Goal: Task Accomplishment & Management: Use online tool/utility

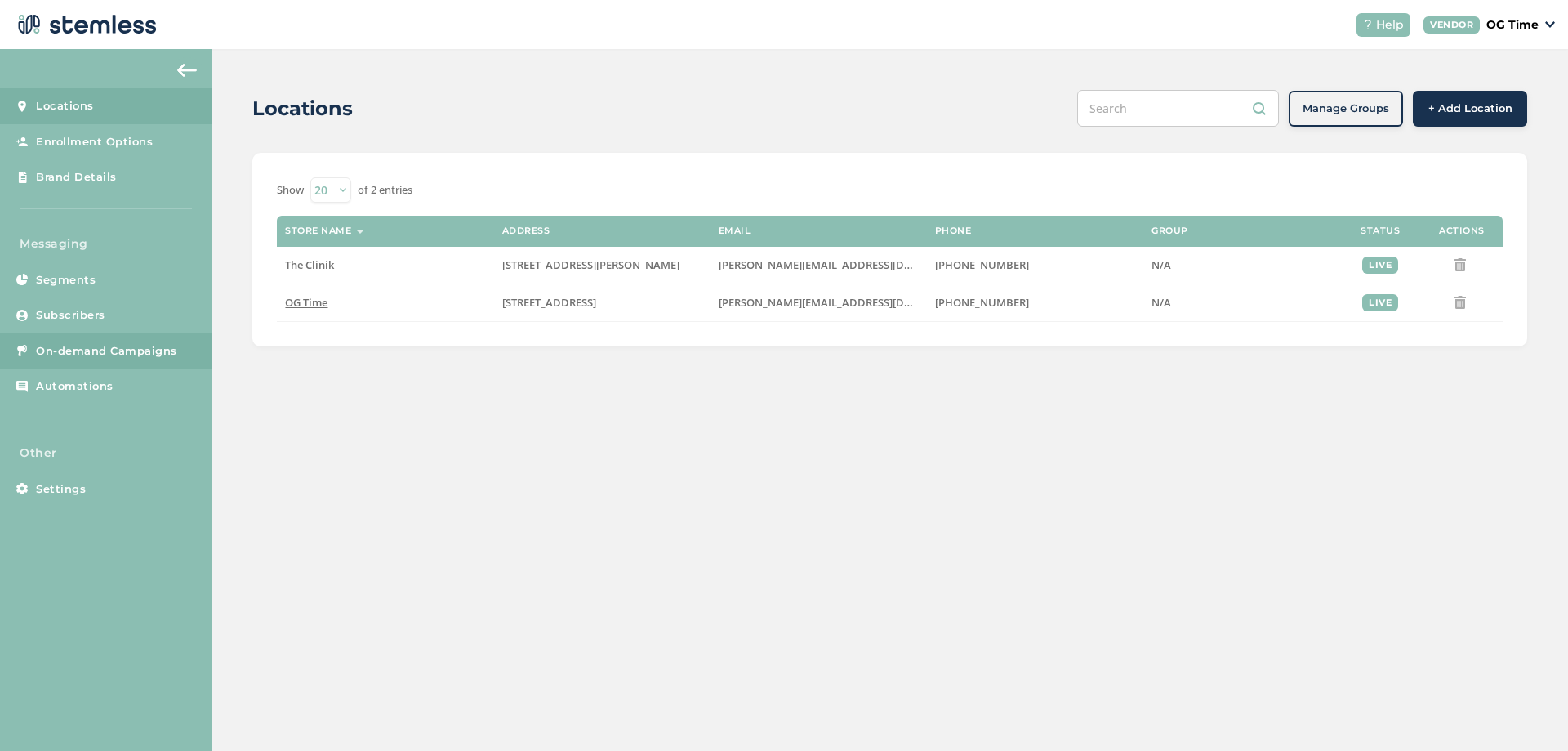
click at [88, 353] on span "On-demand Campaigns" at bounding box center [106, 351] width 141 height 16
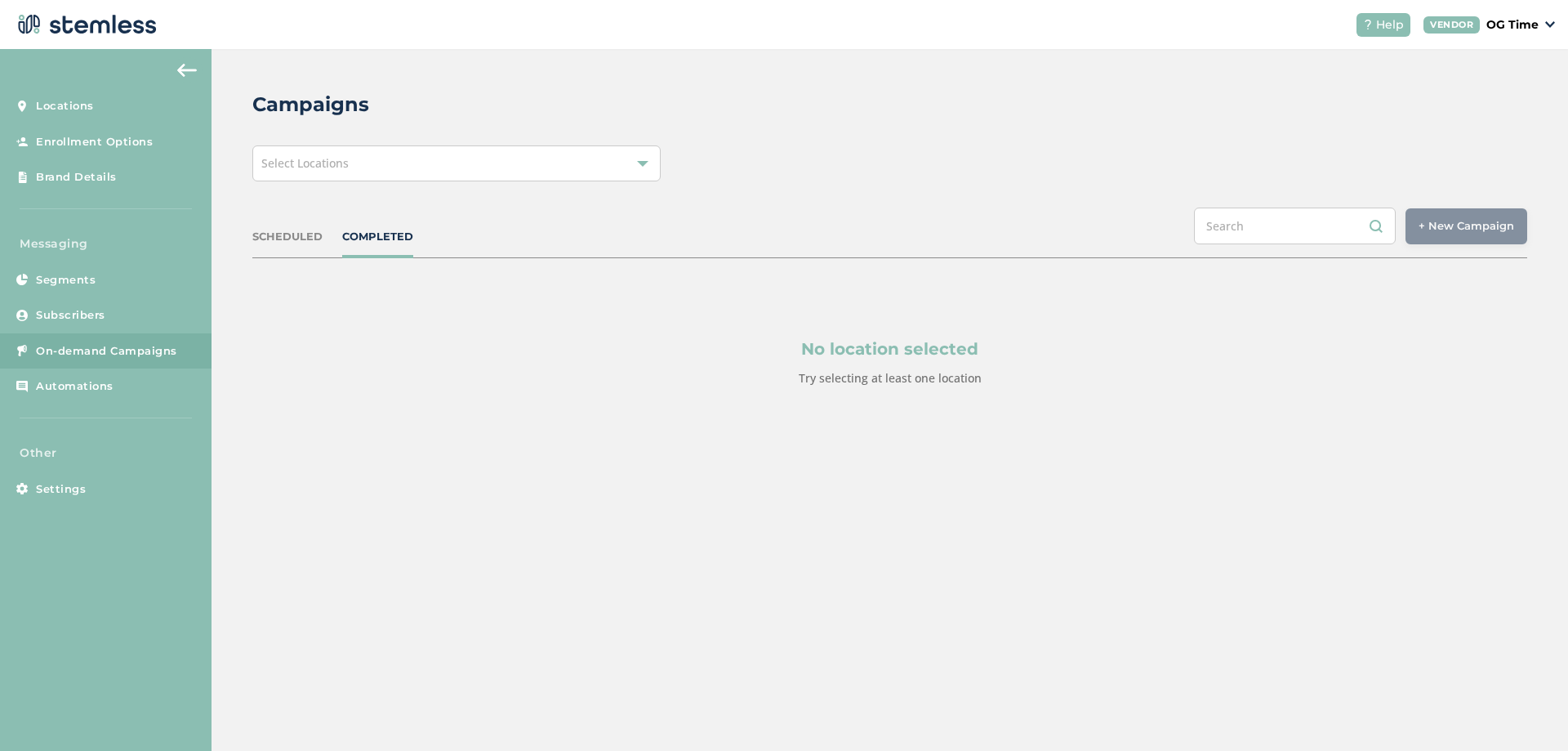
click at [320, 162] on span "Select Locations" at bounding box center [305, 163] width 87 height 15
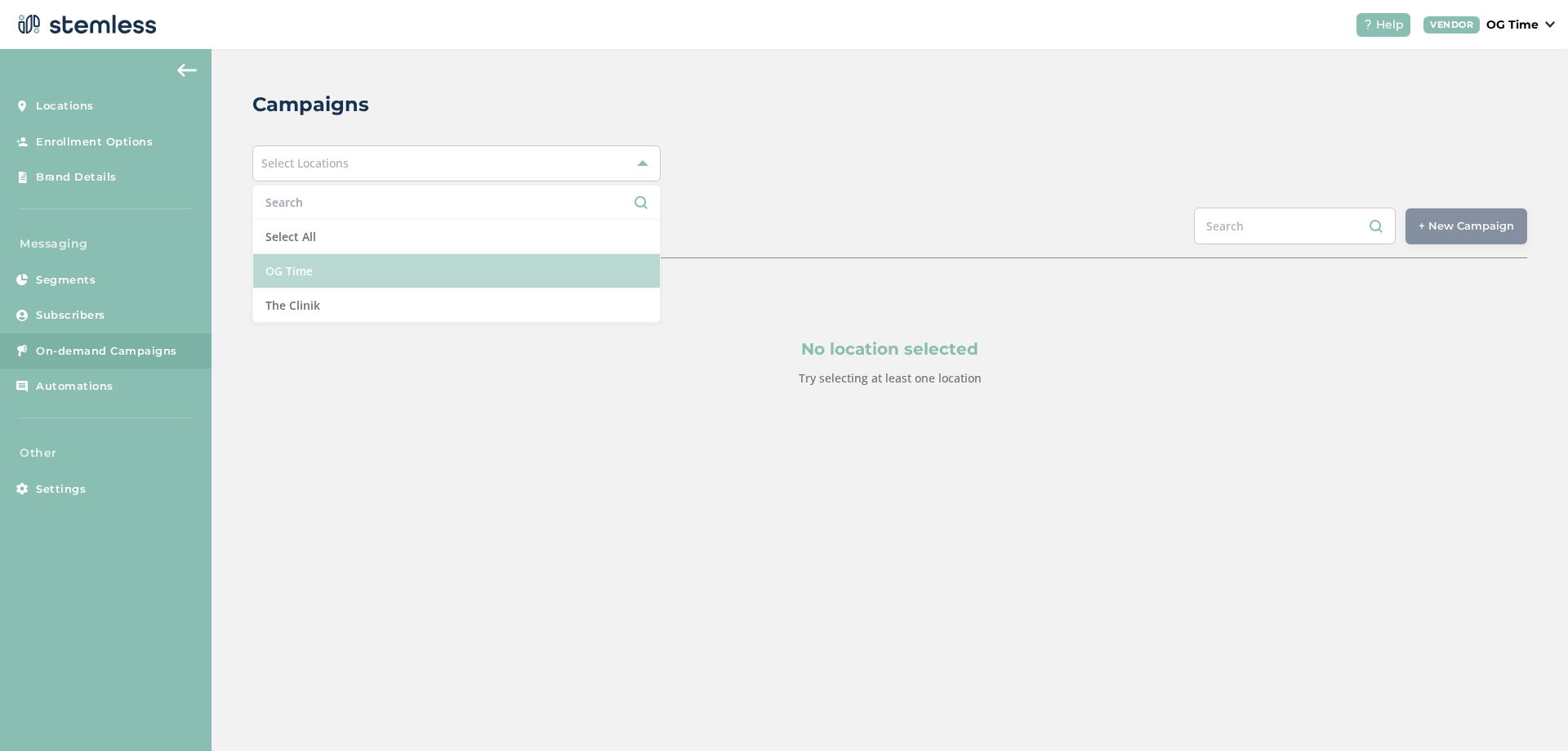
click at [301, 270] on li "OG Time" at bounding box center [456, 271] width 407 height 34
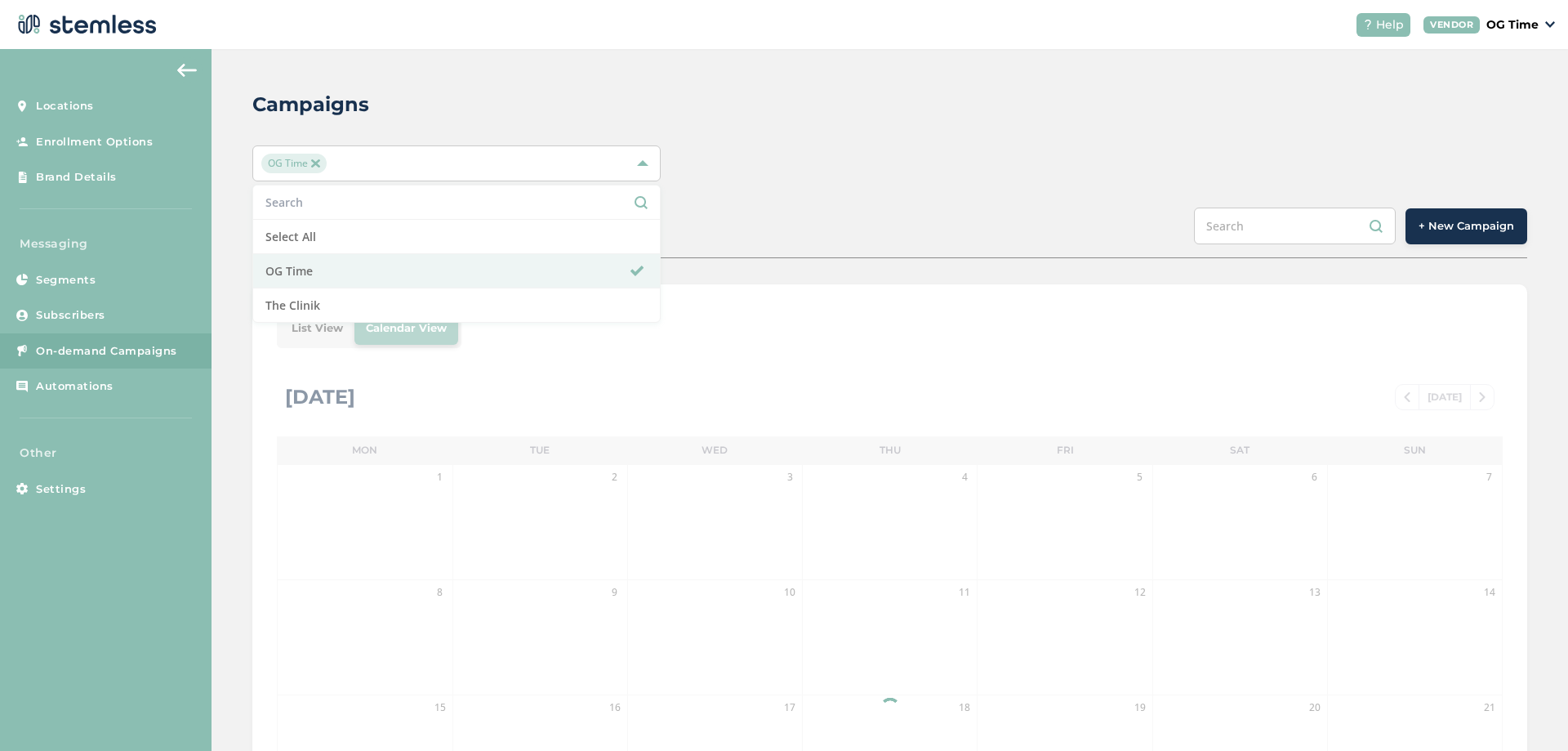
click at [969, 197] on div "Campaigns OG Time Select All OG Time The Clinik SCHEDULED COMPLETED + New Campa…" at bounding box center [890, 577] width 1356 height 1057
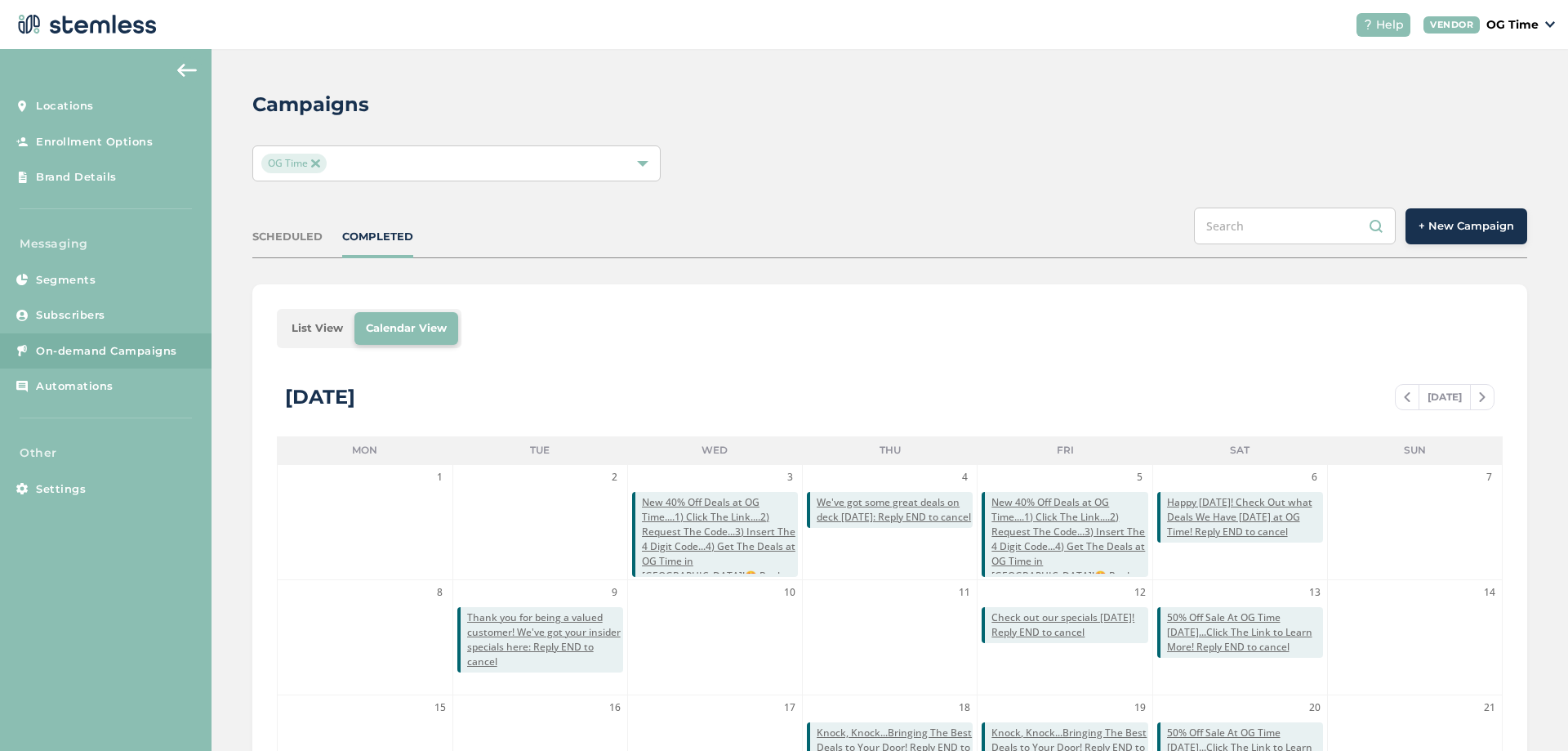
click at [1399, 402] on span at bounding box center [1407, 396] width 23 height 20
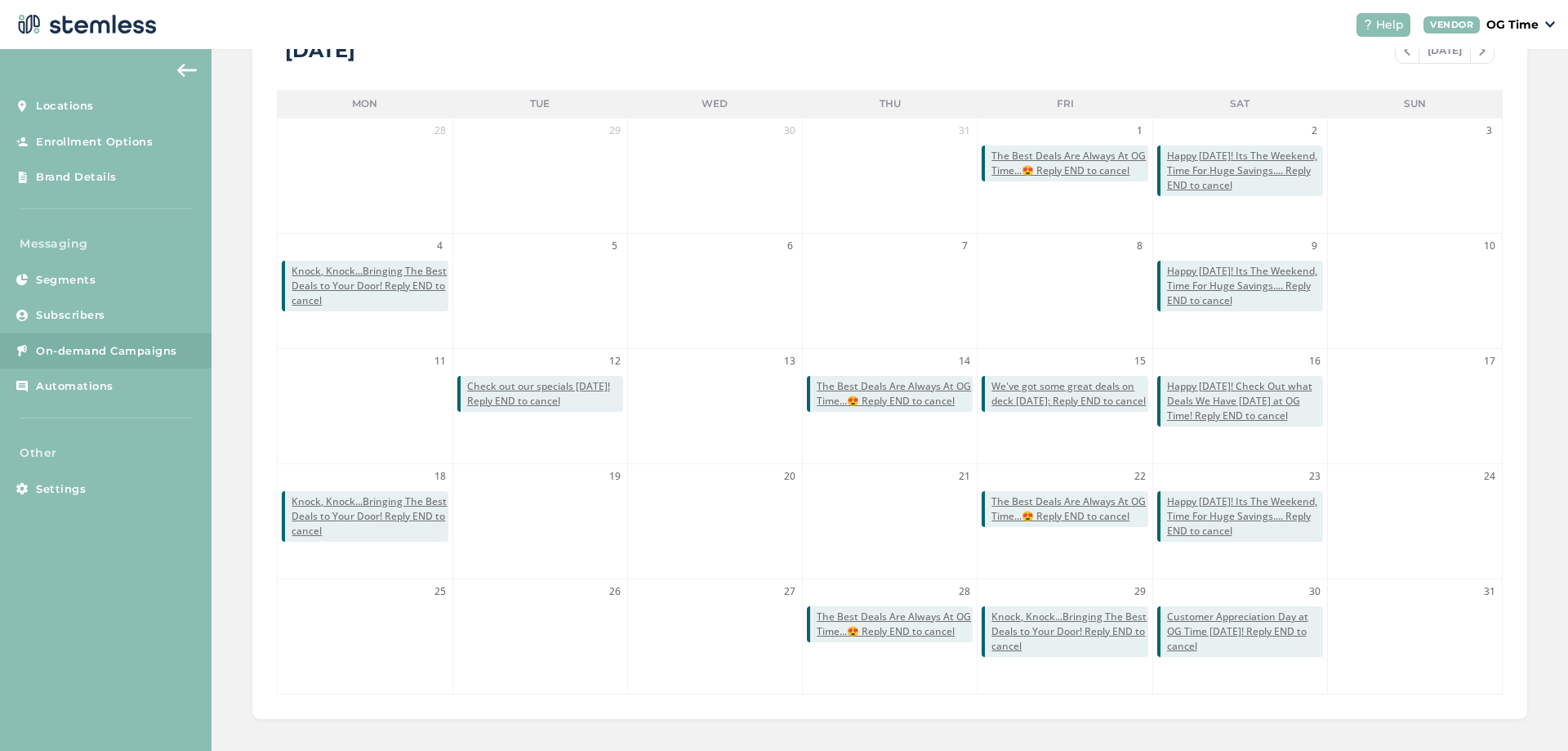
scroll to position [355, 0]
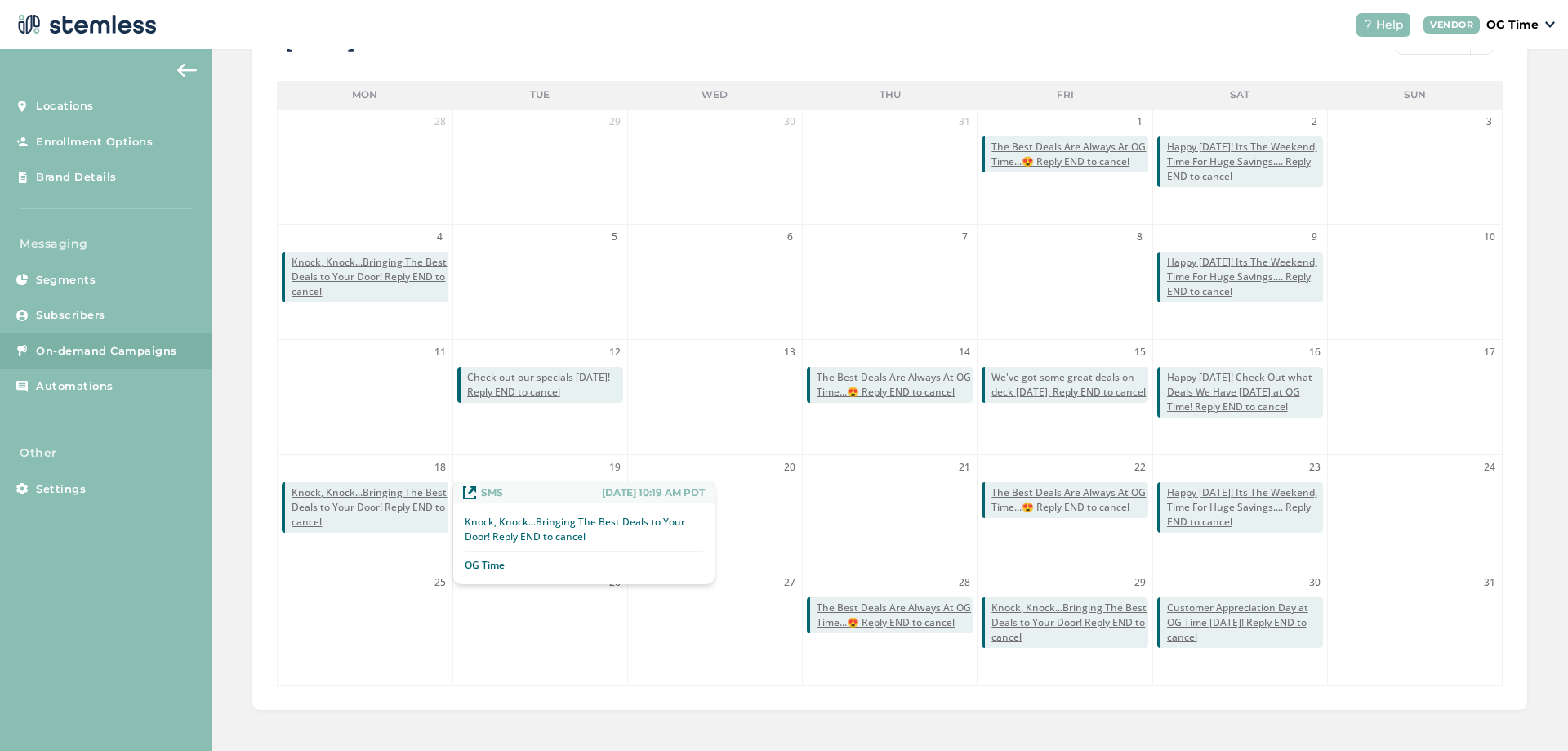
click at [365, 502] on span "Knock, Knock...Bringing The Best Deals to Your Door! Reply END to cancel" at bounding box center [369, 508] width 156 height 44
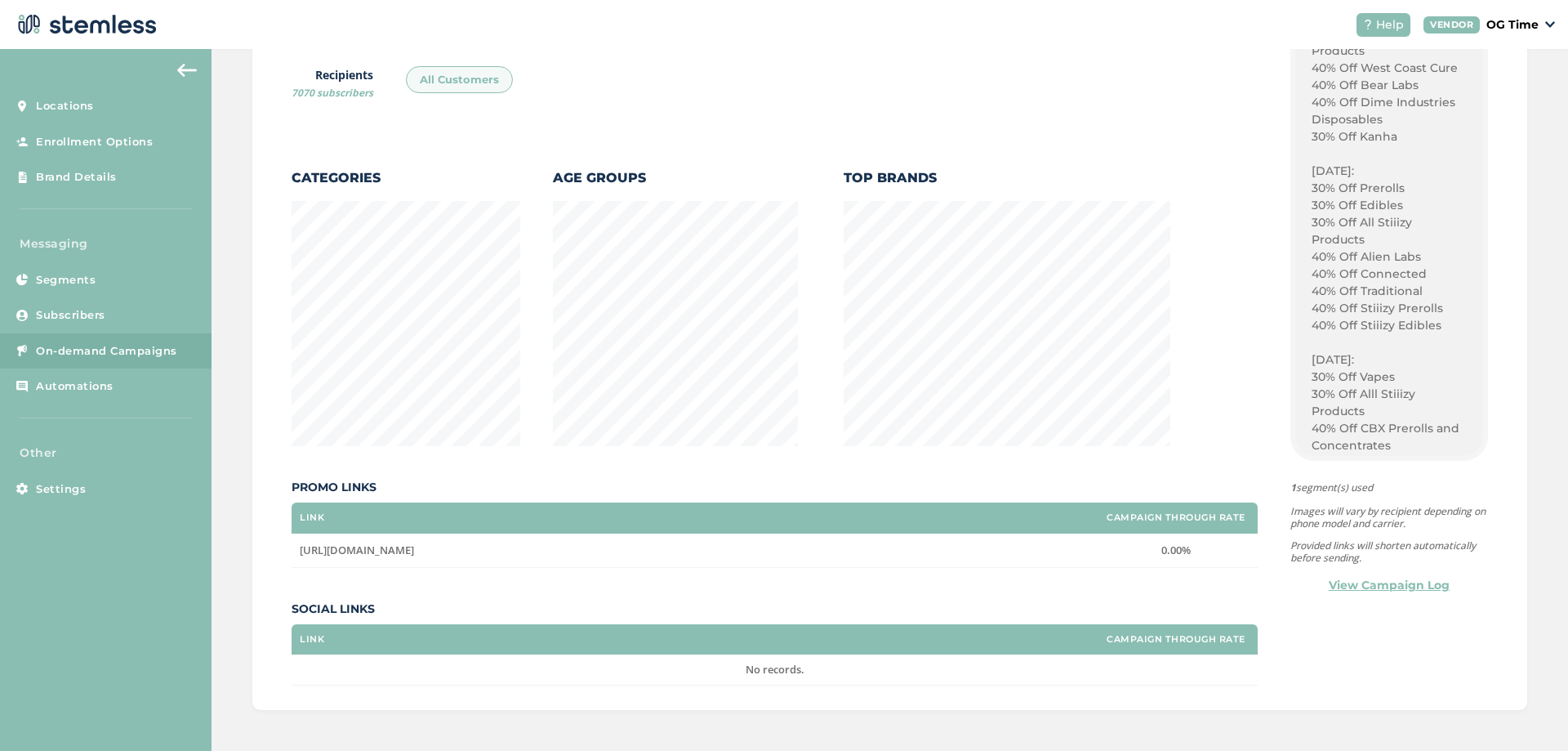
scroll to position [1159, 0]
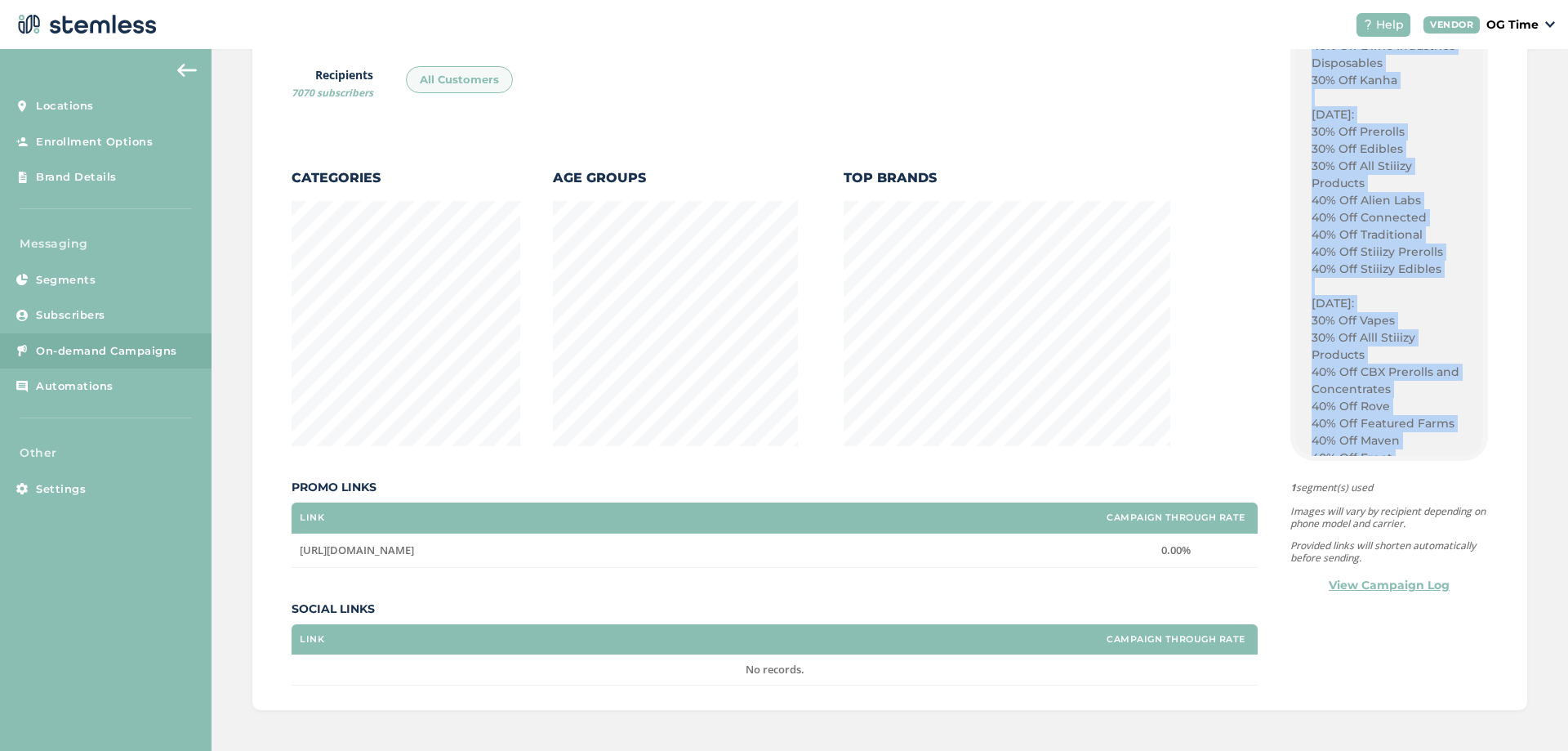
drag, startPoint x: 1255, startPoint y: 93, endPoint x: 1384, endPoint y: 297, distance: 241.4
click at [1384, 297] on div "{Store Logo} {Store Name} Its [DATE], Time For Savings! Score The Best Weed, at…" at bounding box center [1389, 243] width 188 height 425
copy div "Its [DATE], Time For Savings! Score The Best Weed, at The Best Deals Head Over …"
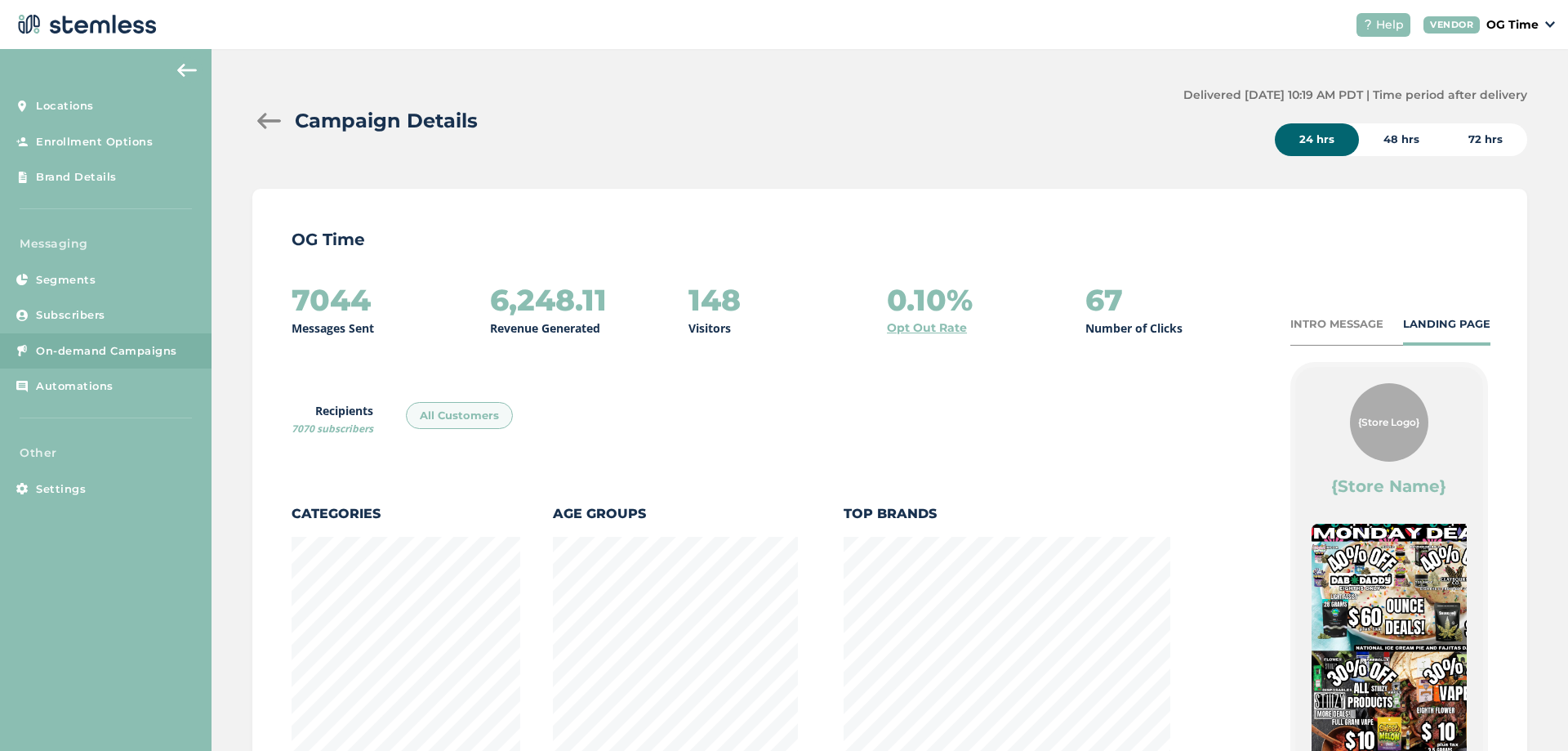
scroll to position [0, 0]
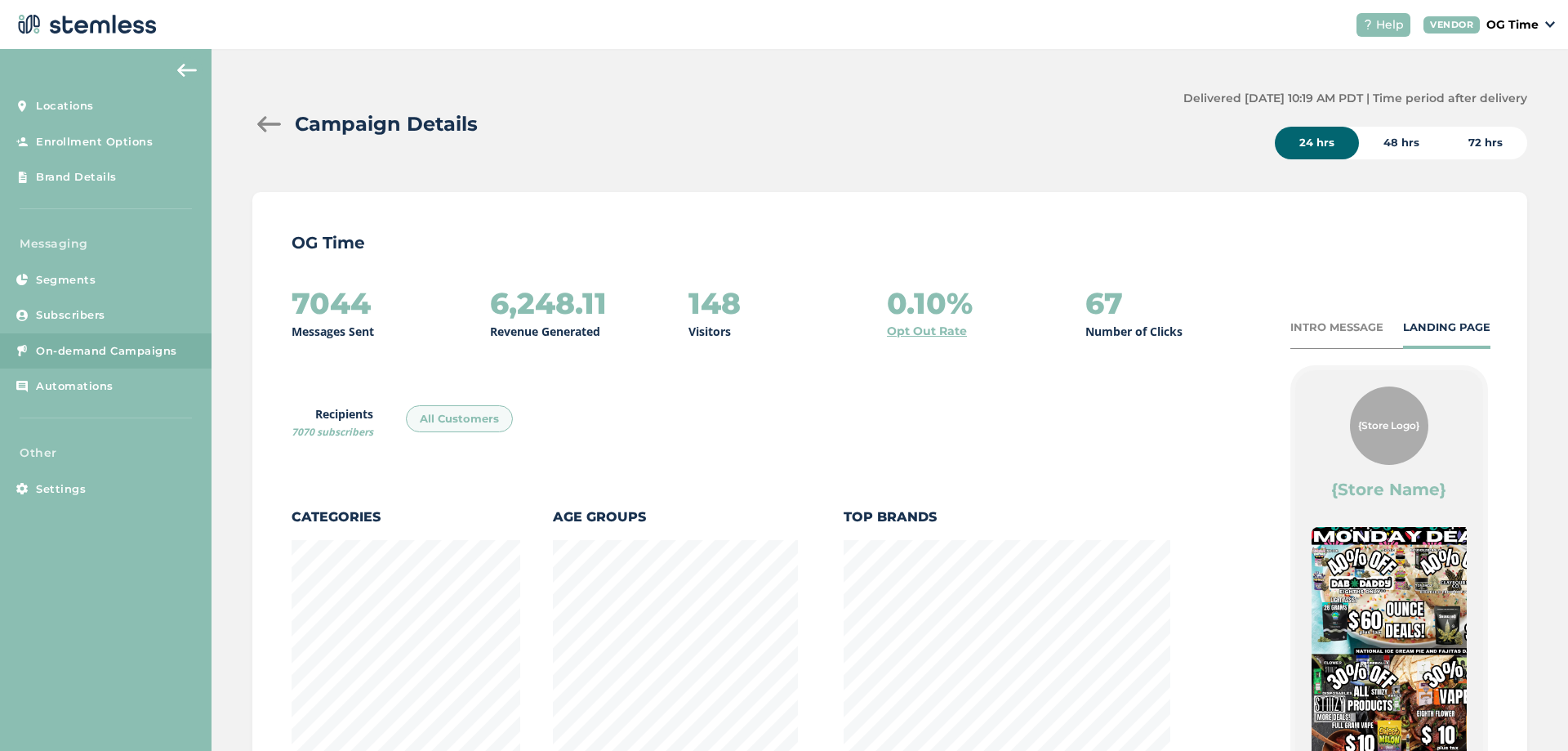
click at [263, 120] on div at bounding box center [268, 124] width 32 height 16
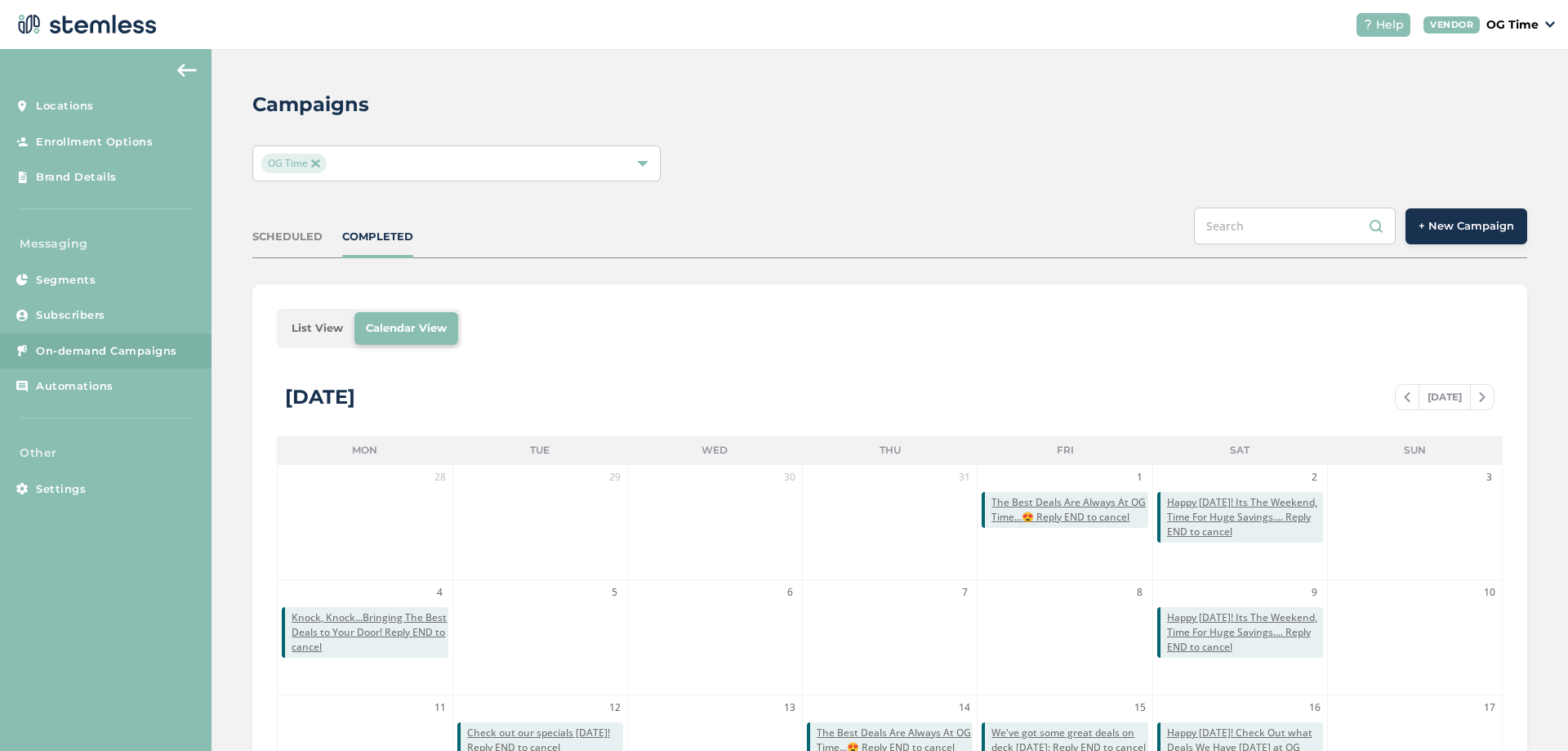
click at [1420, 229] on span "+ New Campaign" at bounding box center [1466, 226] width 96 height 16
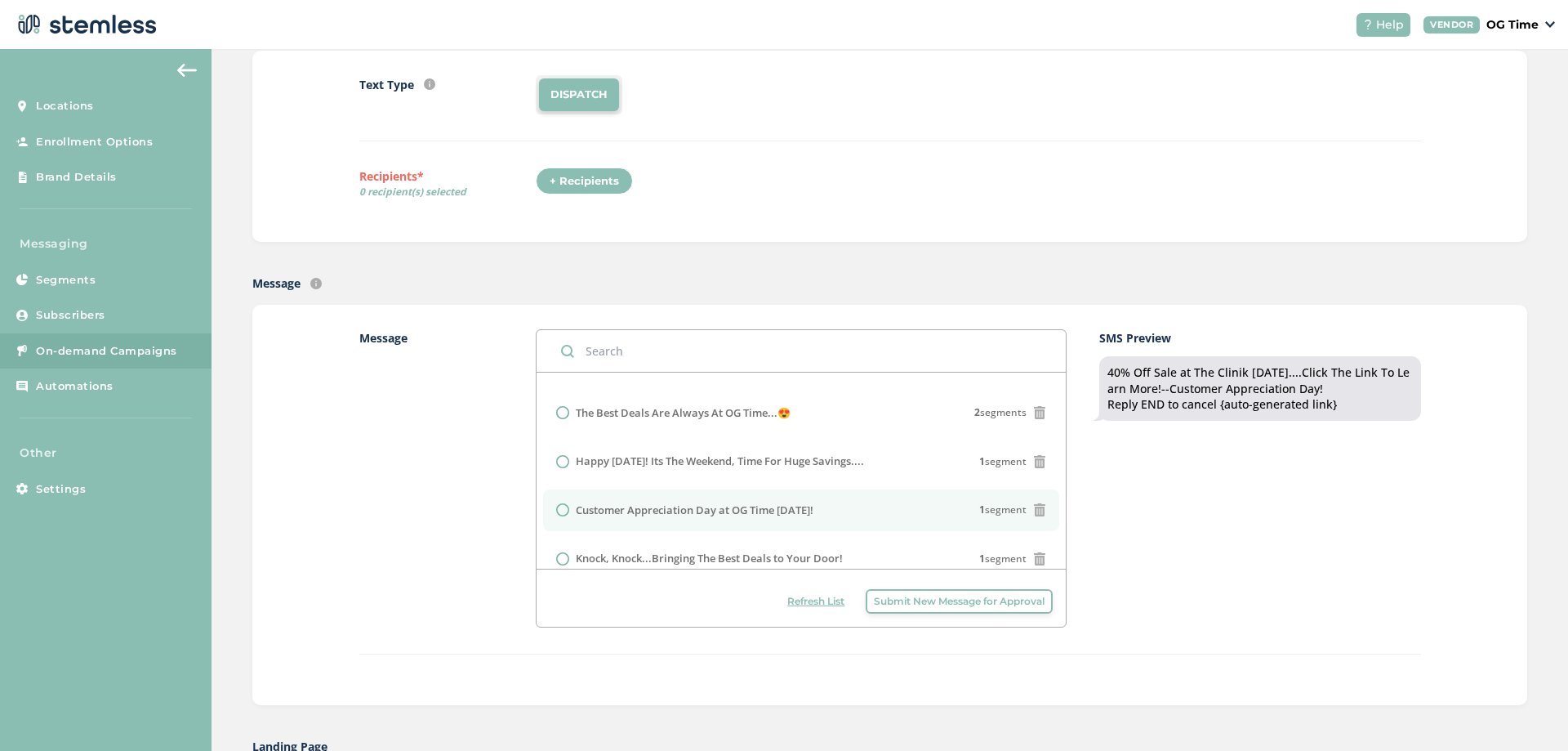
scroll to position [620, 0]
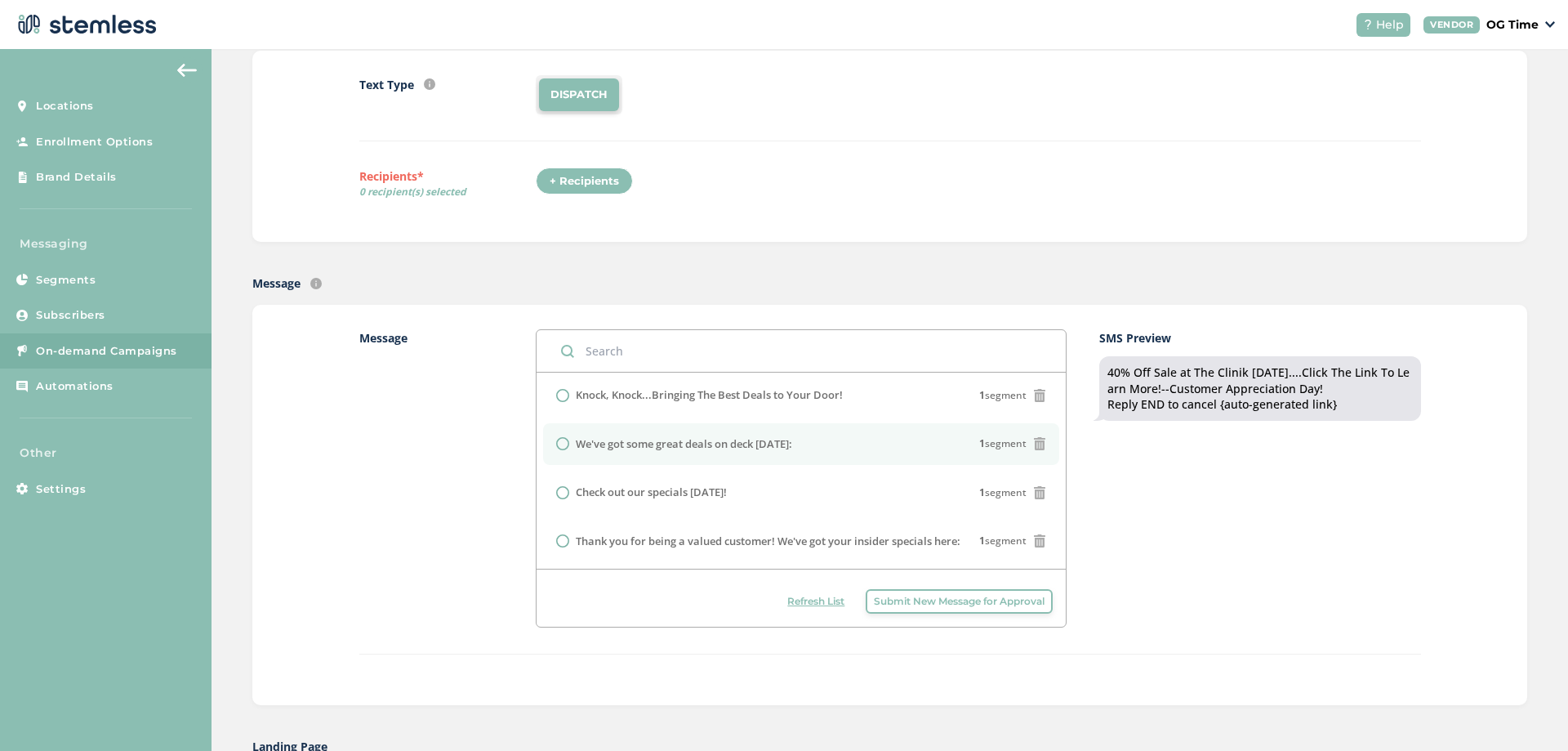
click at [766, 440] on label "We've got some great deals on deck [DATE]:" at bounding box center [683, 444] width 216 height 16
radio input "false"
radio input "true"
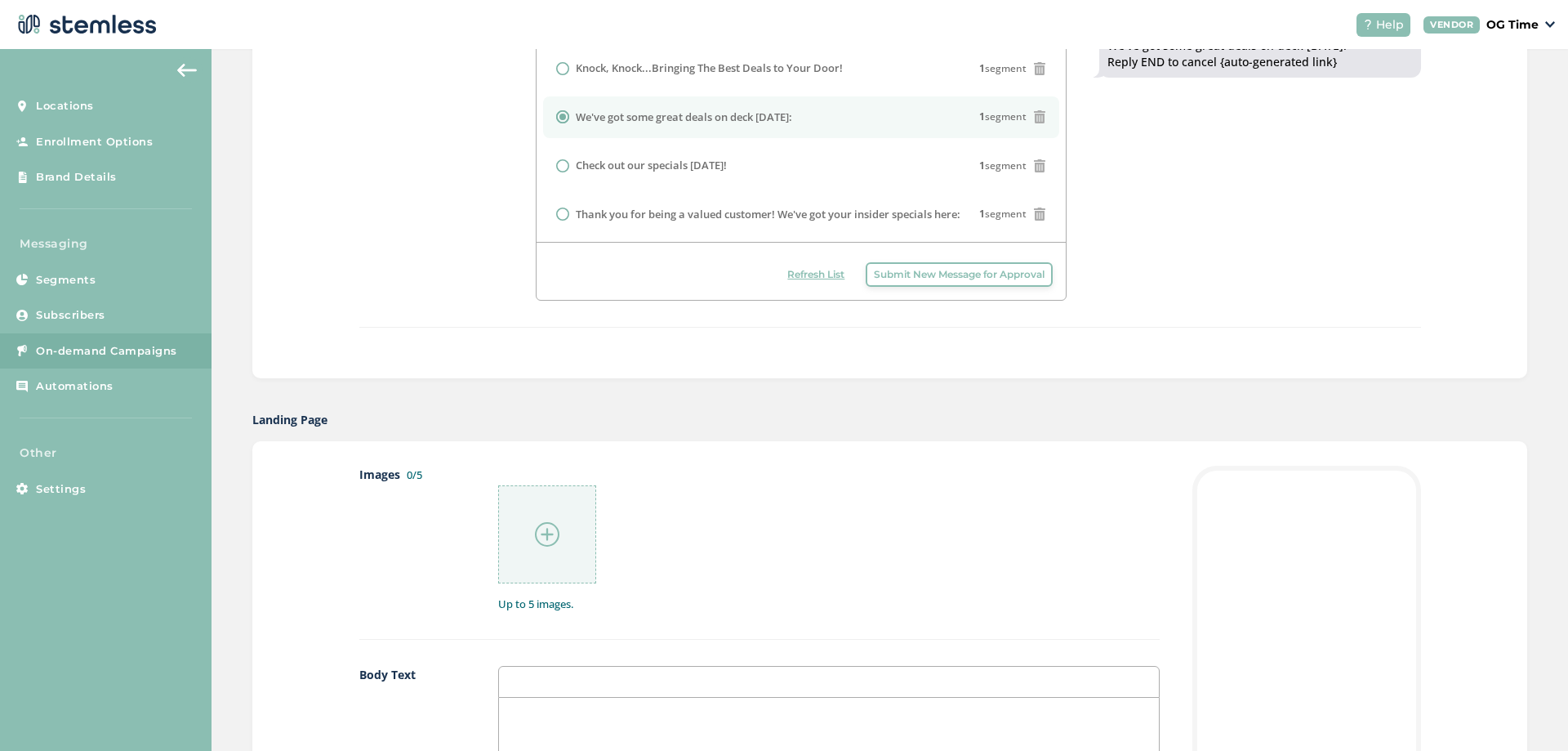
scroll to position [0, 0]
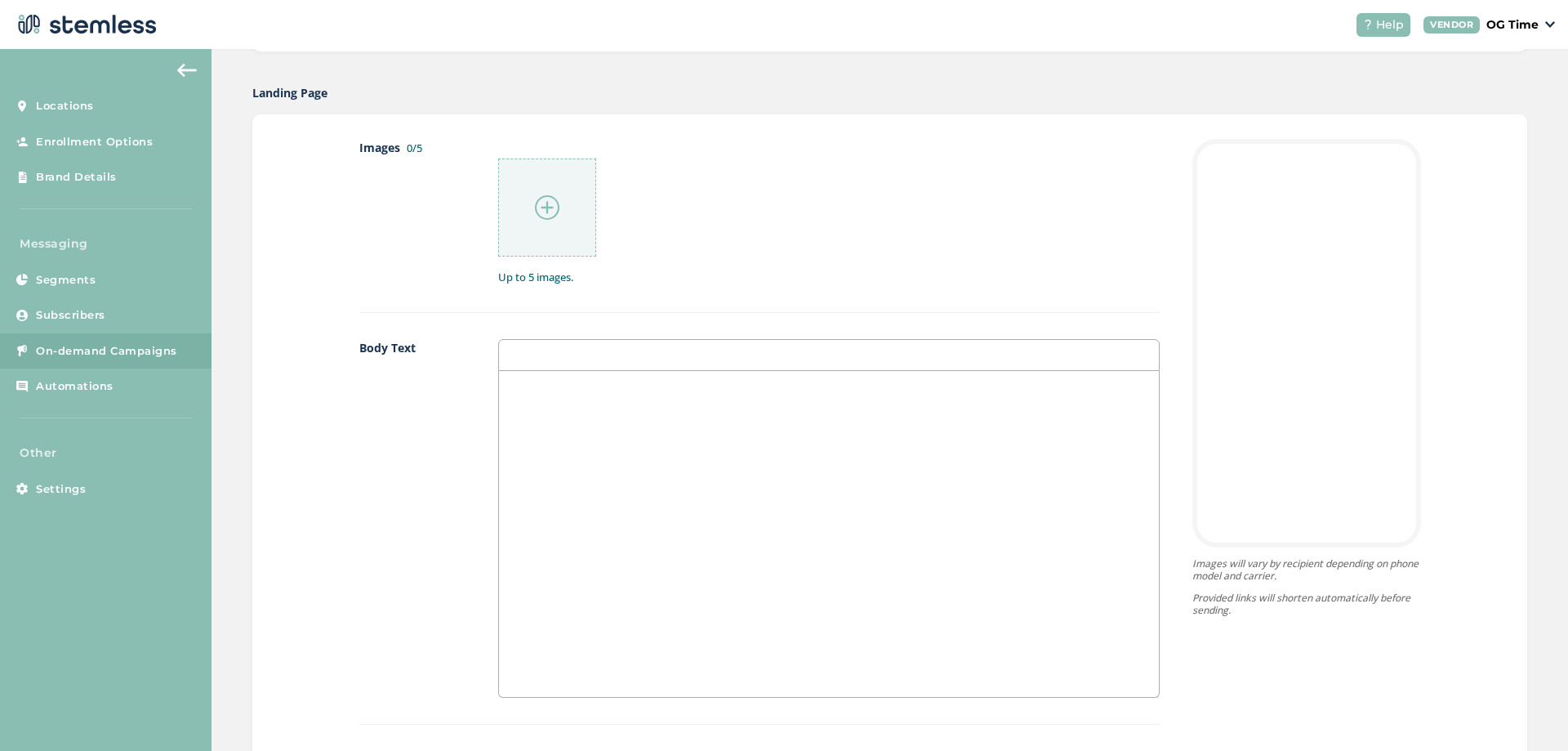
click at [601, 425] on div at bounding box center [828, 534] width 660 height 326
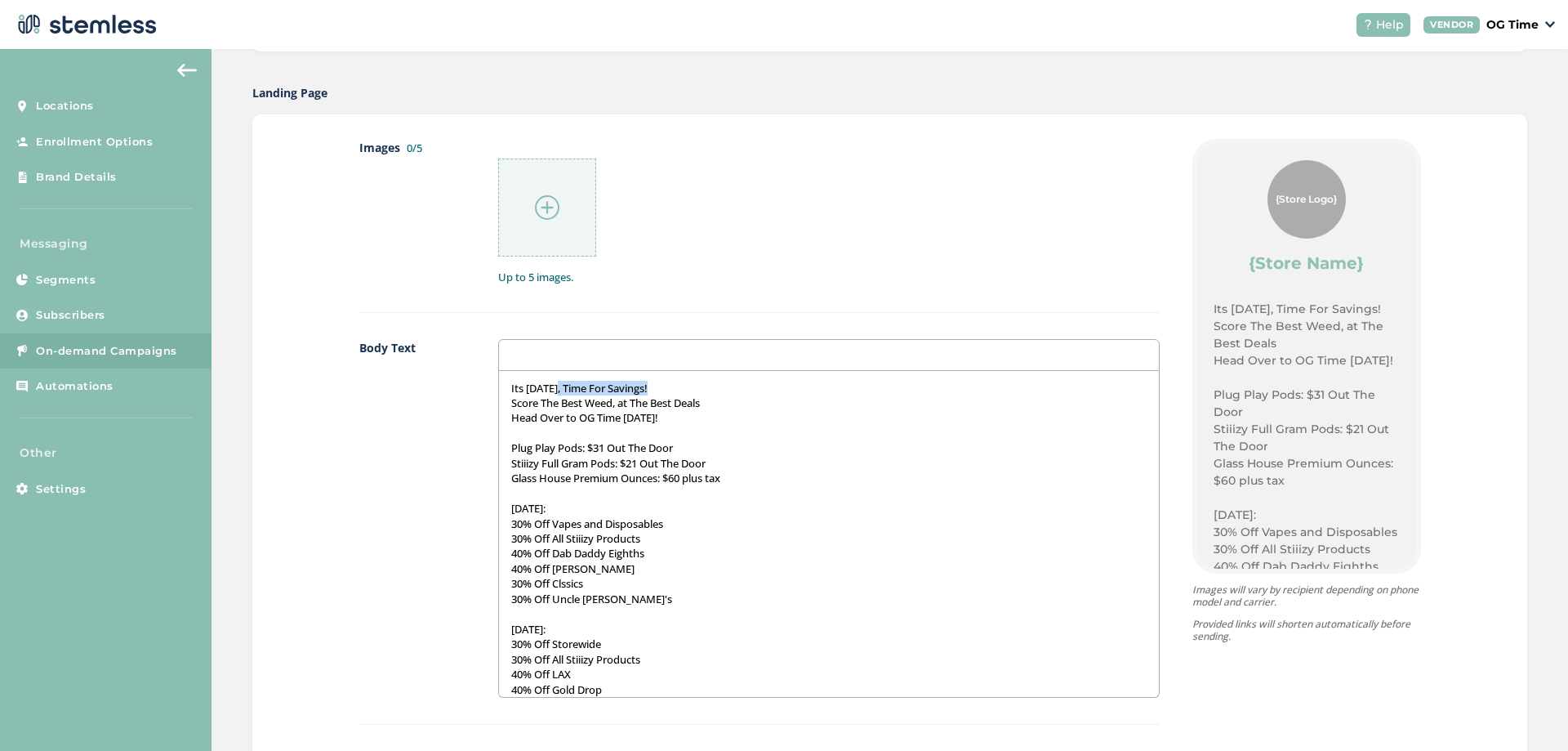
drag, startPoint x: 663, startPoint y: 388, endPoint x: 564, endPoint y: 389, distance: 99.0
click at [564, 389] on p "Its [DATE], Time For Savings!" at bounding box center [829, 388] width 635 height 15
click at [658, 423] on div "Its [DATE], Lets Go! Score The Best Weed, at The Best Deals Head Over to OG Tim…" at bounding box center [828, 534] width 660 height 326
click at [661, 414] on p "Head Over to OG Time [DATE]!" at bounding box center [829, 417] width 635 height 15
click at [635, 461] on p "Stiiizy Full Gram Pods: $21 Out The Door" at bounding box center [829, 463] width 635 height 15
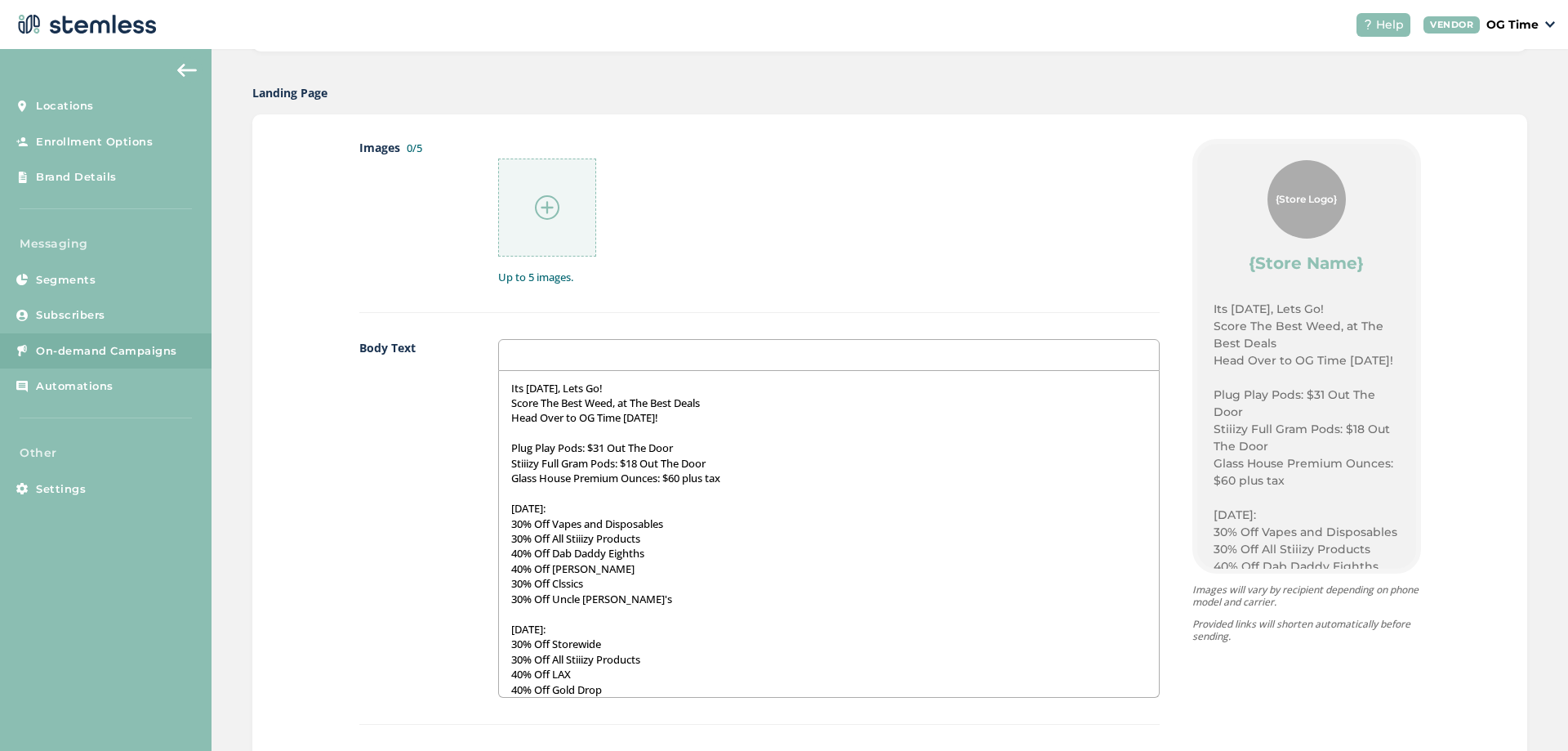
click at [730, 482] on p "Glass House Premium Ounces: $60 plus tax" at bounding box center [829, 478] width 635 height 15
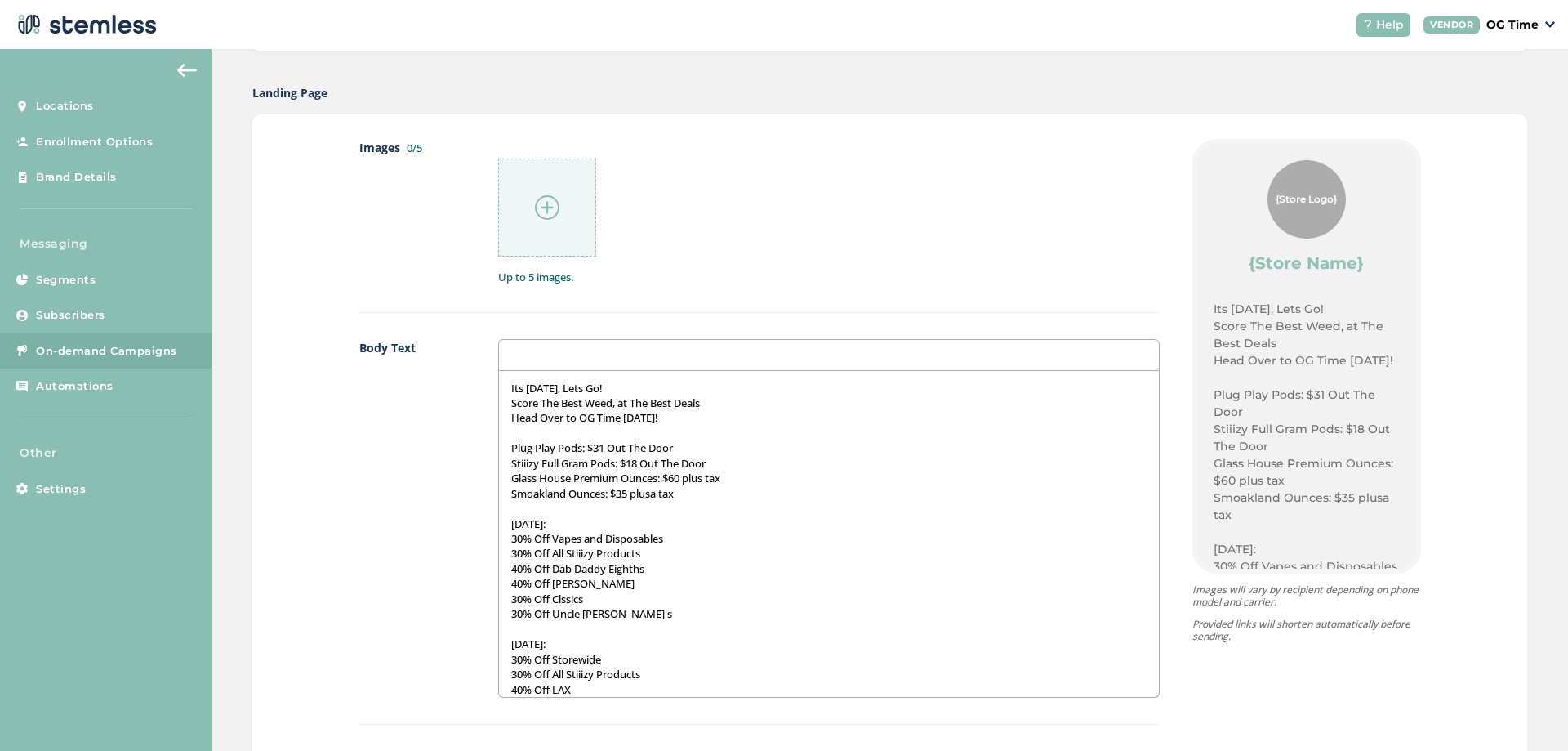
click at [657, 493] on p "Smoakland Ounces: $35 plusa tax" at bounding box center [829, 493] width 635 height 15
click at [514, 555] on p "30% Off All Stiiizy Products" at bounding box center [829, 553] width 635 height 15
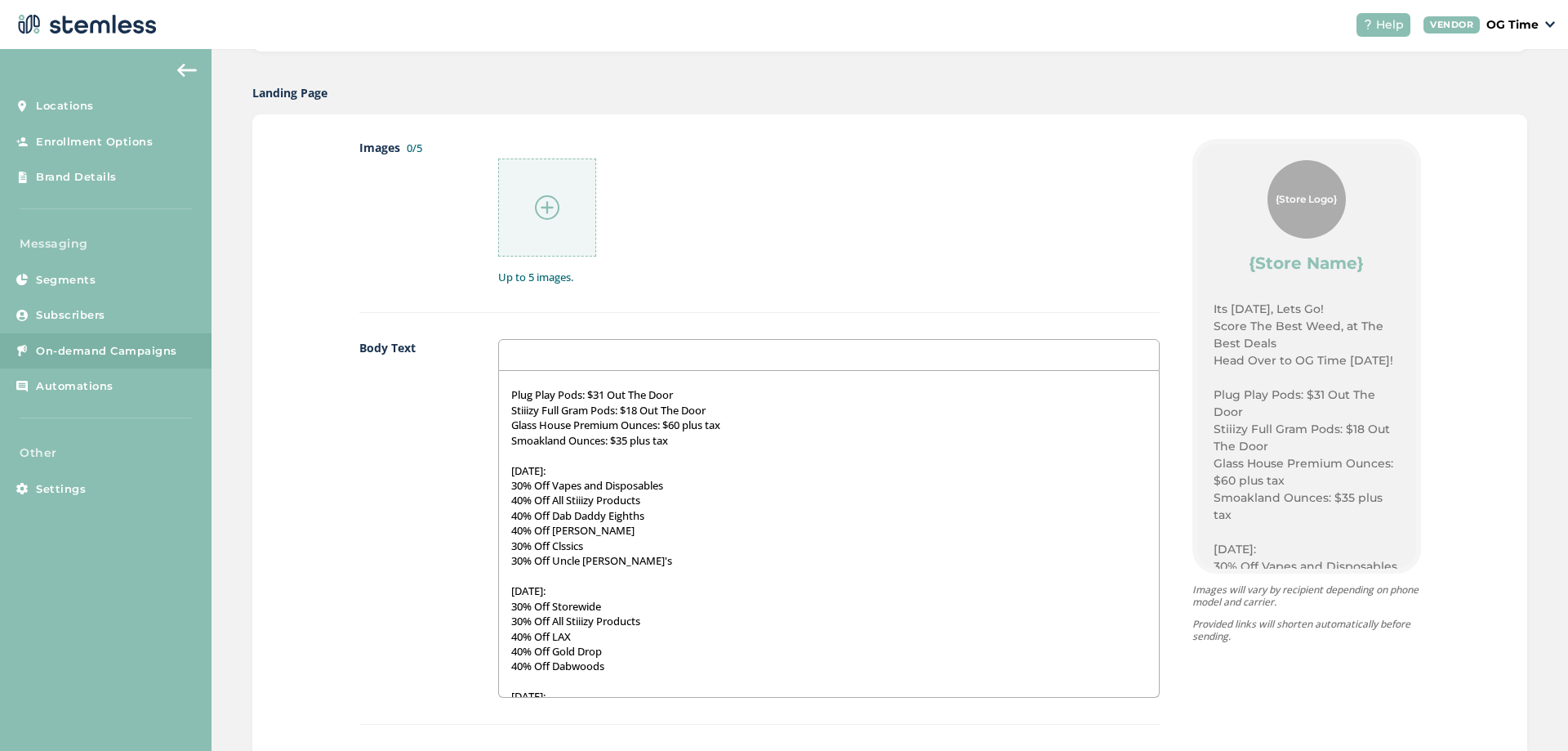
scroll to position [82, 0]
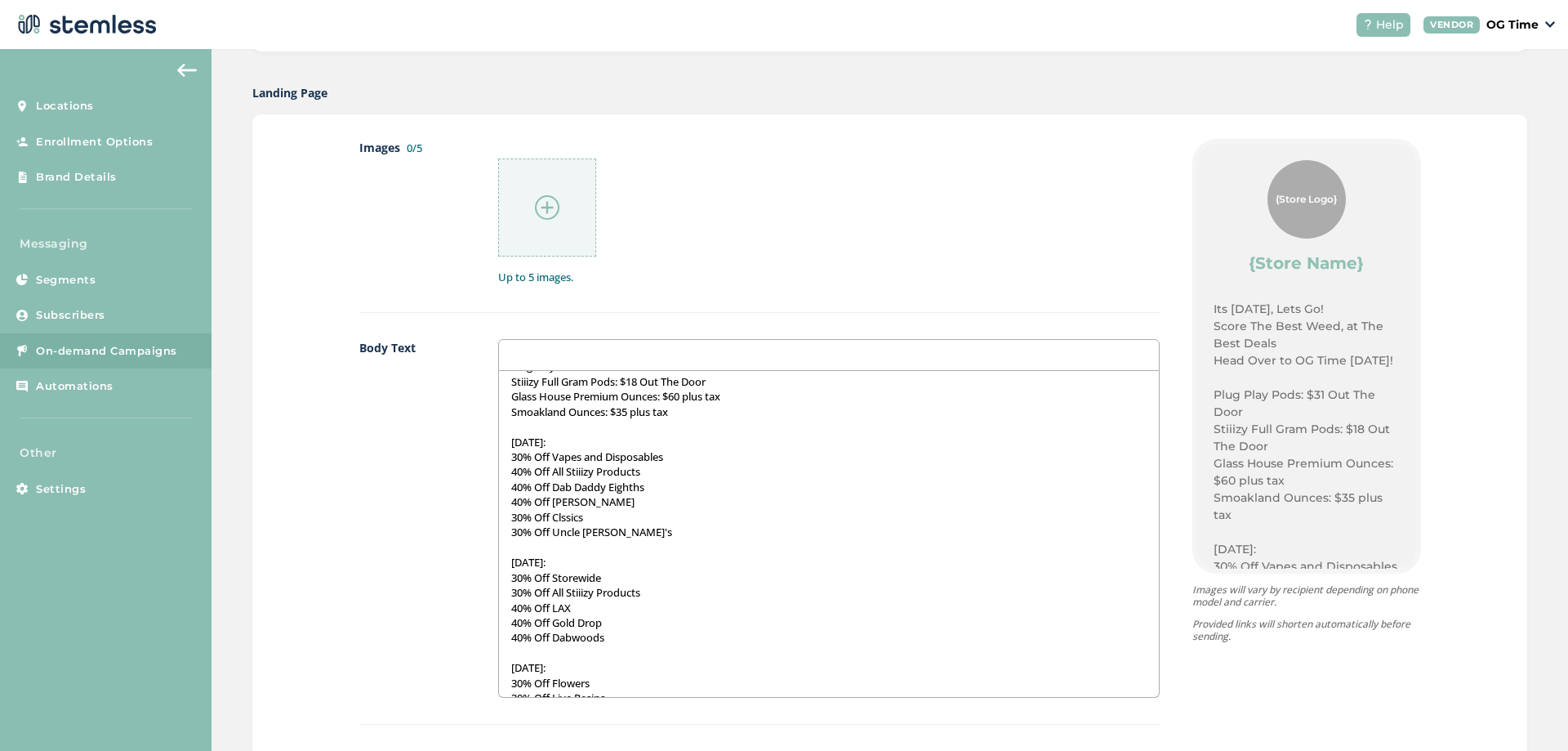
click at [512, 591] on p "30% Off All Stiiizy Products" at bounding box center [829, 592] width 635 height 15
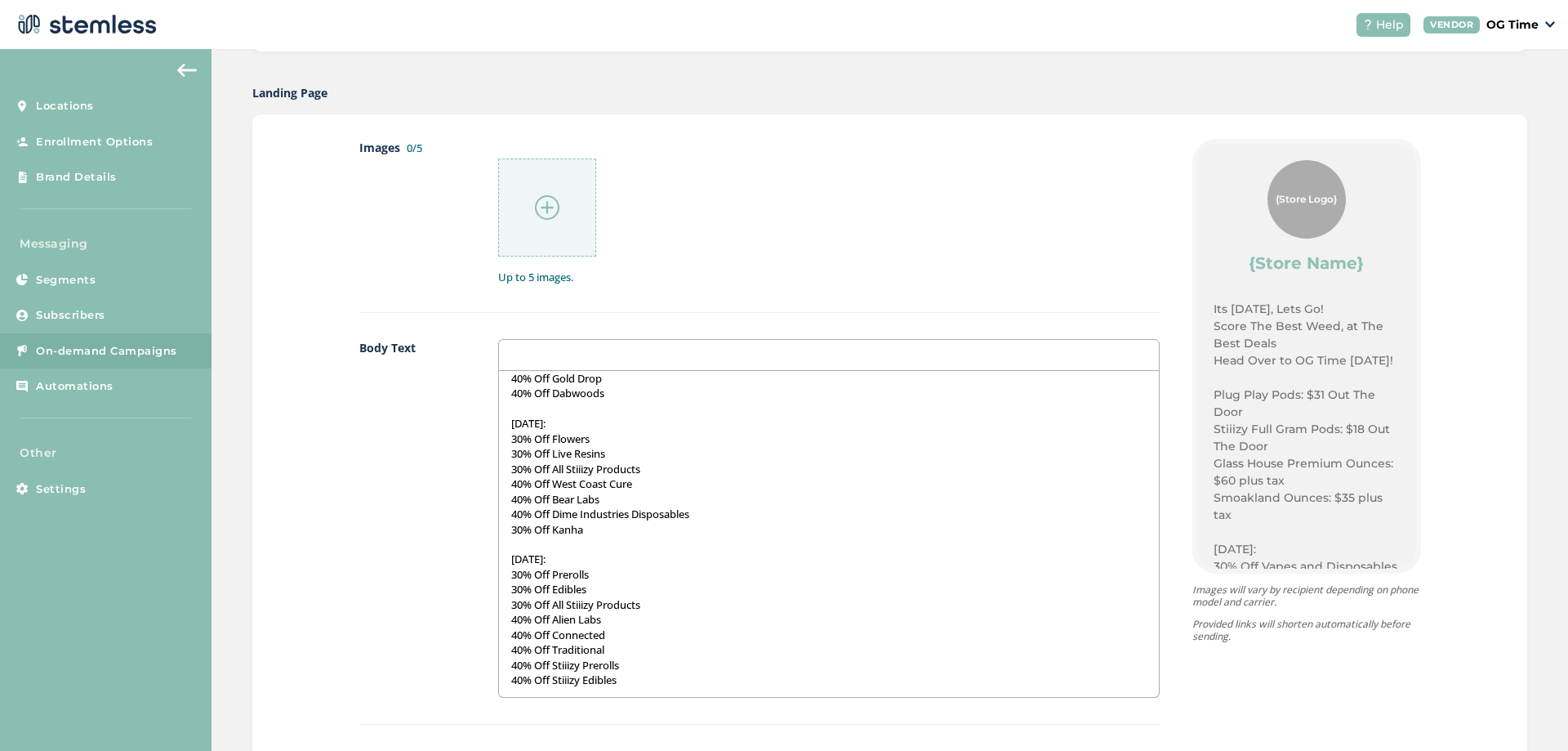
scroll to position [326, 0]
click at [512, 472] on p "30% Off All Stiiizy Products" at bounding box center [829, 467] width 635 height 15
click at [512, 604] on p "30% Off All Stiiizy Products" at bounding box center [829, 603] width 635 height 15
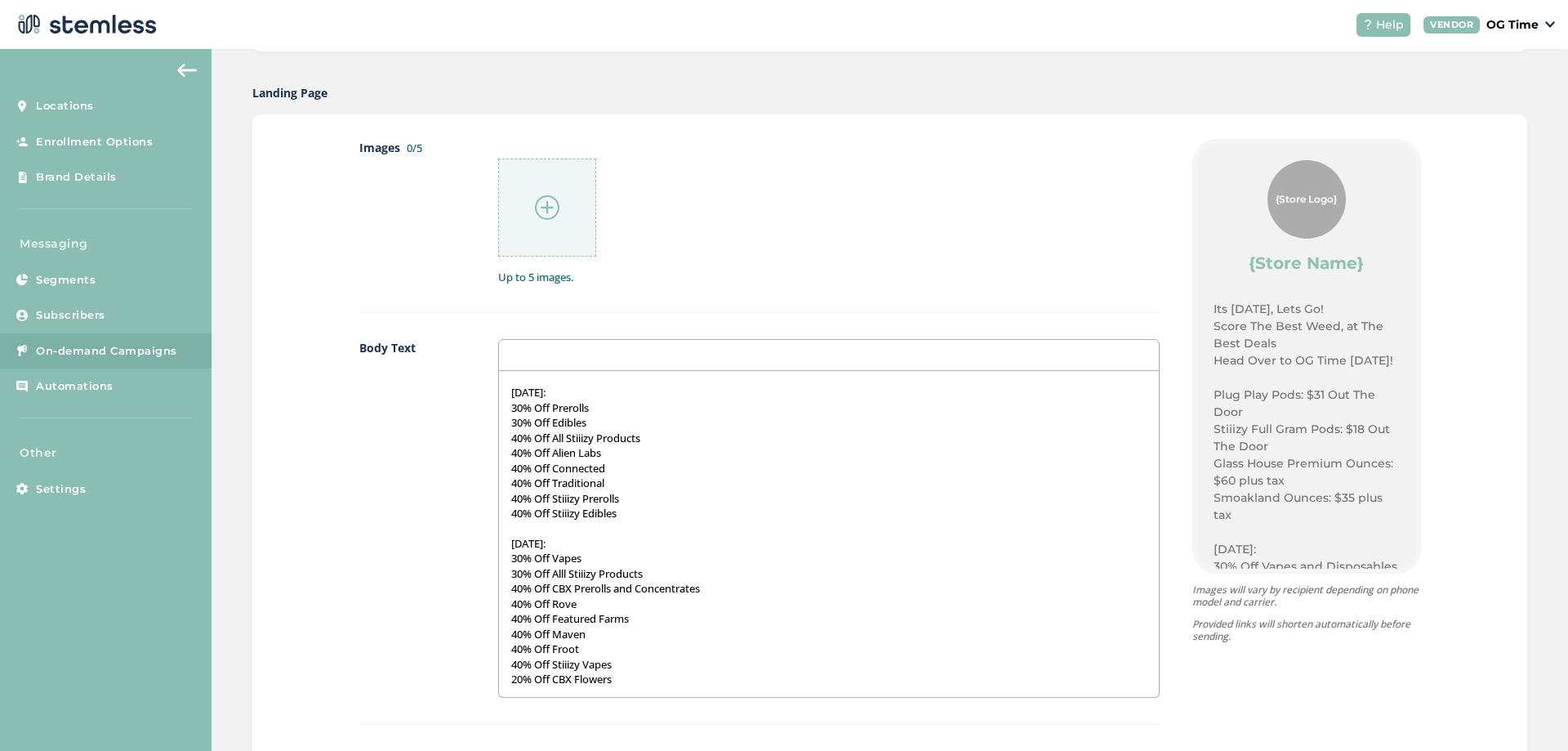
click at [515, 572] on p "30% Off Alll Stiiizy Products" at bounding box center [829, 573] width 635 height 15
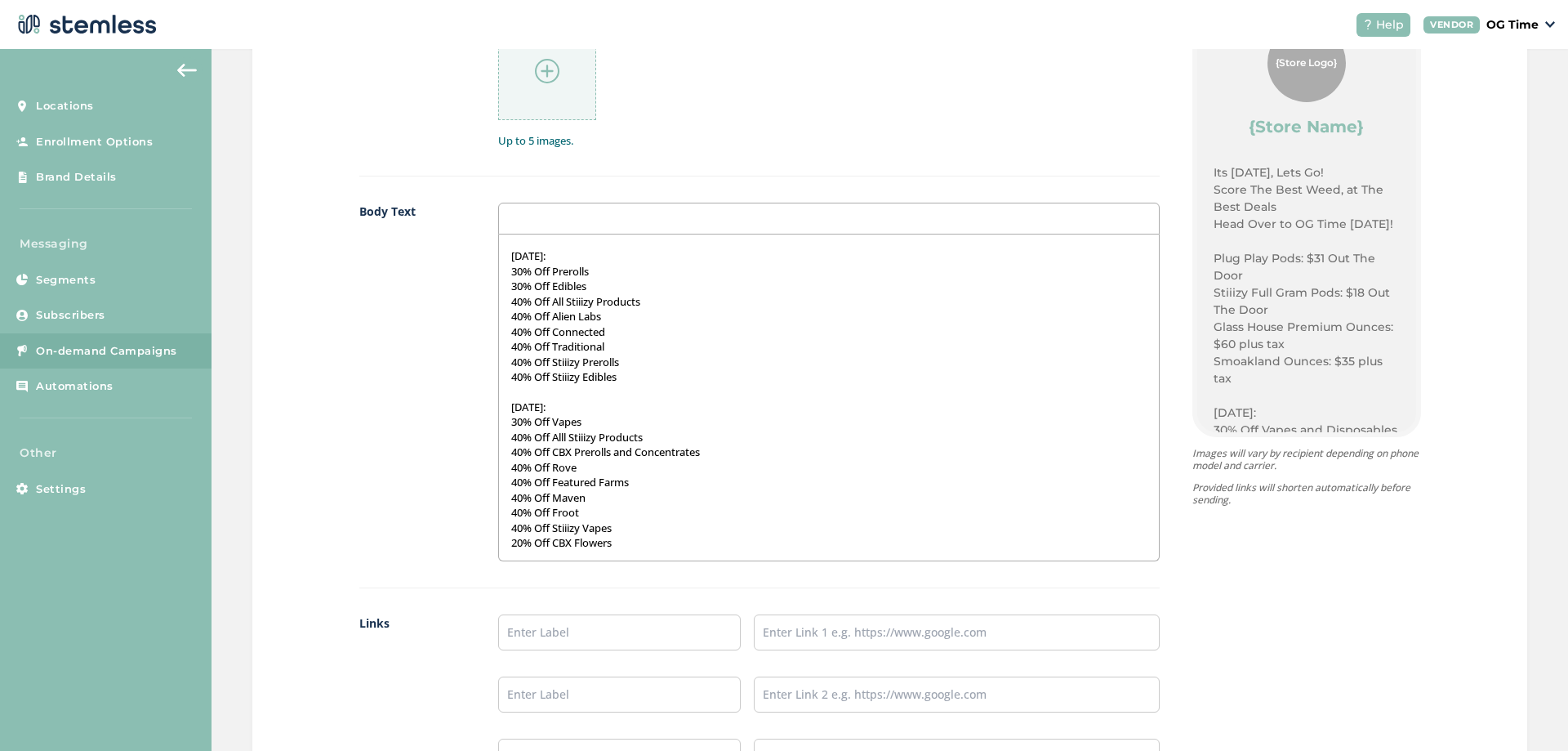
scroll to position [1147, 0]
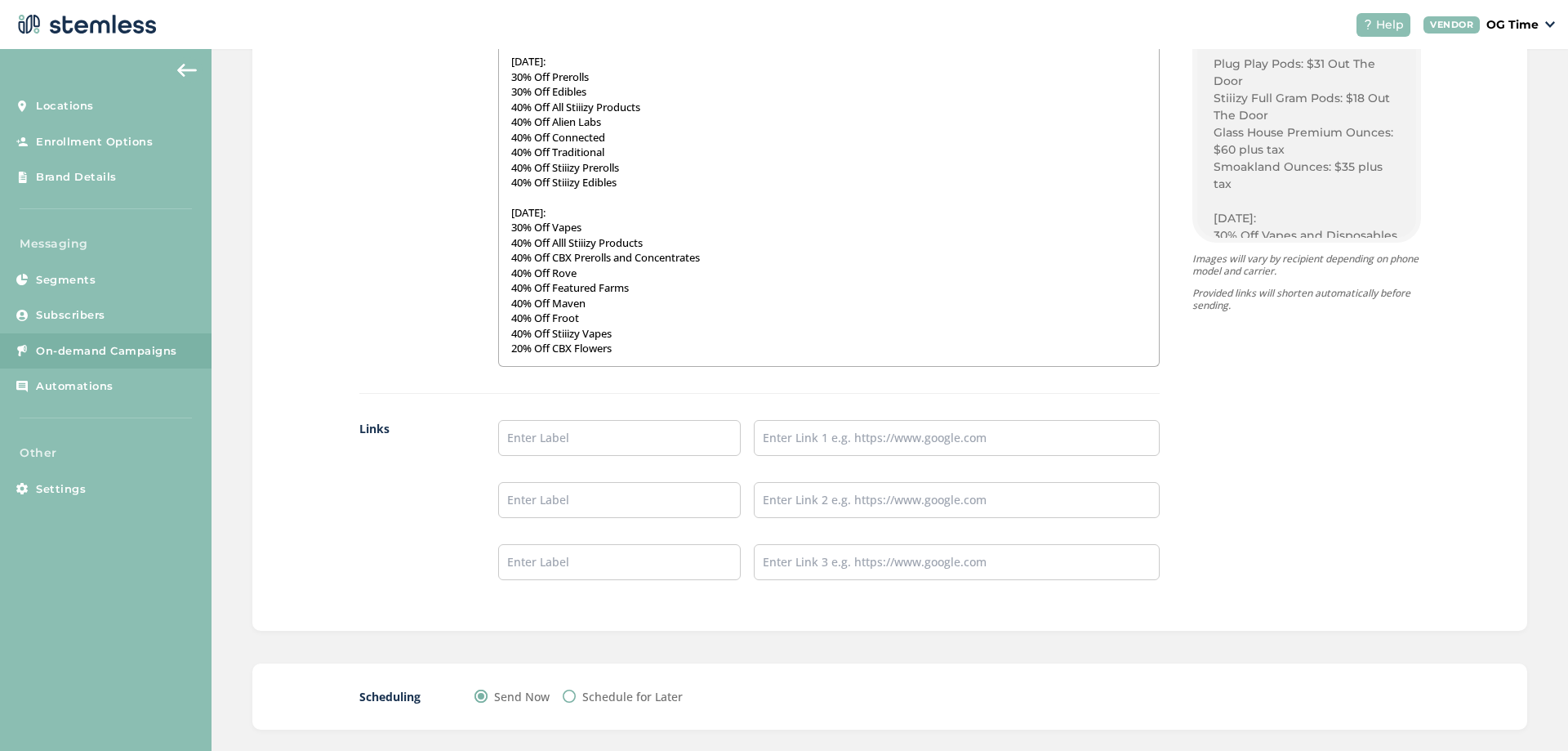
click at [617, 346] on p "20% Off CBX Flowers" at bounding box center [829, 348] width 635 height 15
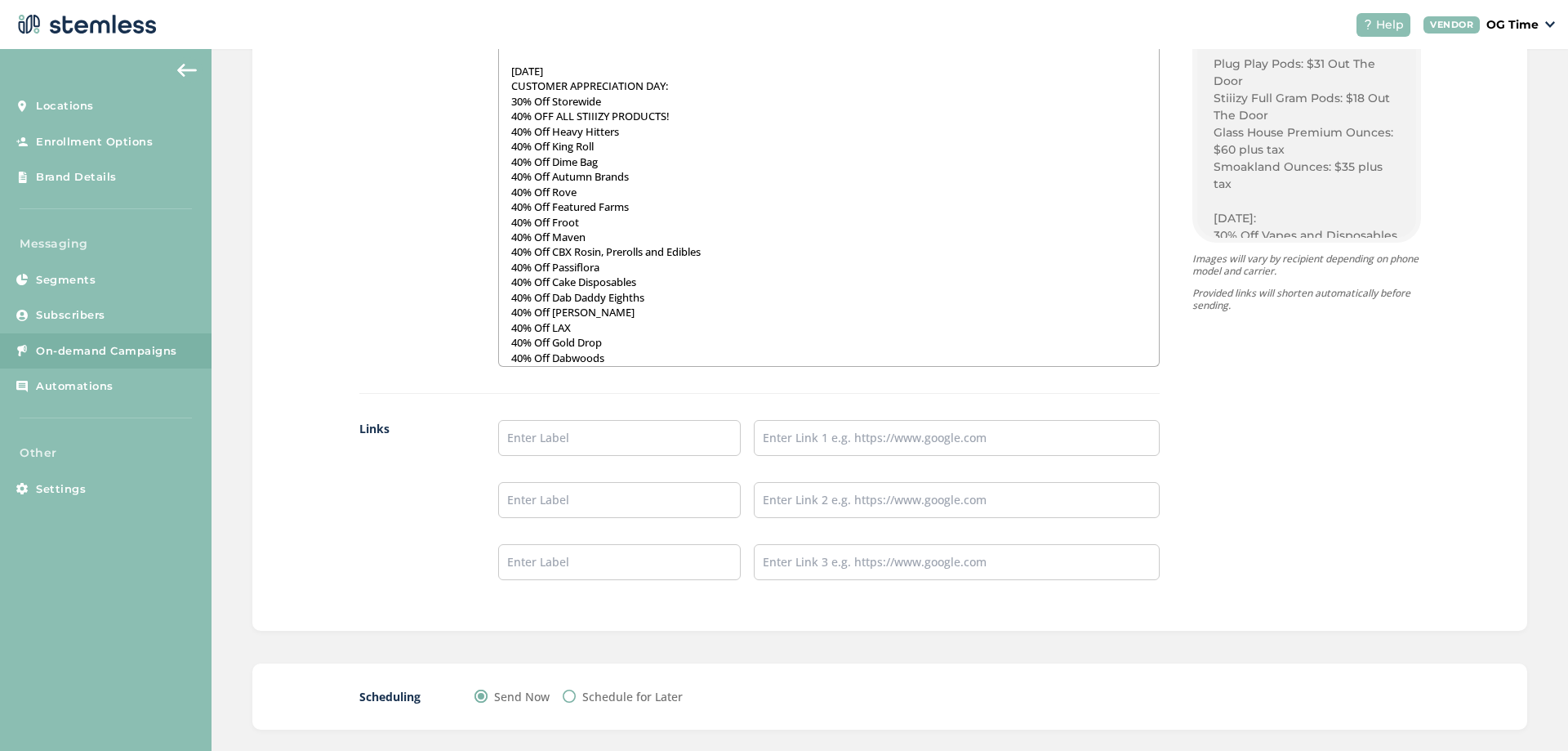
scroll to position [762, 0]
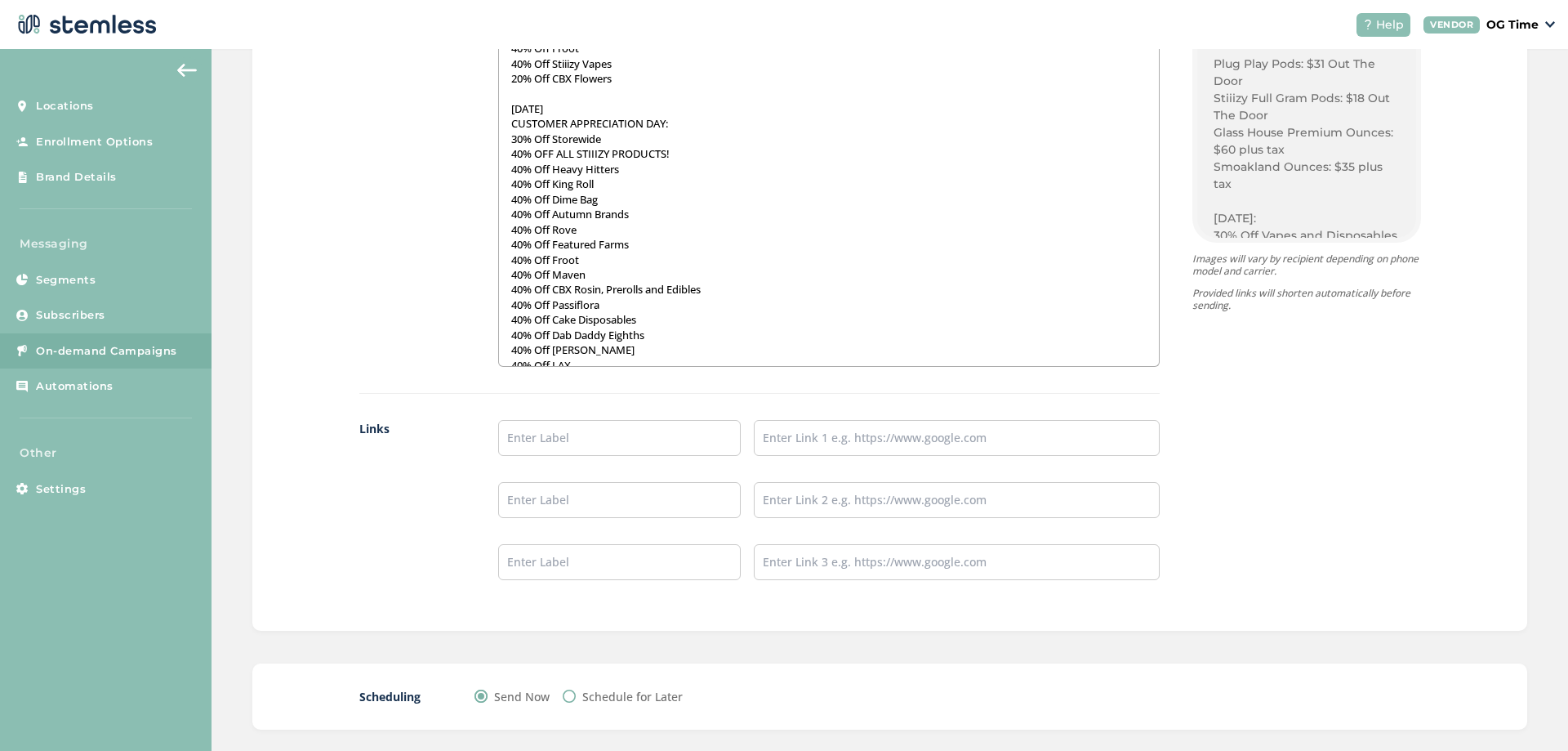
click at [512, 155] on p "40% OFF ALL STIIIZY PRODUCTS!" at bounding box center [829, 153] width 635 height 15
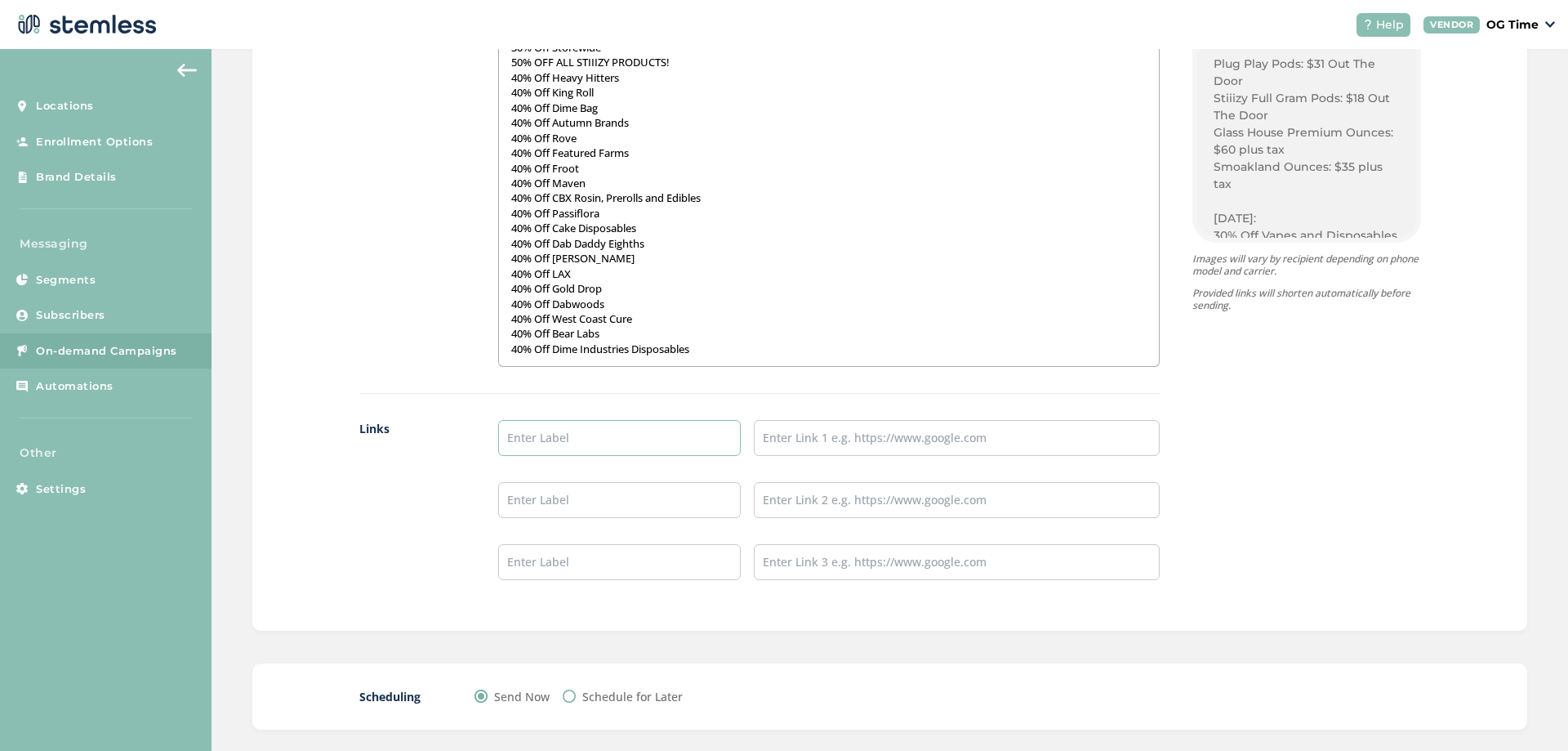
click at [588, 440] on input "text" at bounding box center [619, 437] width 243 height 36
type input "Online Menu"
click at [911, 441] on input "text" at bounding box center [957, 437] width 405 height 36
type input "[URL][DOMAIN_NAME]"
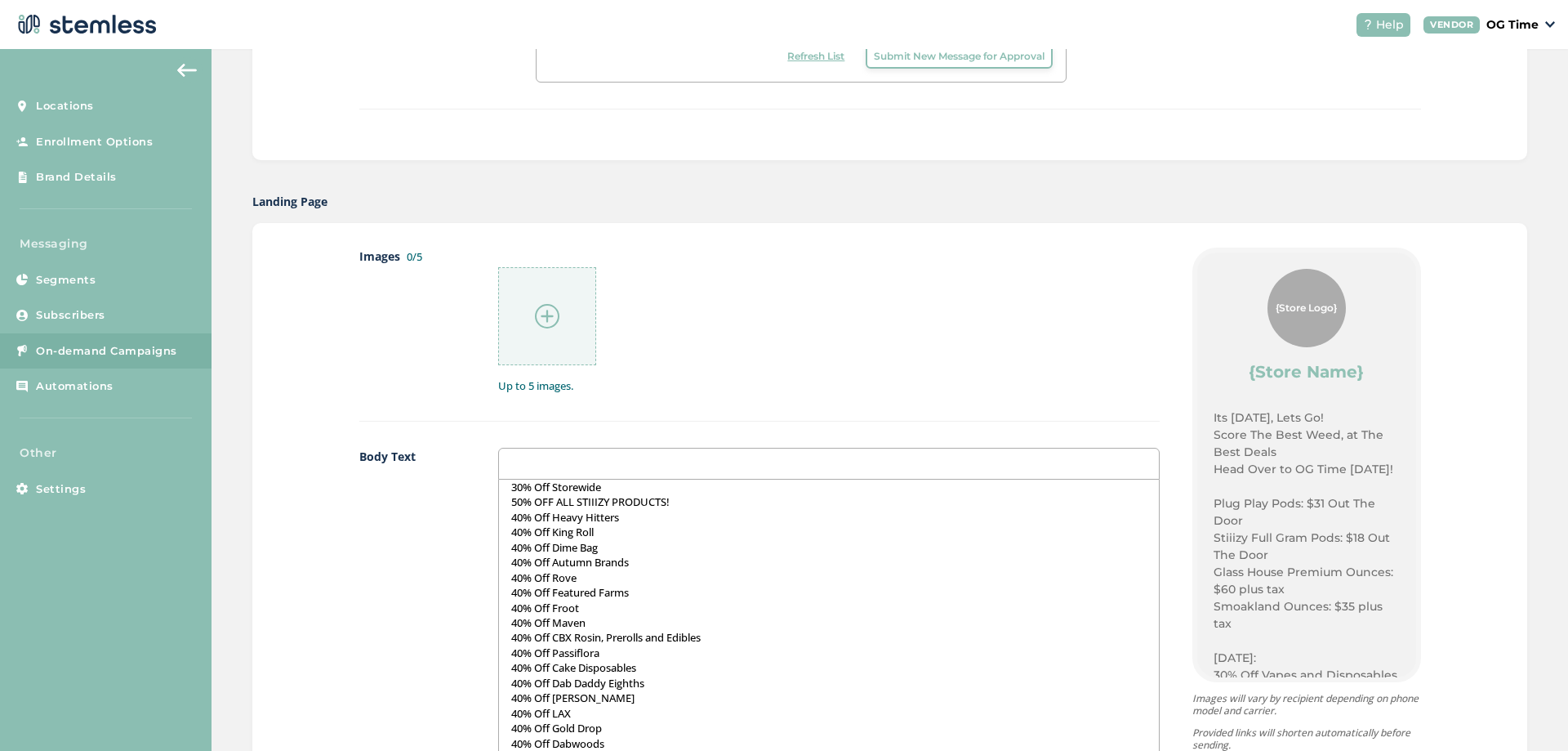
scroll to position [494, 0]
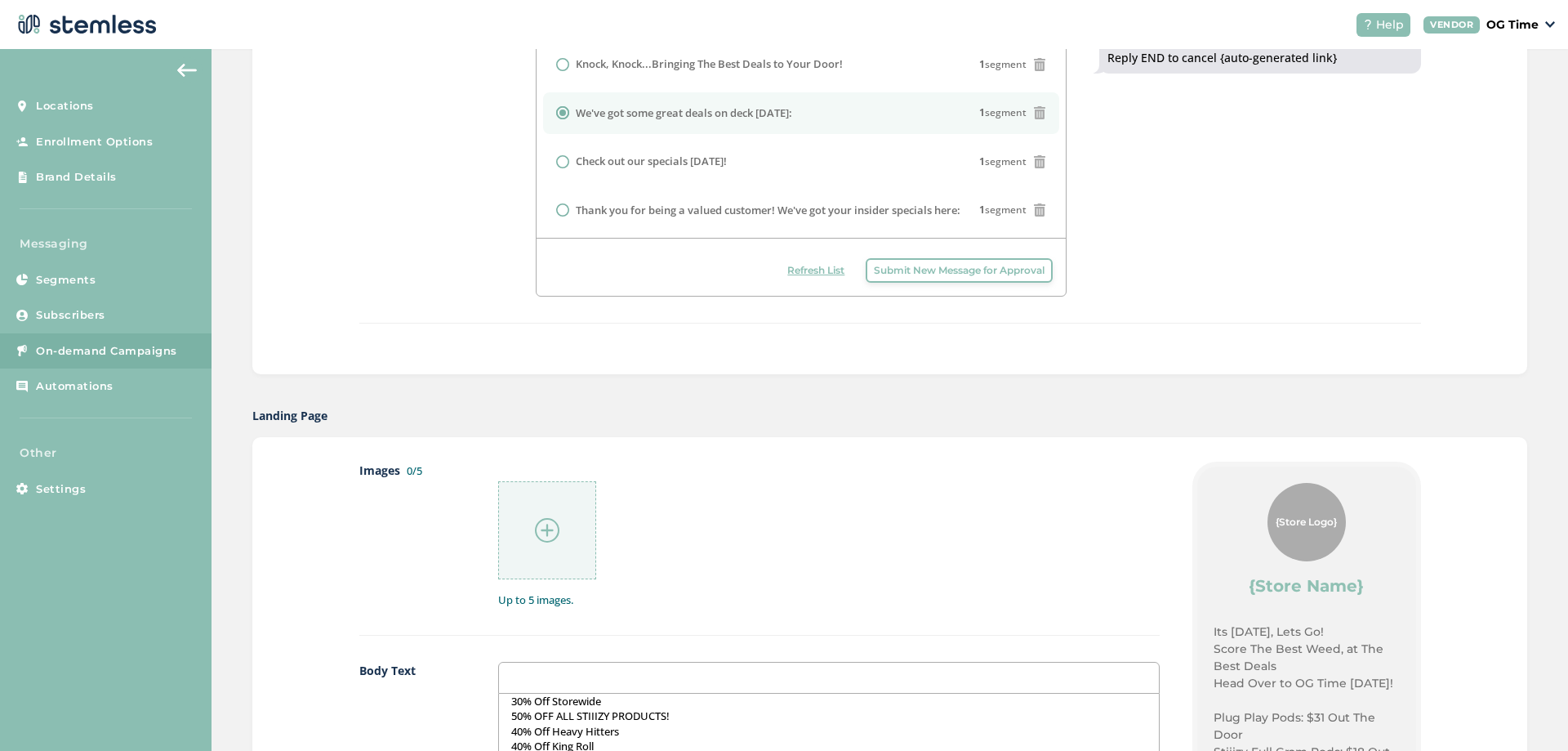
click at [535, 531] on img at bounding box center [547, 530] width 25 height 25
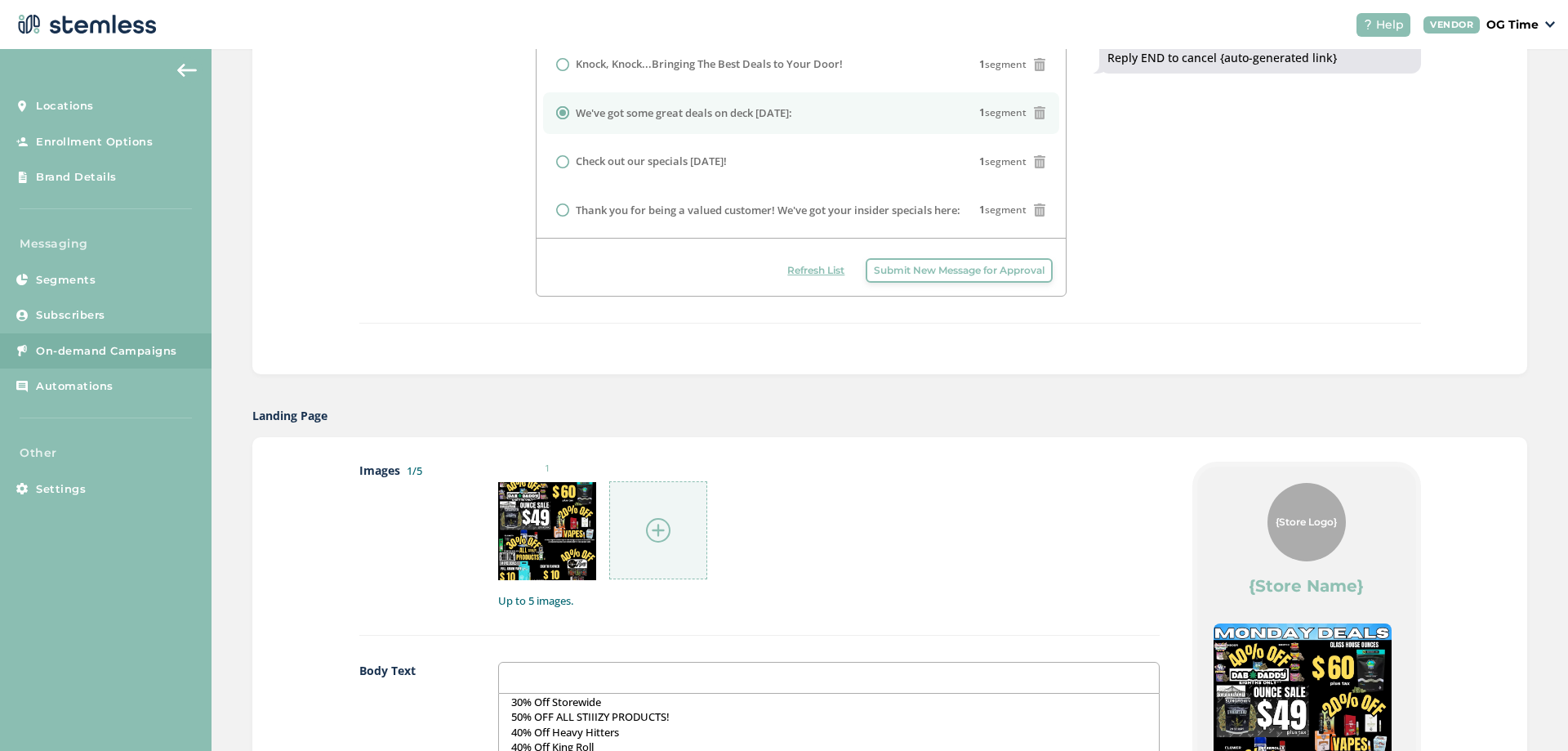
click at [652, 528] on img at bounding box center [658, 530] width 25 height 25
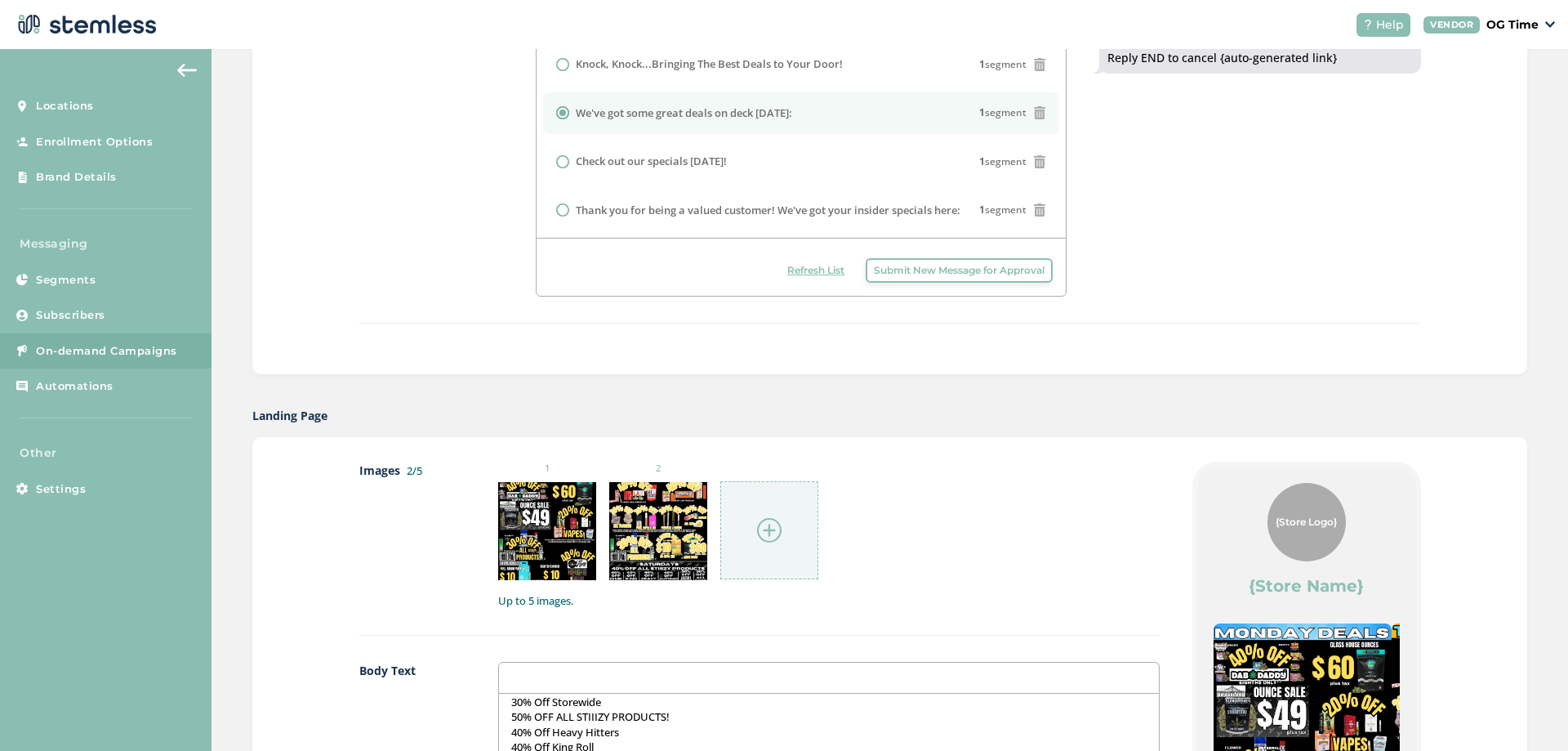
click at [758, 526] on img at bounding box center [769, 530] width 25 height 25
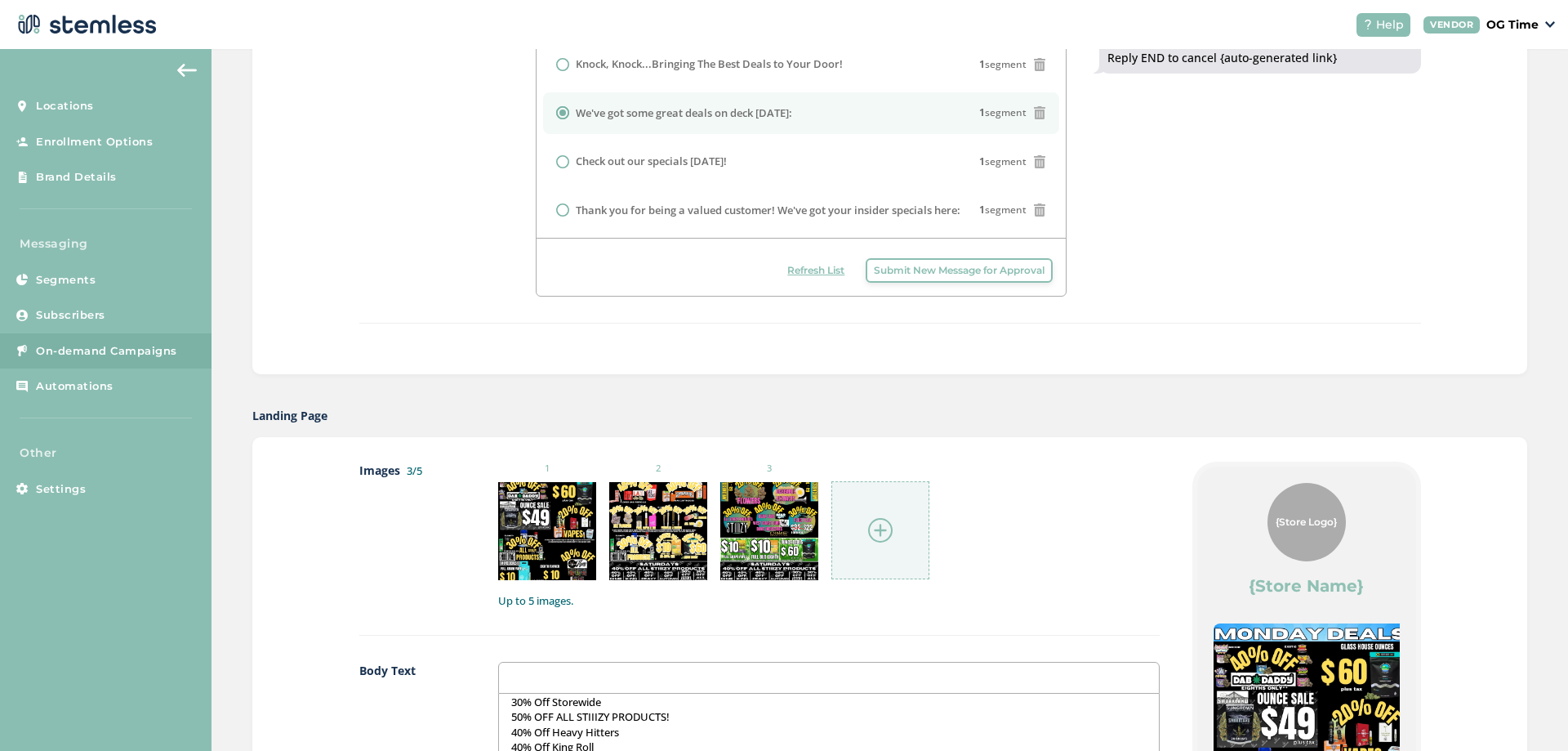
click at [875, 526] on img at bounding box center [880, 530] width 25 height 25
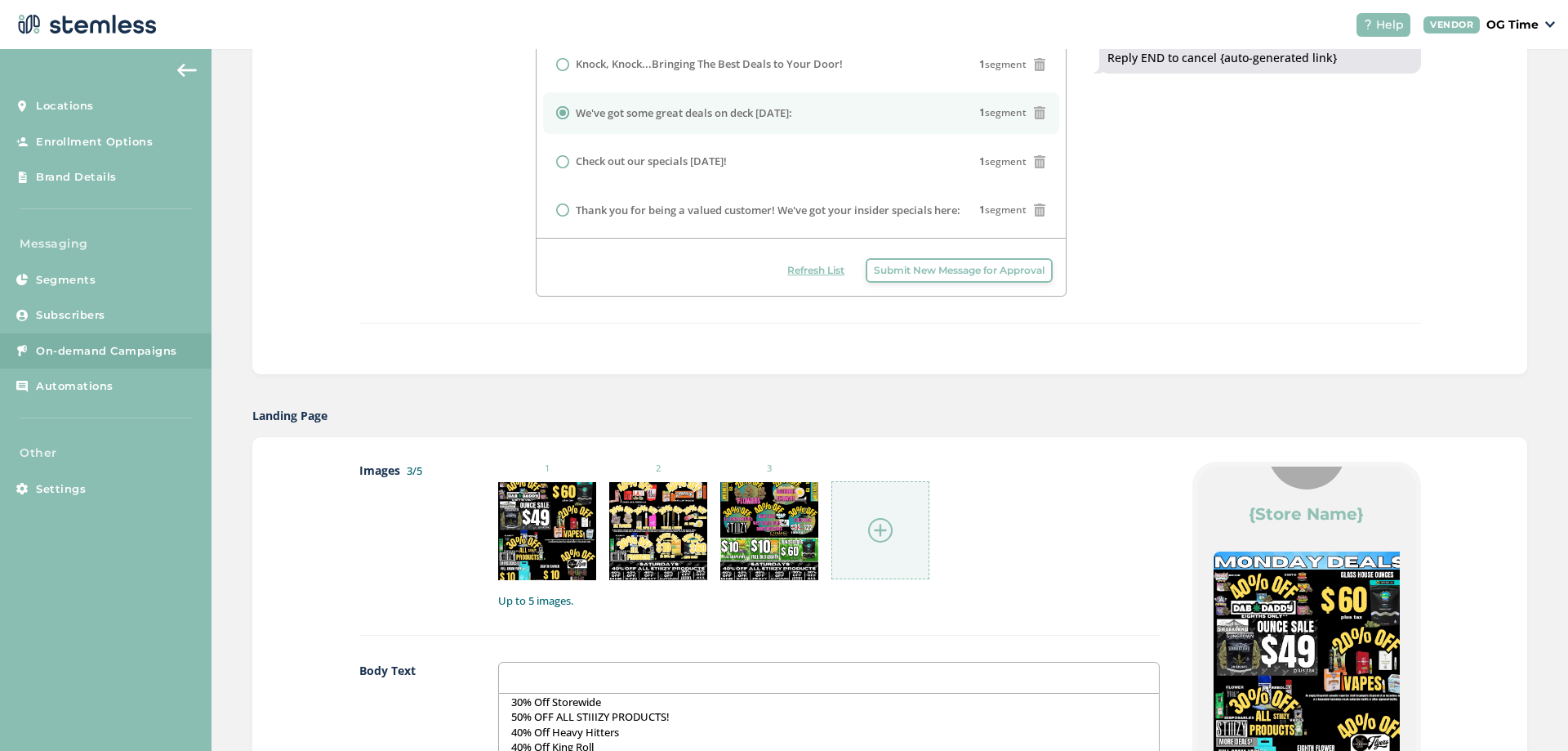
scroll to position [163, 0]
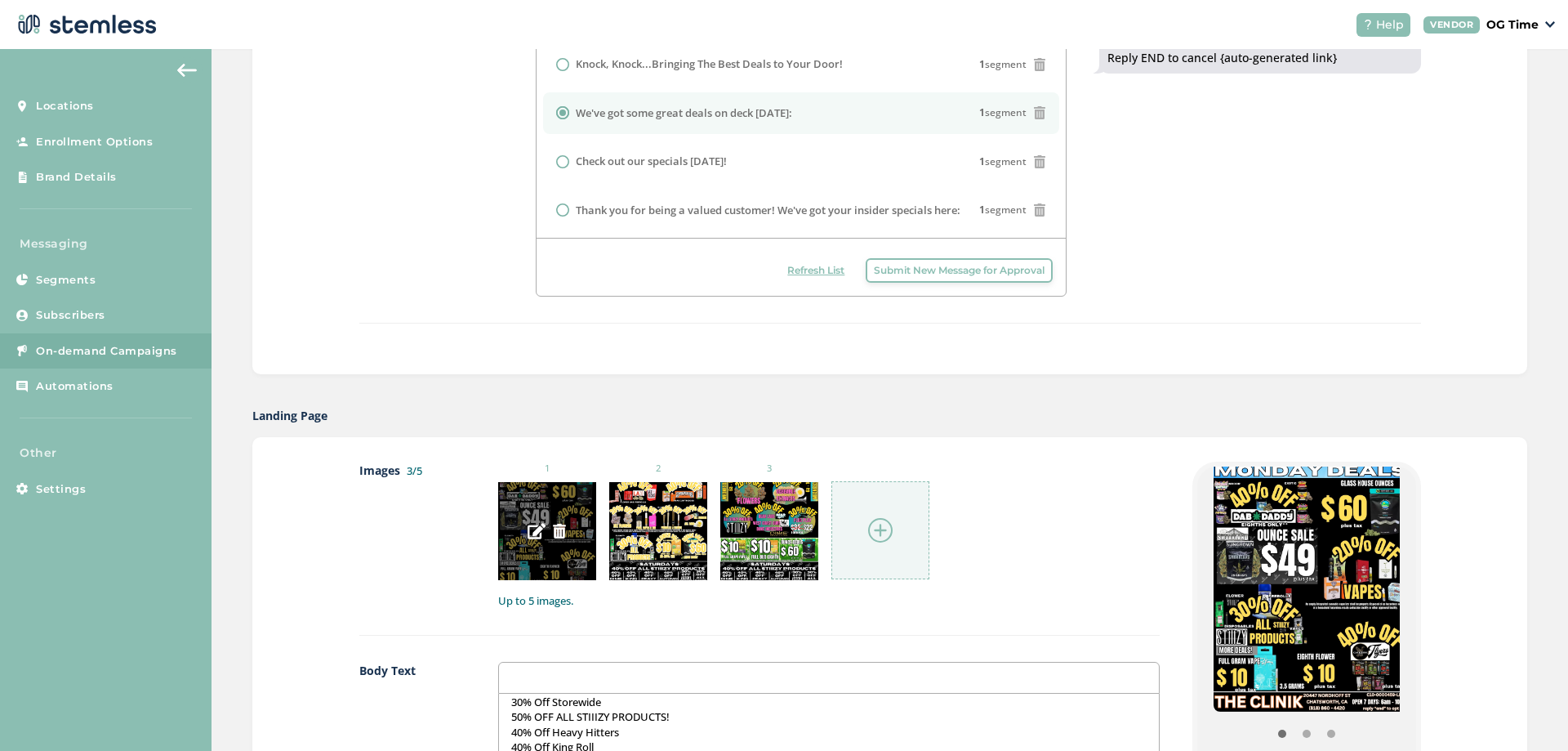
click at [552, 531] on img at bounding box center [559, 531] width 15 height 15
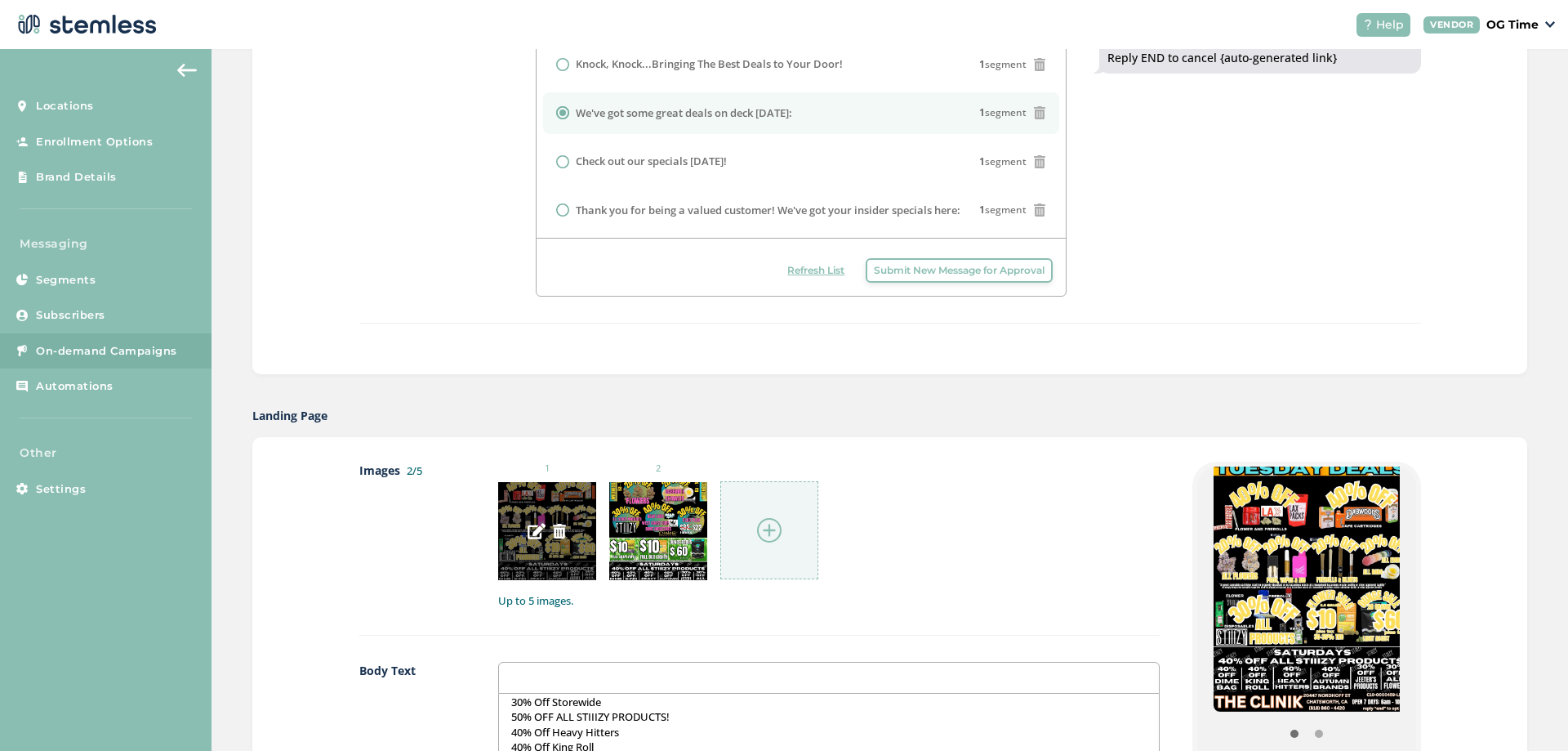
click at [552, 531] on img at bounding box center [559, 531] width 15 height 15
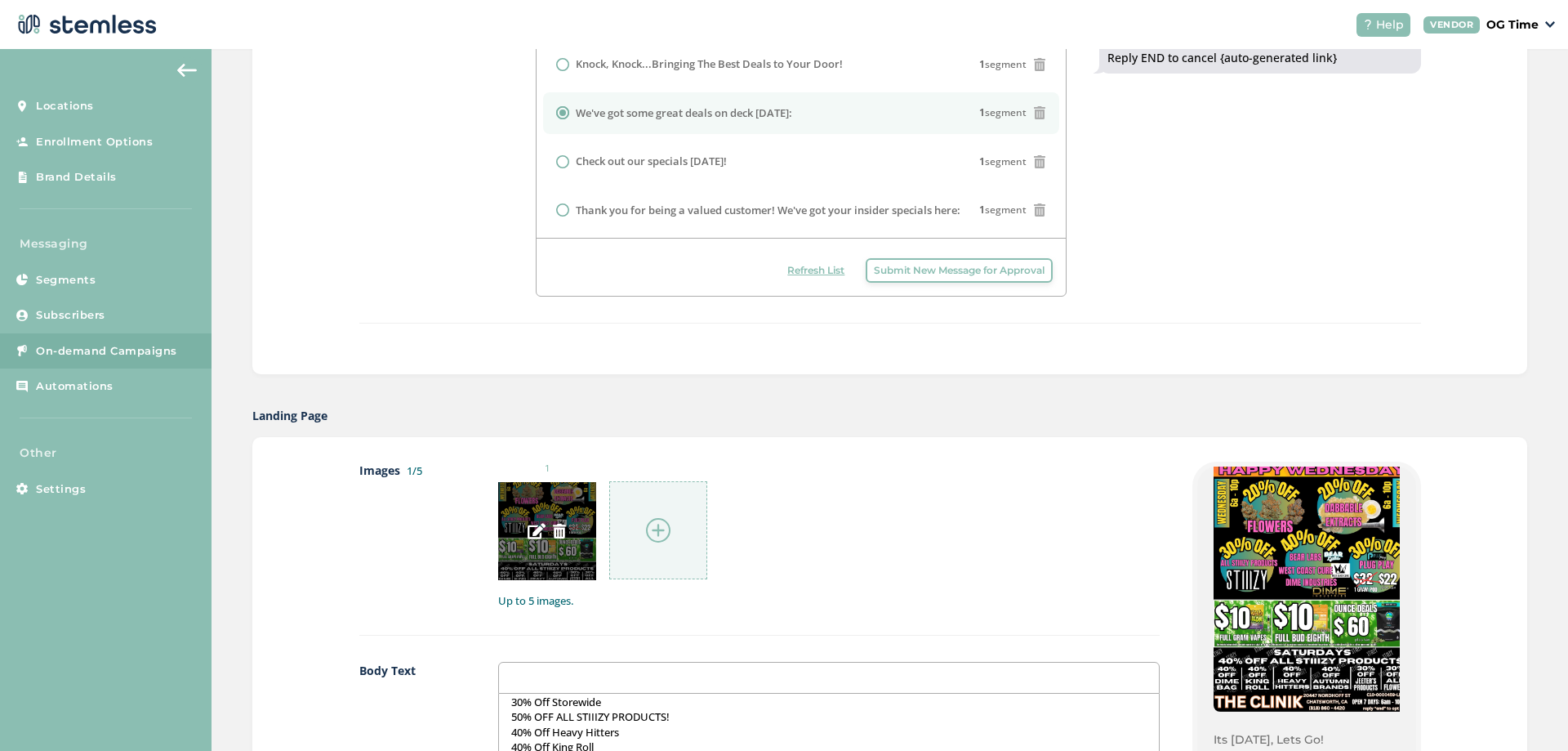
click at [552, 531] on img at bounding box center [559, 531] width 15 height 15
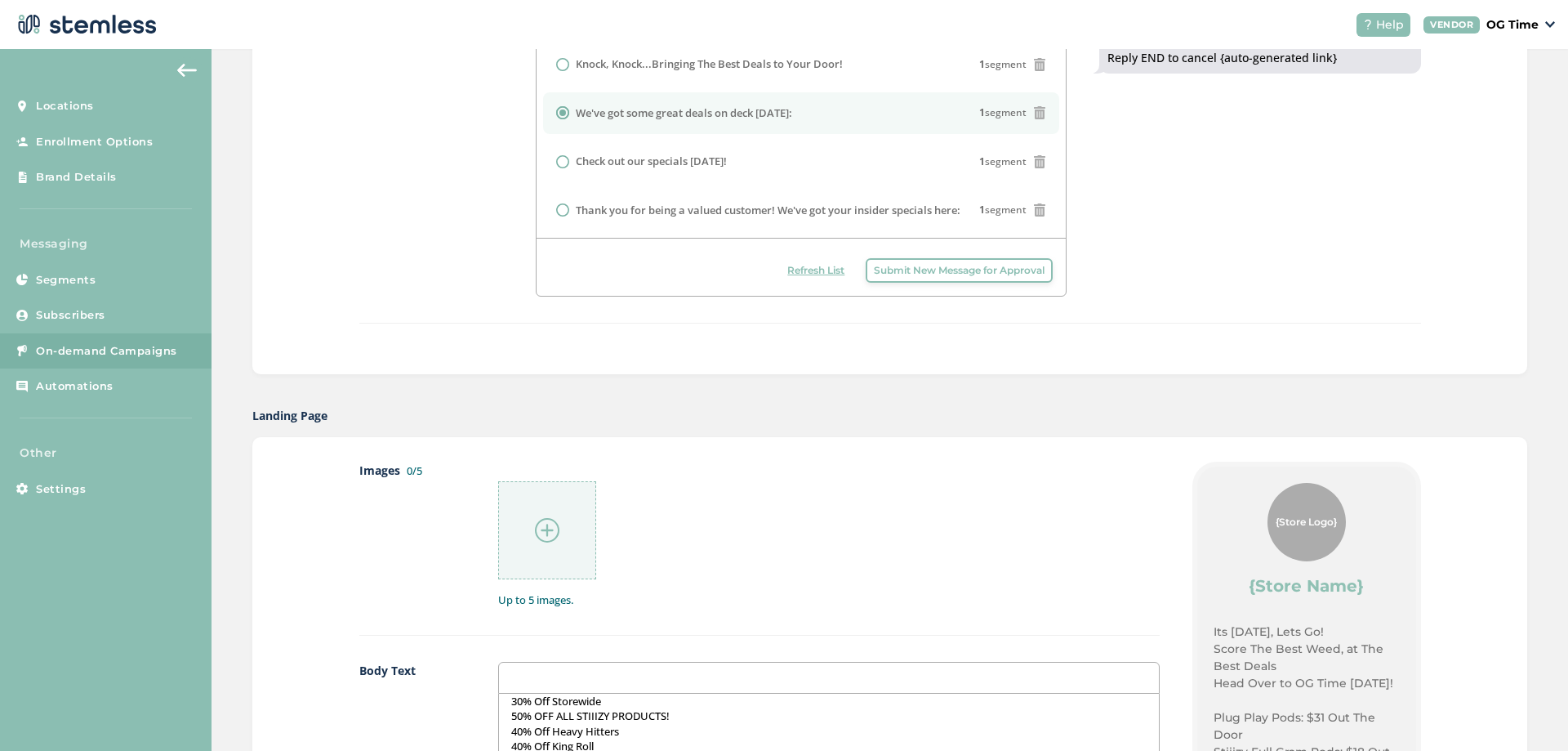
click at [539, 532] on img at bounding box center [547, 530] width 25 height 25
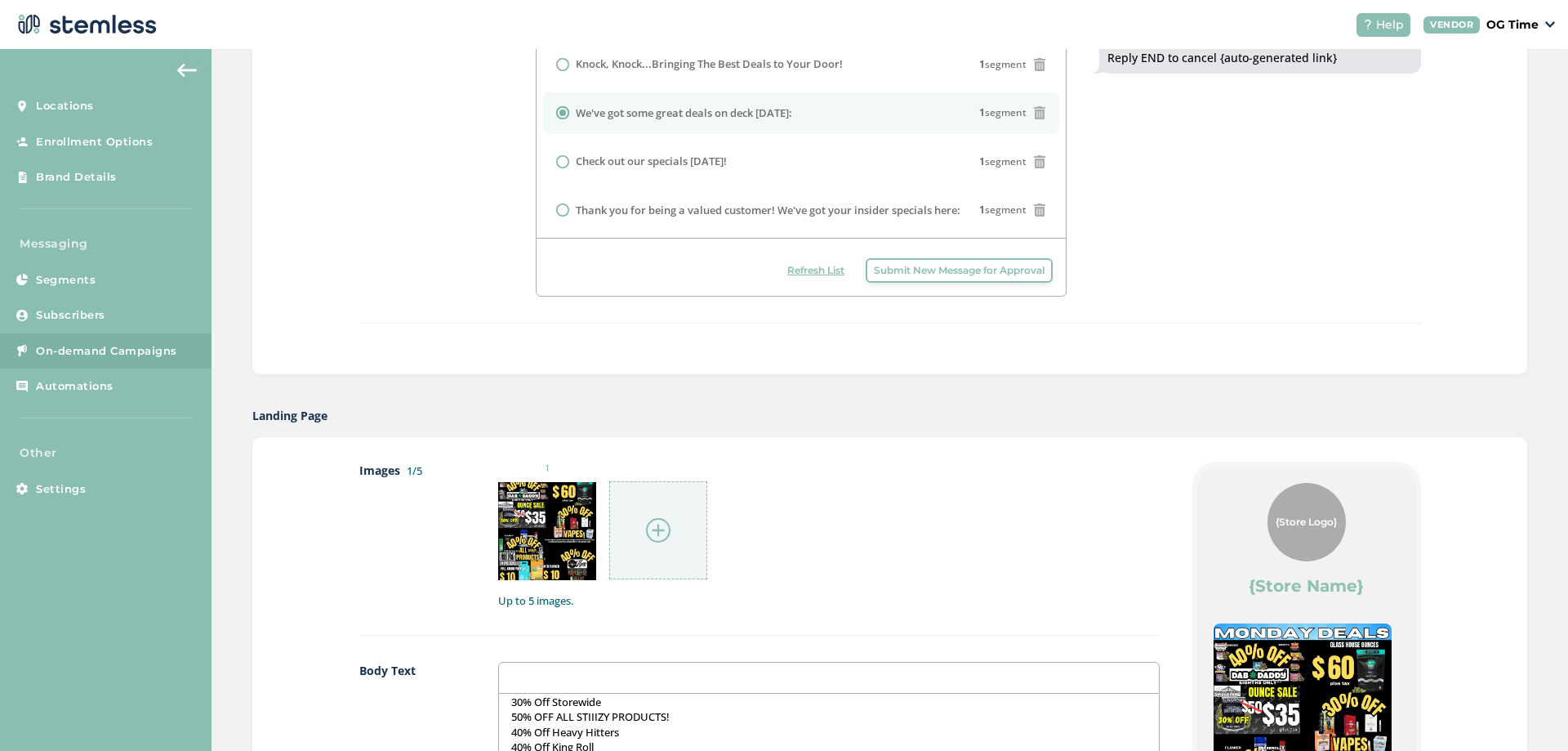
click at [663, 530] on img at bounding box center [658, 530] width 25 height 25
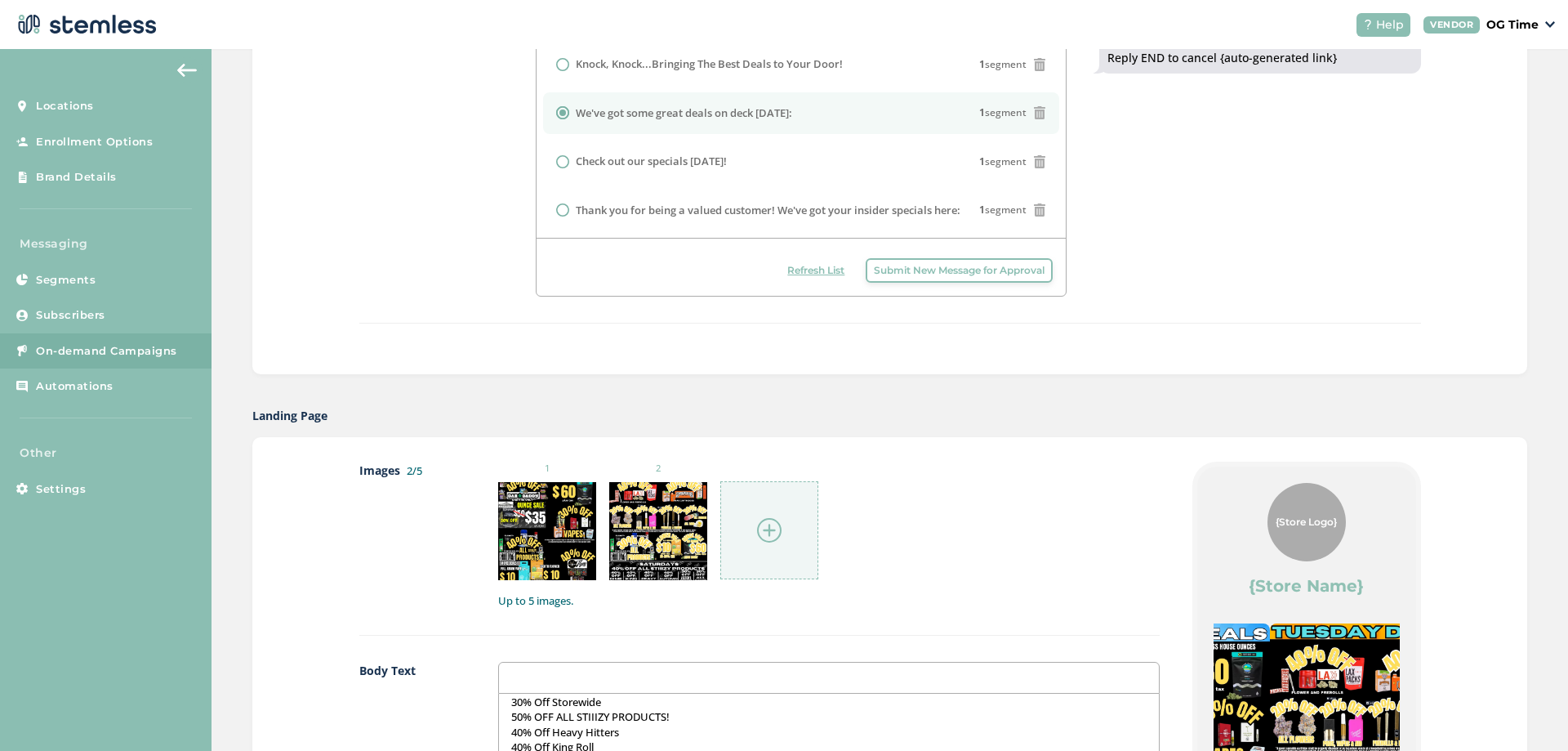
drag, startPoint x: 1285, startPoint y: 650, endPoint x: 1151, endPoint y: 655, distance: 134.1
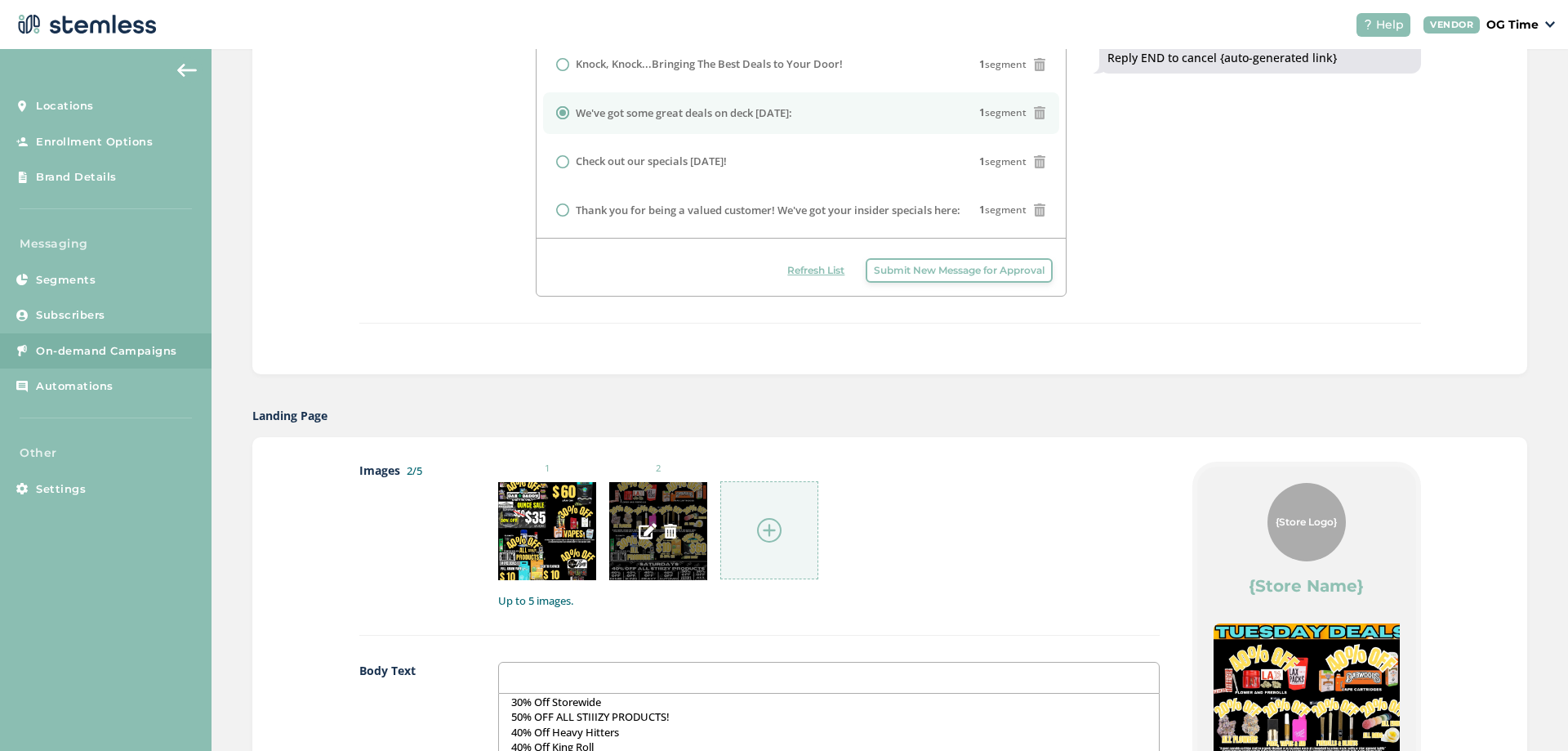
click at [664, 531] on img at bounding box center [670, 531] width 15 height 15
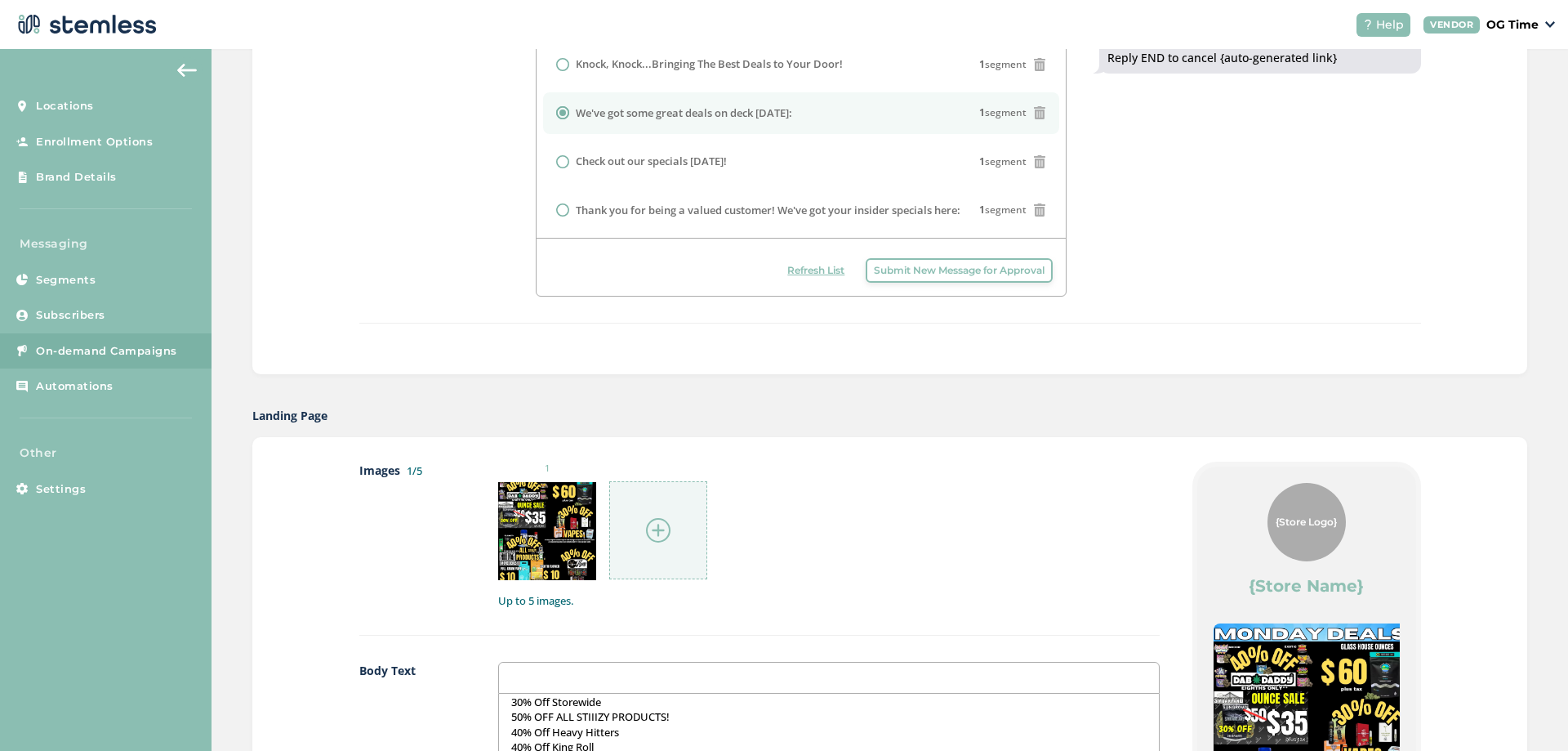
click at [653, 531] on img at bounding box center [658, 530] width 25 height 25
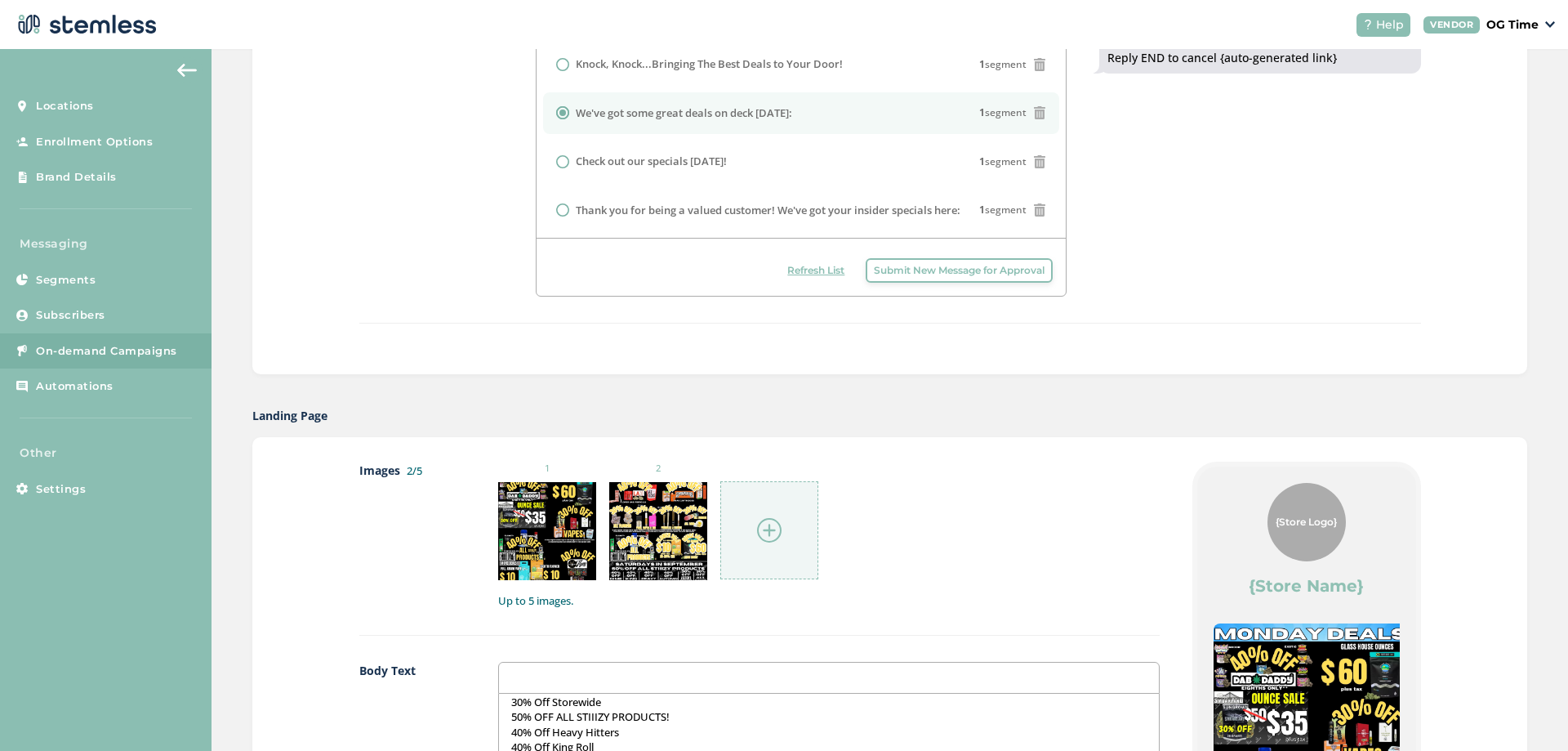
click at [764, 523] on img at bounding box center [769, 530] width 25 height 25
click at [762, 523] on img at bounding box center [769, 530] width 25 height 25
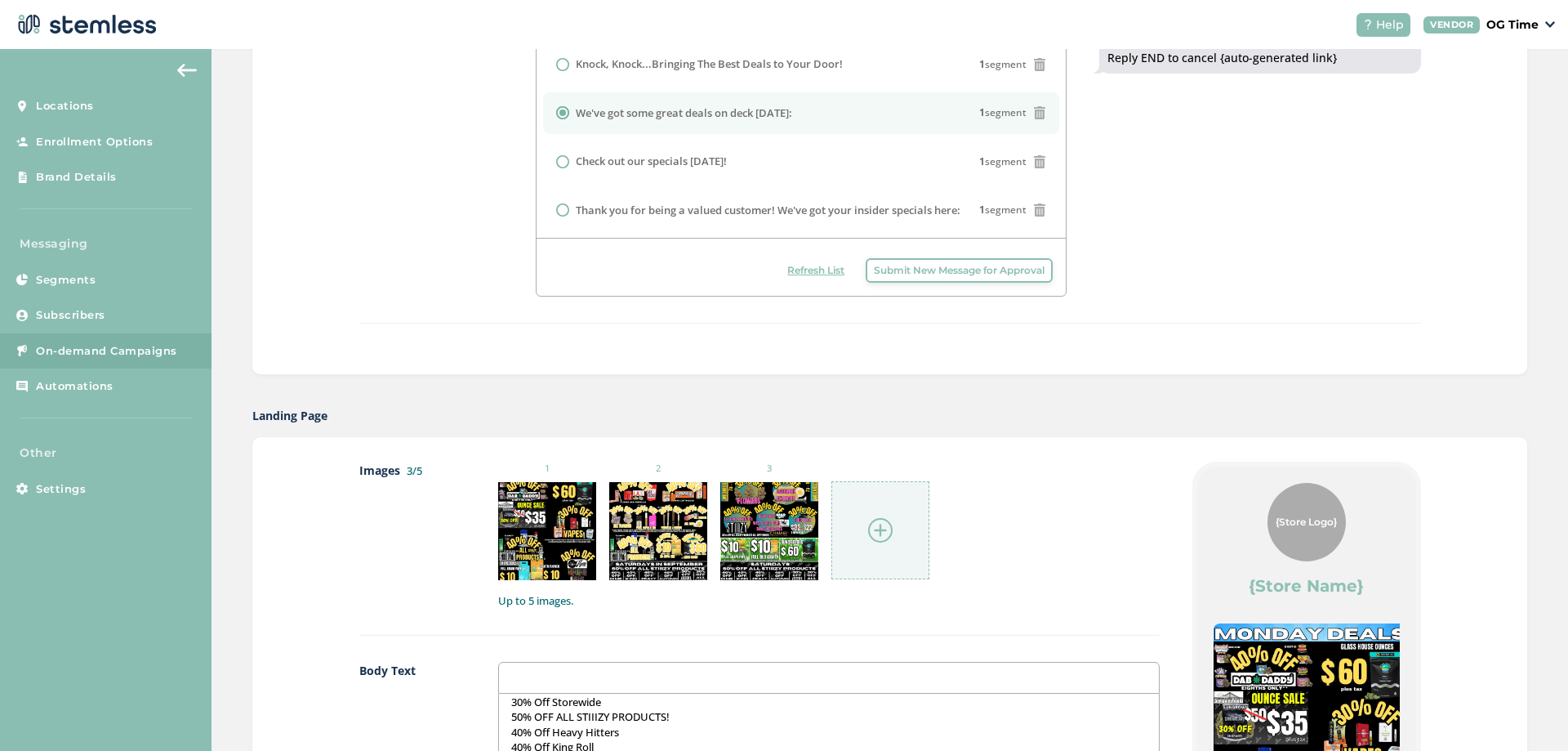
click at [875, 525] on img at bounding box center [880, 530] width 25 height 25
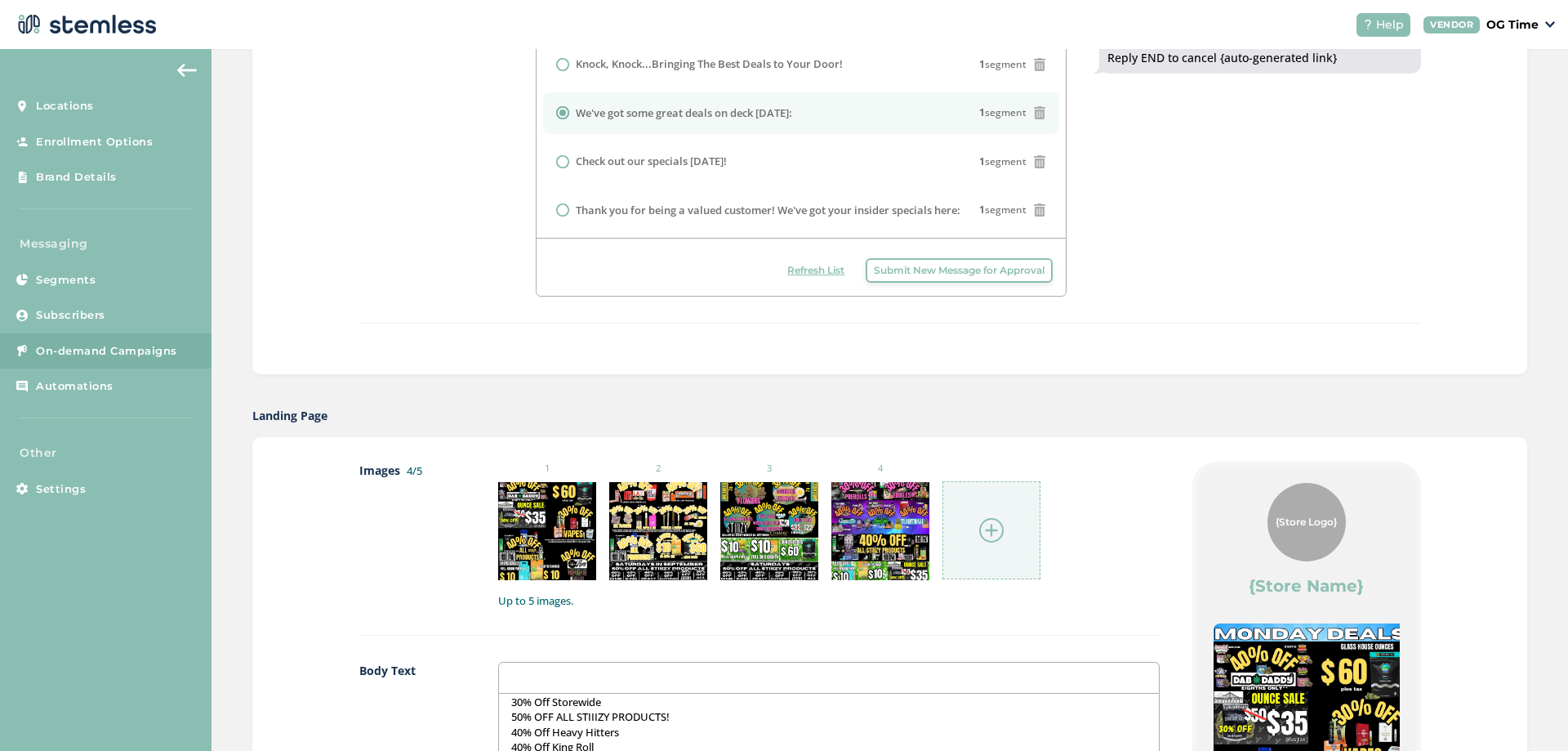
click at [982, 535] on img at bounding box center [991, 530] width 25 height 25
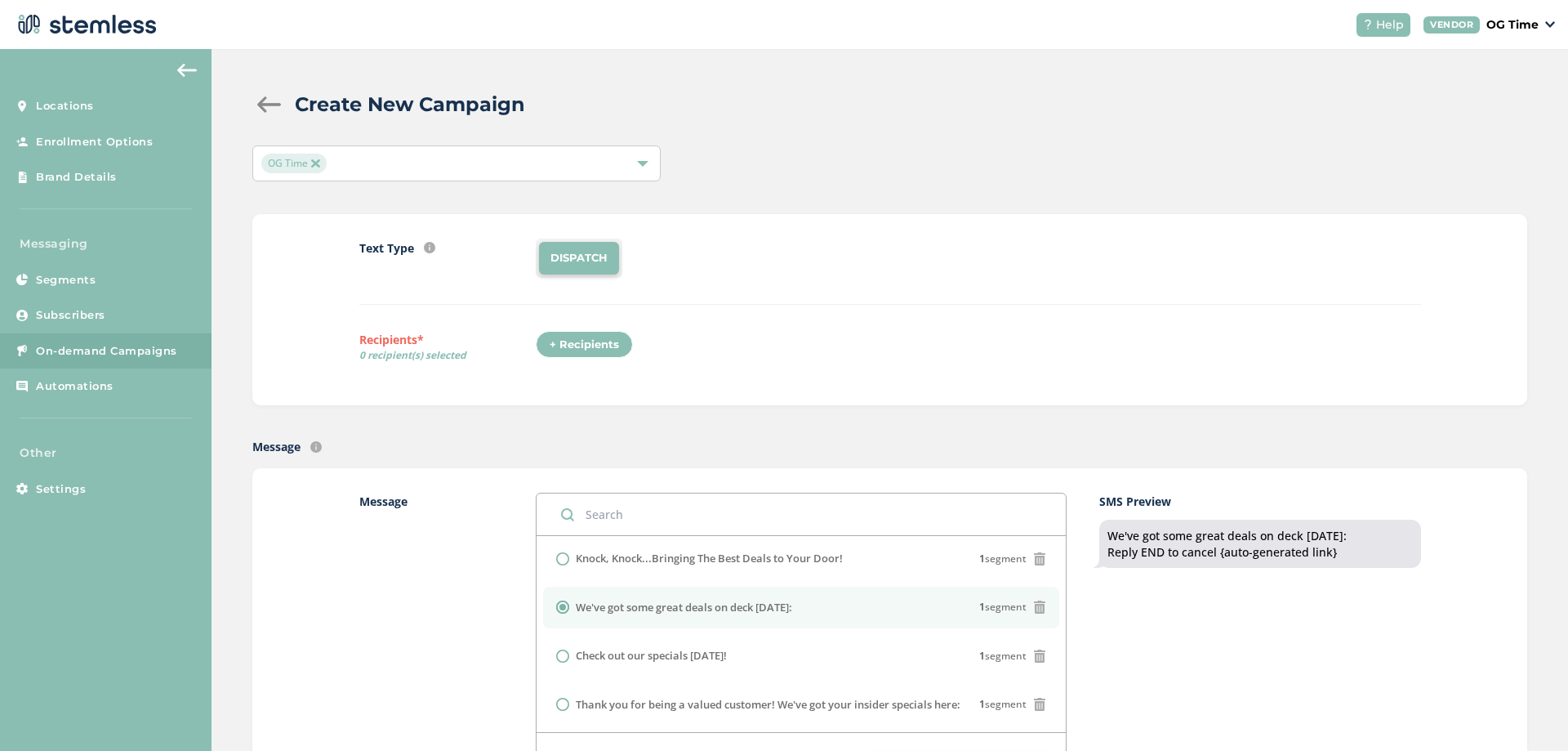
click at [600, 341] on div "+ Recipients" at bounding box center [584, 344] width 97 height 28
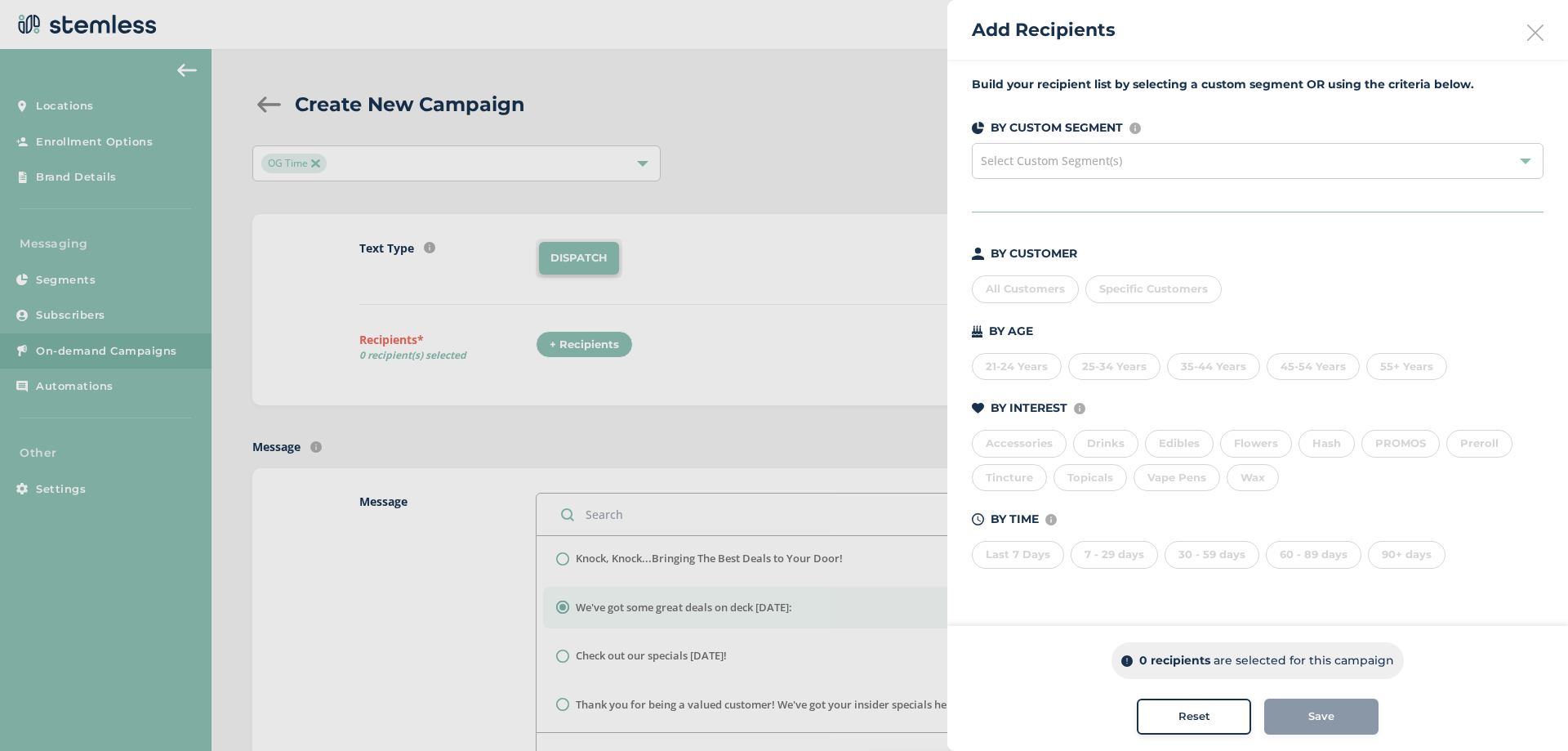
click at [1026, 288] on div "All Customers" at bounding box center [1025, 289] width 107 height 28
click at [1321, 715] on span "Save" at bounding box center [1321, 716] width 26 height 16
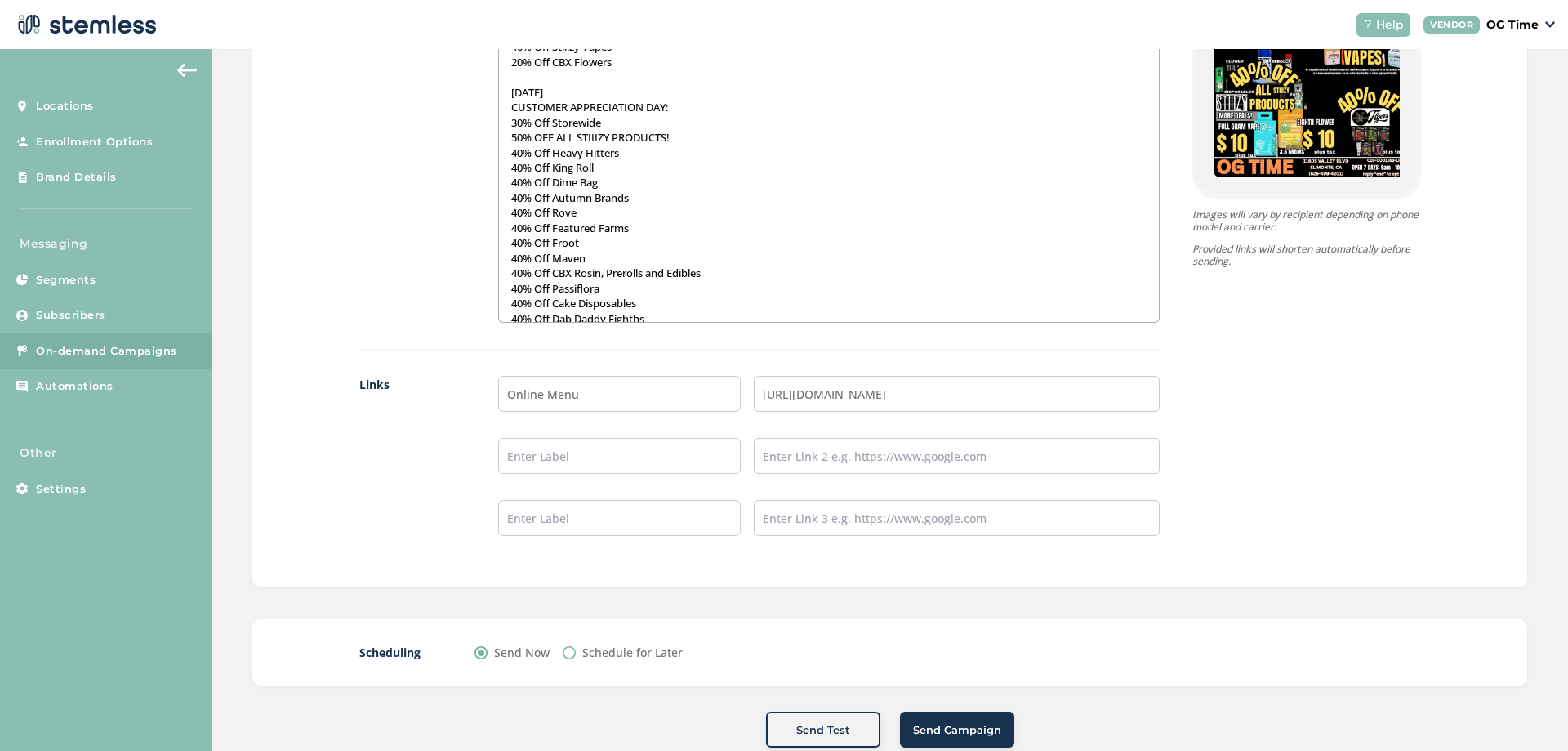
scroll to position [1229, 0]
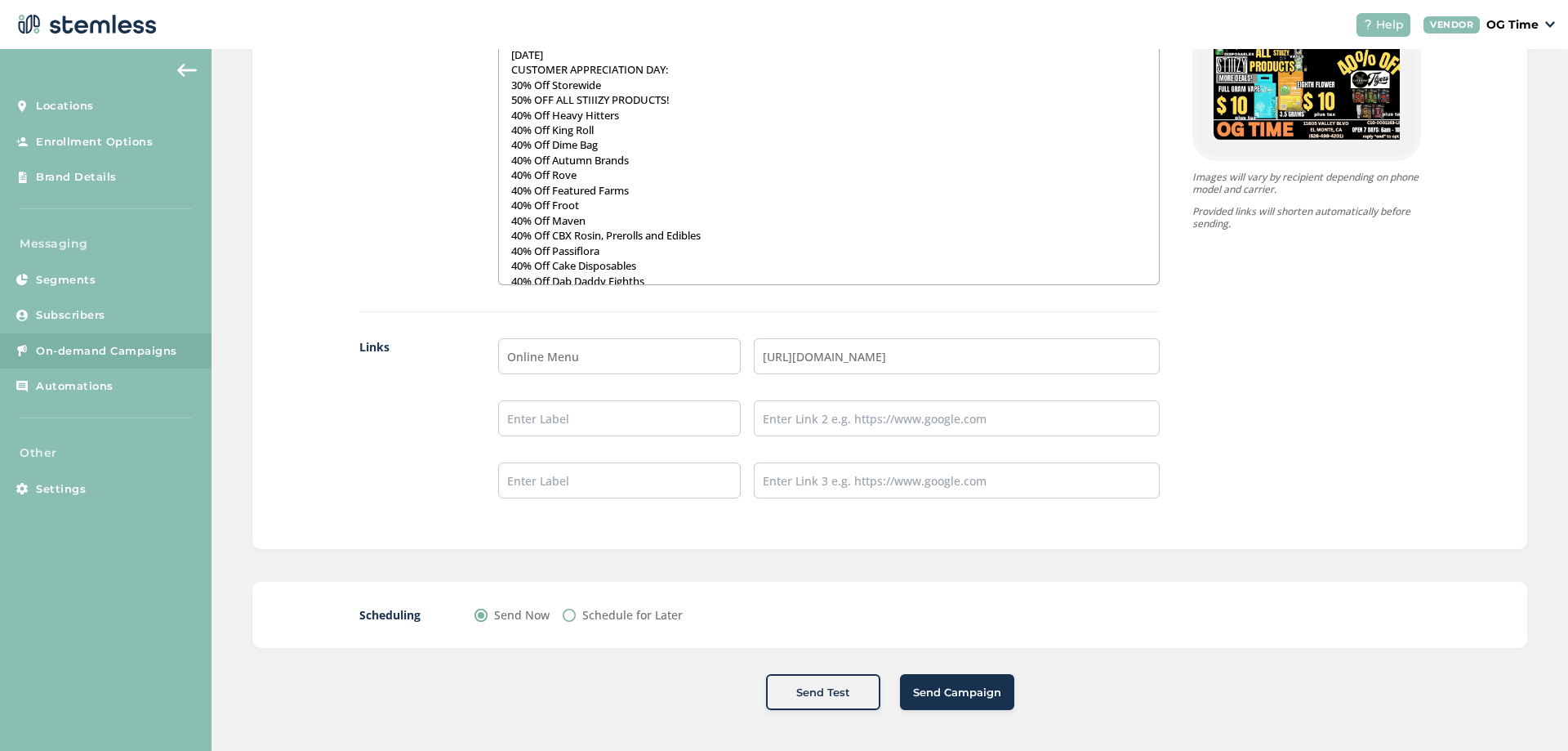
click at [957, 699] on span "Send Campaign" at bounding box center [957, 692] width 88 height 16
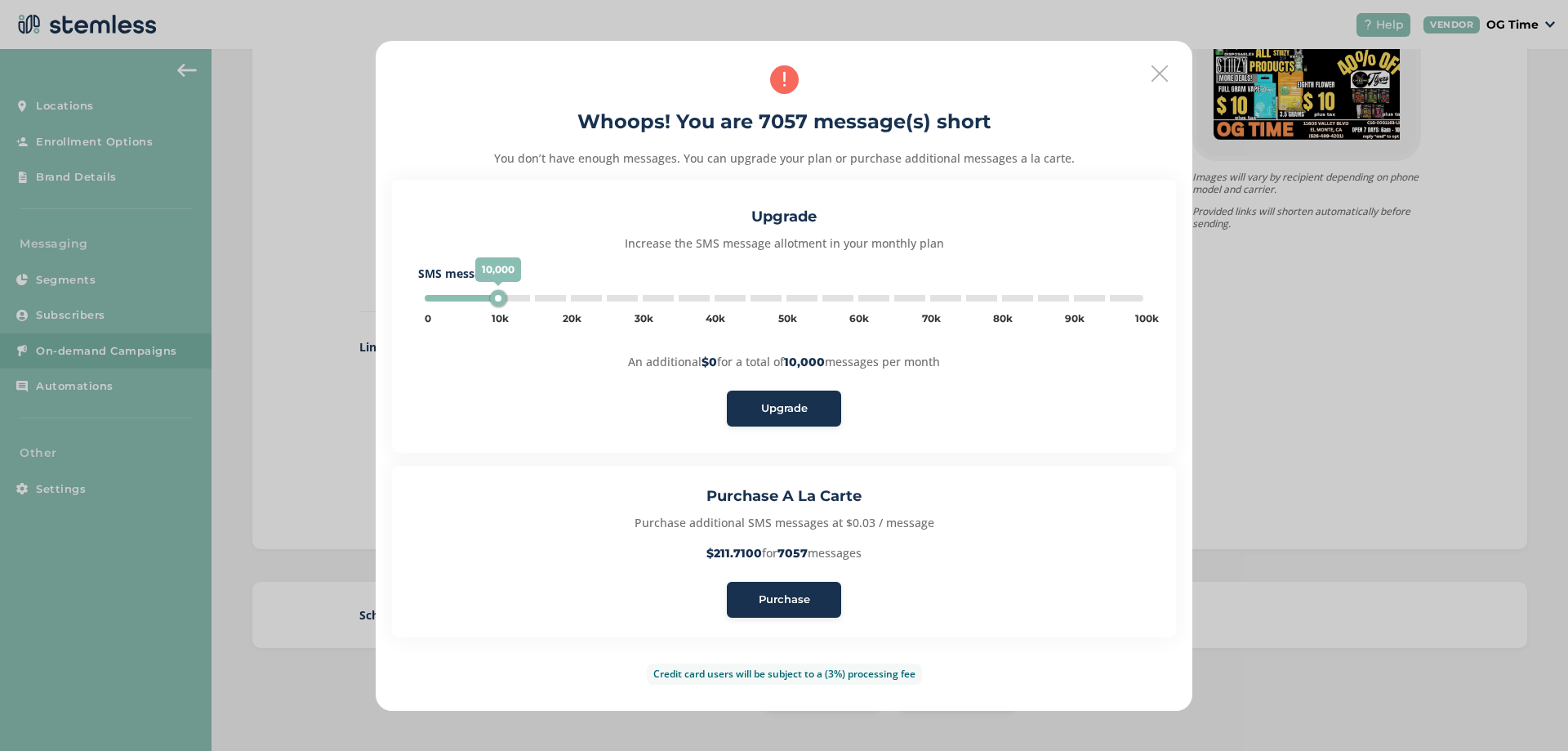
click at [799, 601] on span "Purchase" at bounding box center [784, 599] width 51 height 16
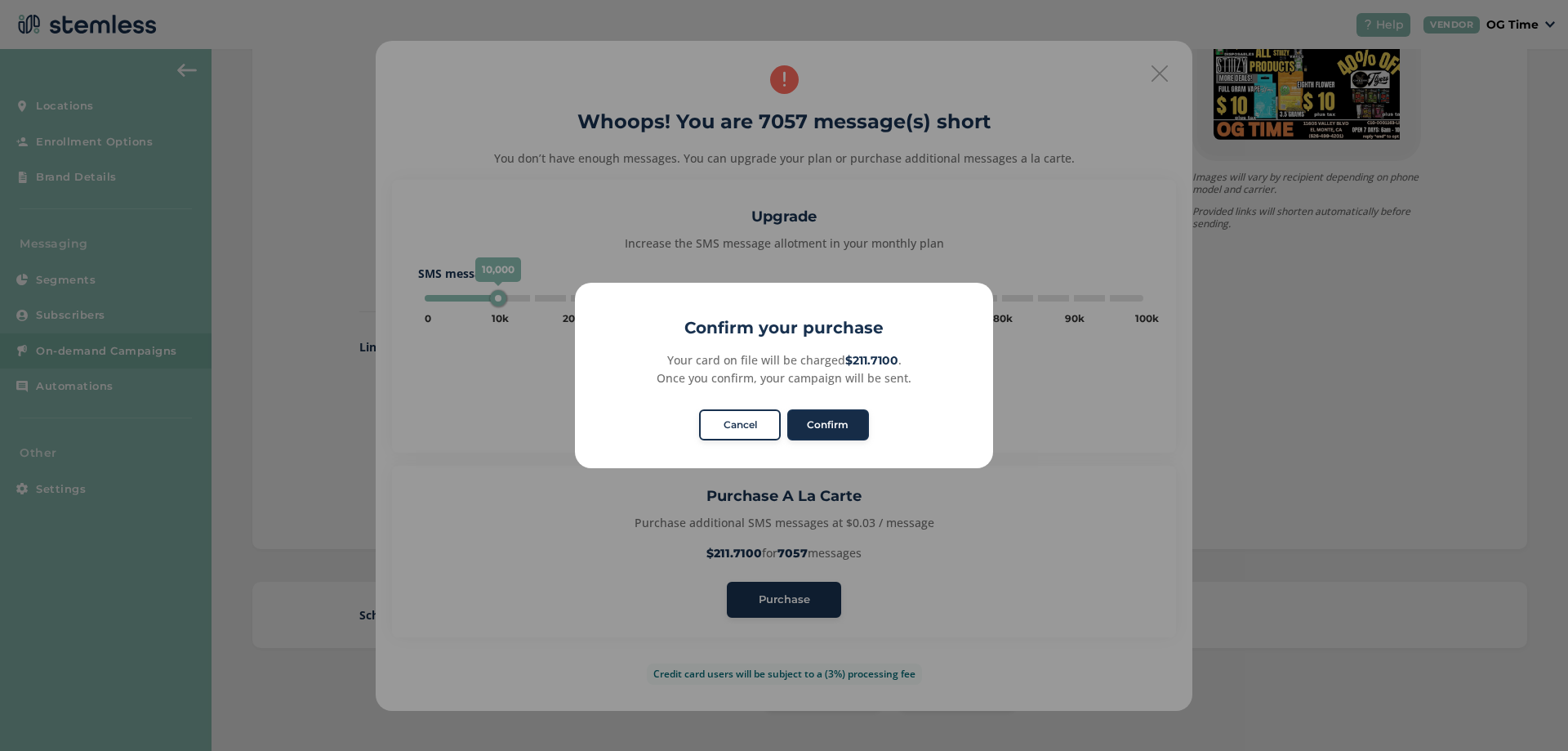
click at [837, 427] on button "Confirm" at bounding box center [828, 425] width 82 height 31
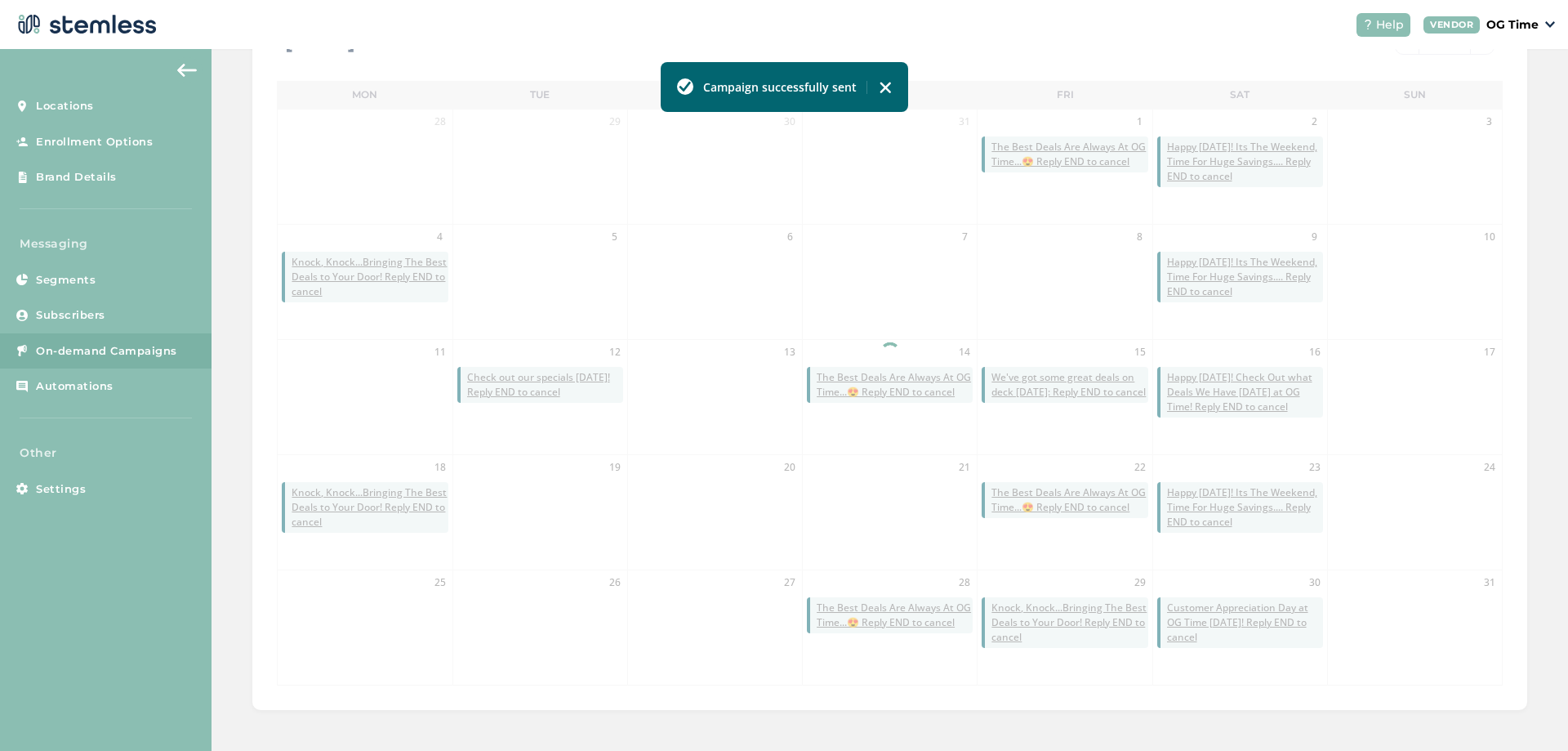
scroll to position [355, 0]
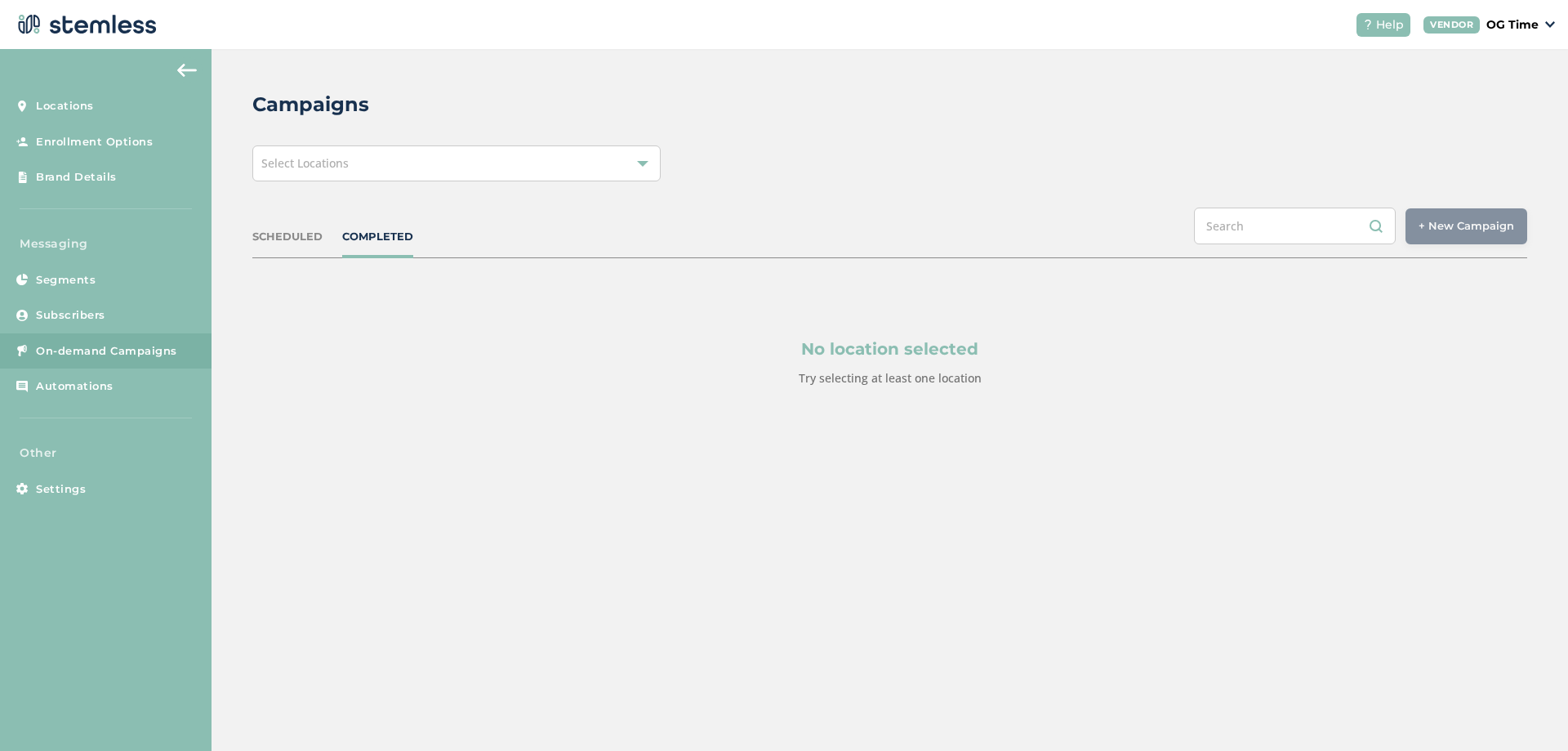
drag, startPoint x: 532, startPoint y: 158, endPoint x: 507, endPoint y: 180, distance: 33.3
click at [530, 165] on div "Select Locations" at bounding box center [456, 163] width 408 height 36
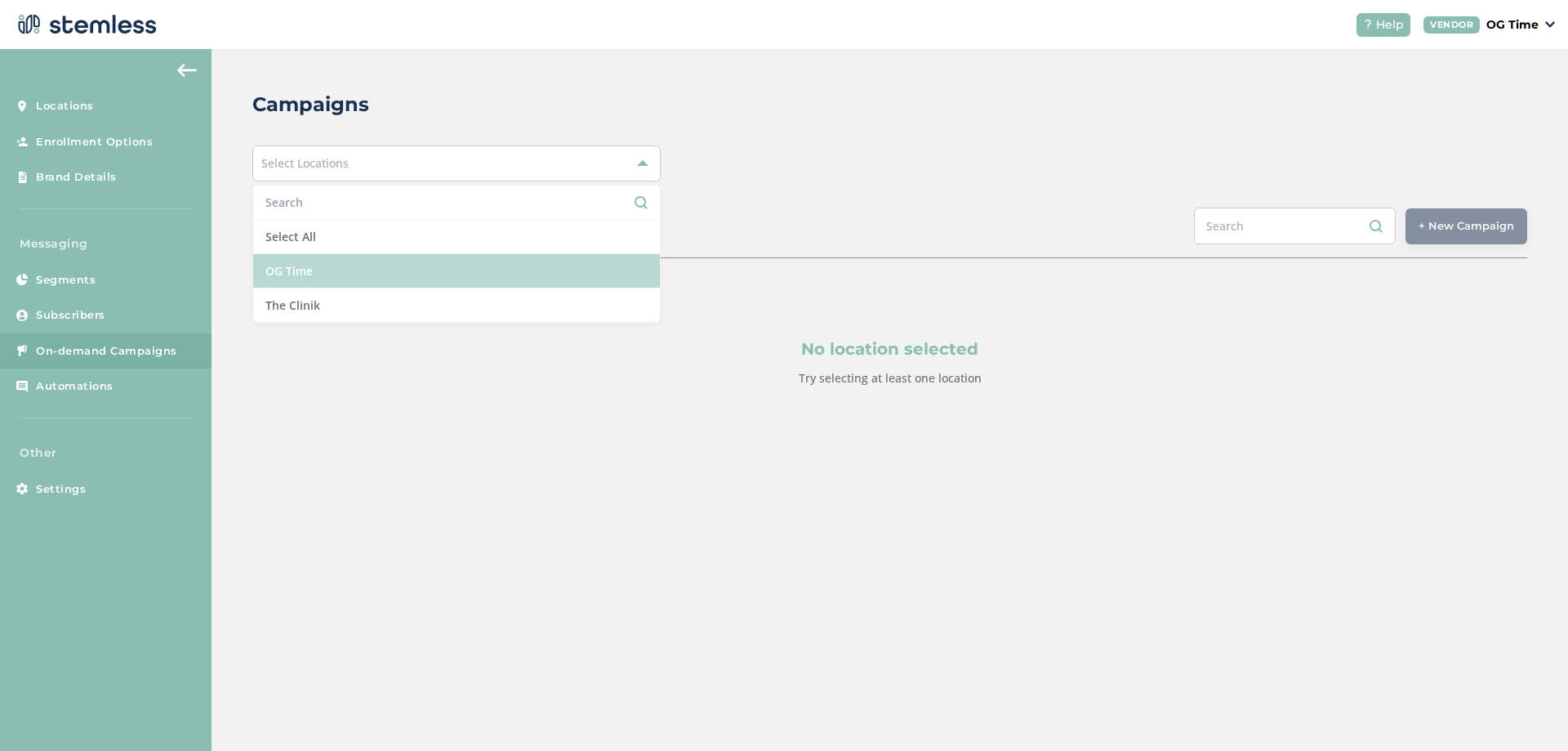
click at [365, 268] on li "OG Time" at bounding box center [456, 271] width 407 height 34
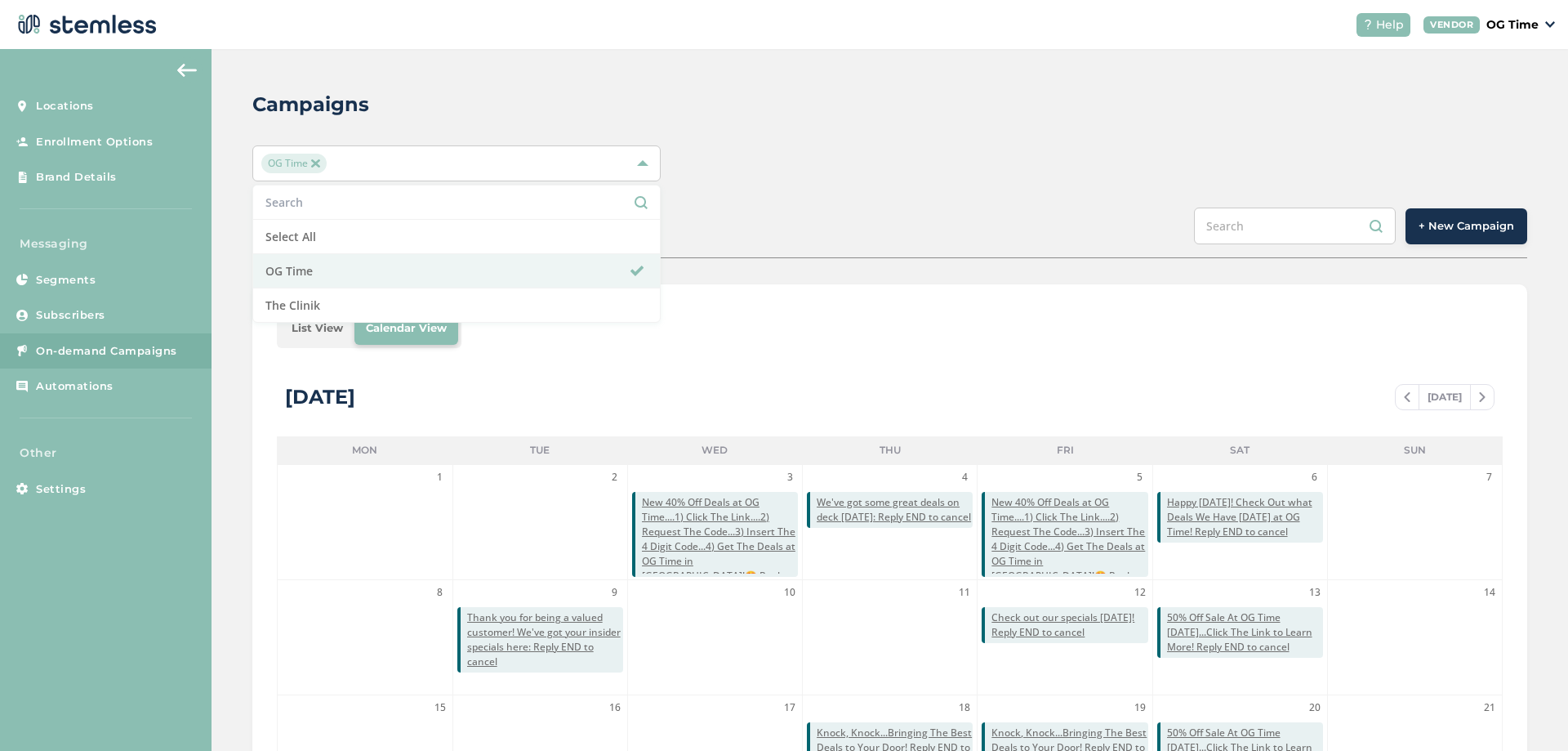
click at [1043, 339] on div "List View Calendar View" at bounding box center [889, 328] width 1226 height 39
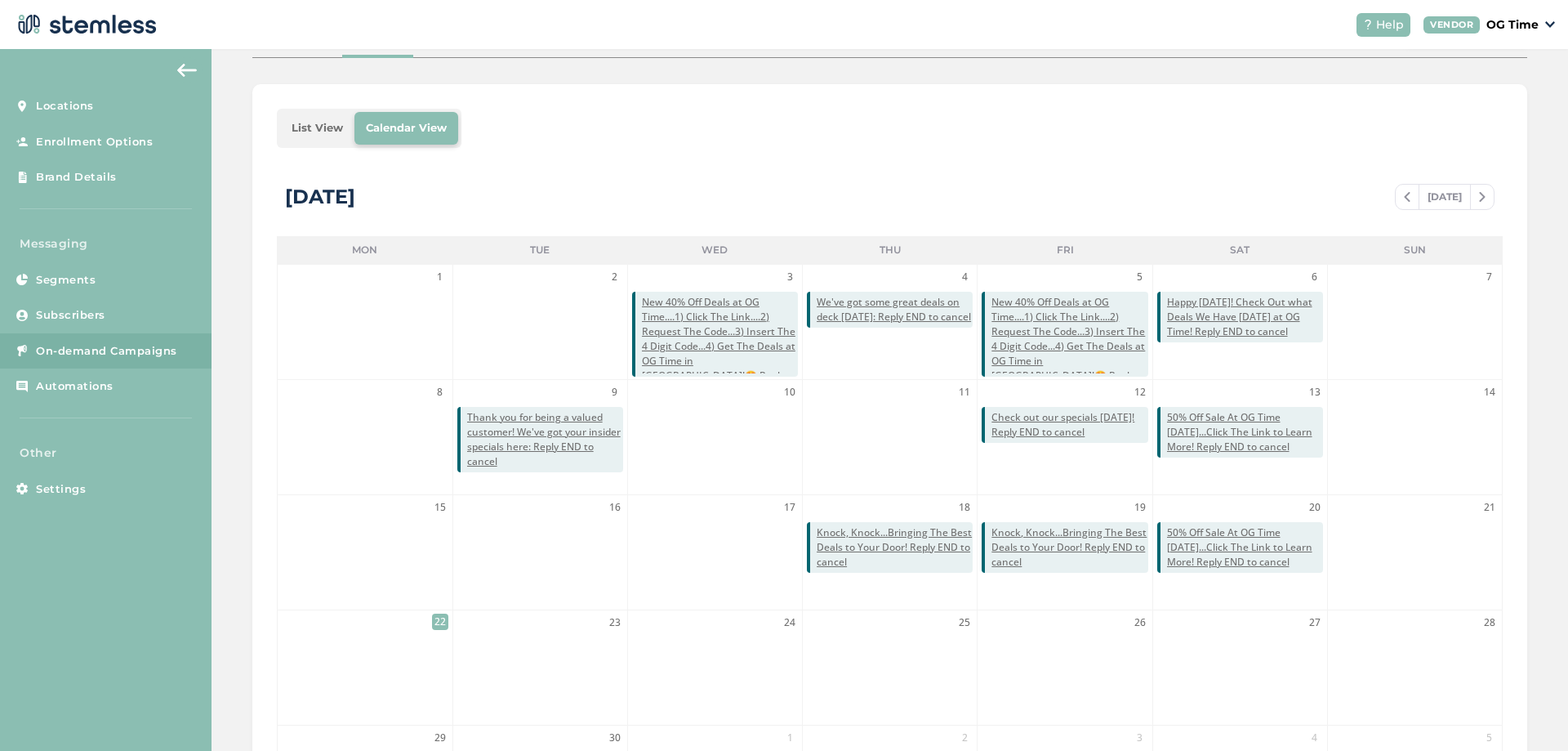
scroll to position [355, 0]
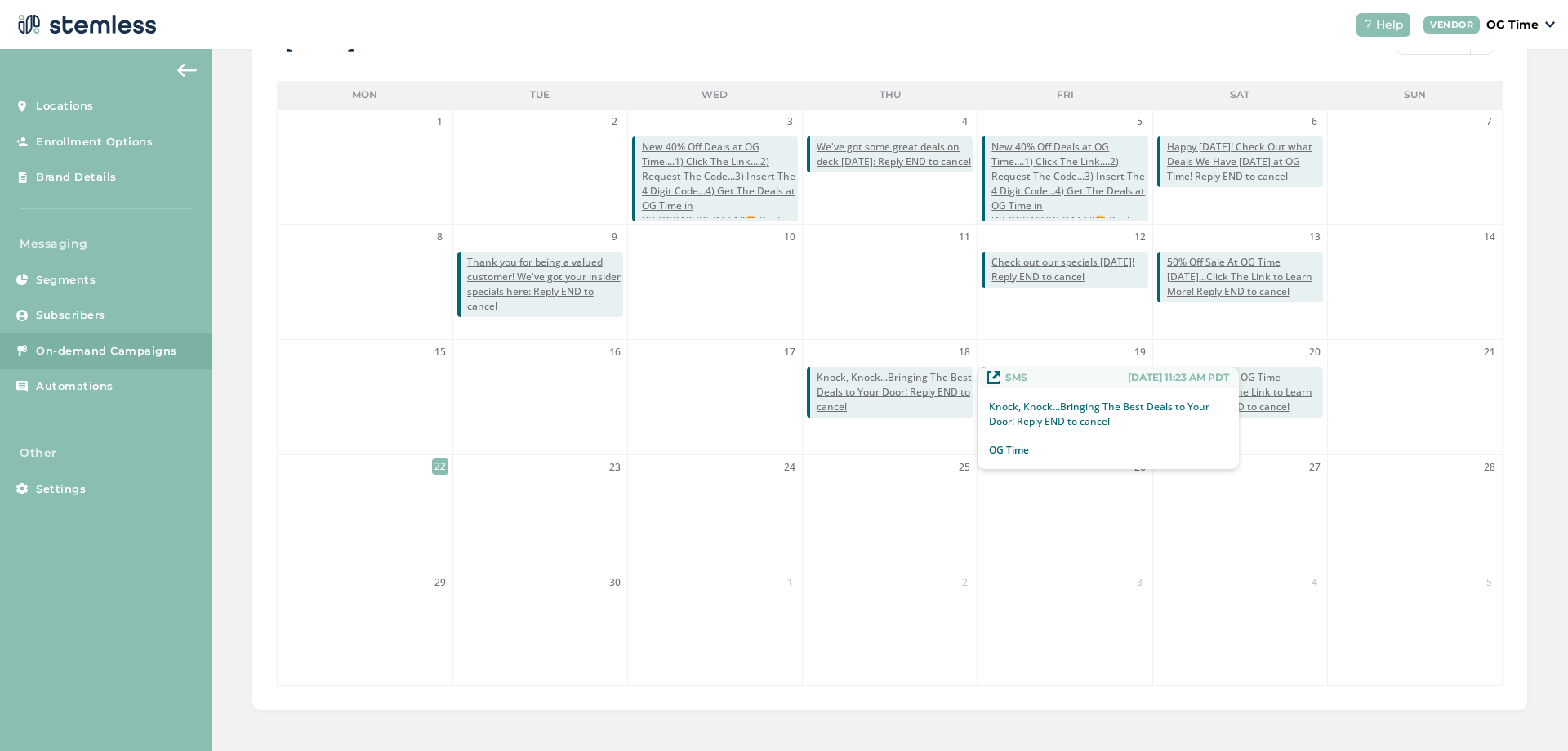
click at [911, 393] on span "Knock, Knock...Bringing The Best Deals to Your Door! Reply END to cancel" at bounding box center [894, 392] width 156 height 44
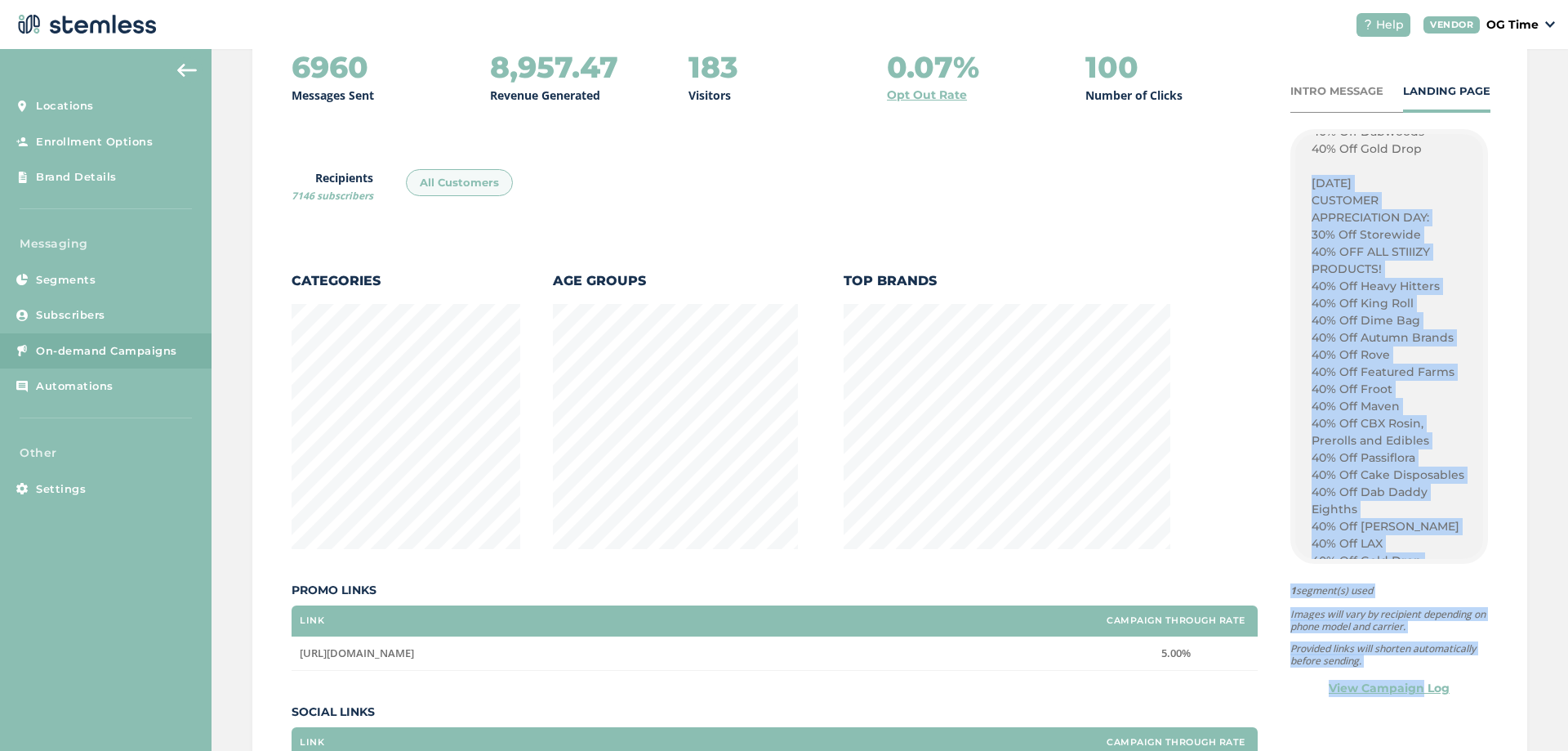
scroll to position [339, 0]
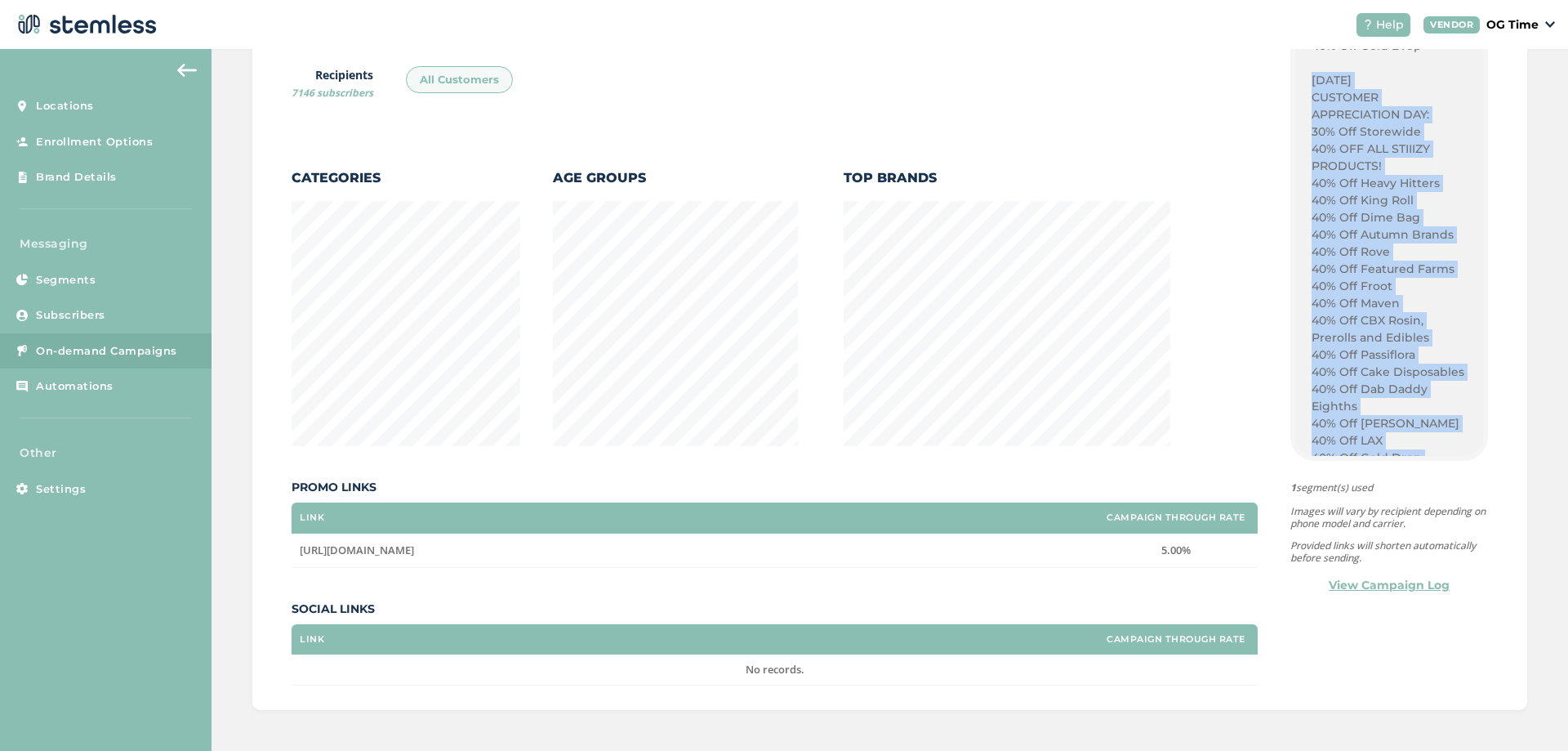
drag, startPoint x: 1256, startPoint y: 529, endPoint x: 1333, endPoint y: 302, distance: 239.7
copy div "SATURDAY SEPTEMBER 27 CUSTOMER APPRECIATION DAY: 30% Off Storewide 40% OFF ALL …"
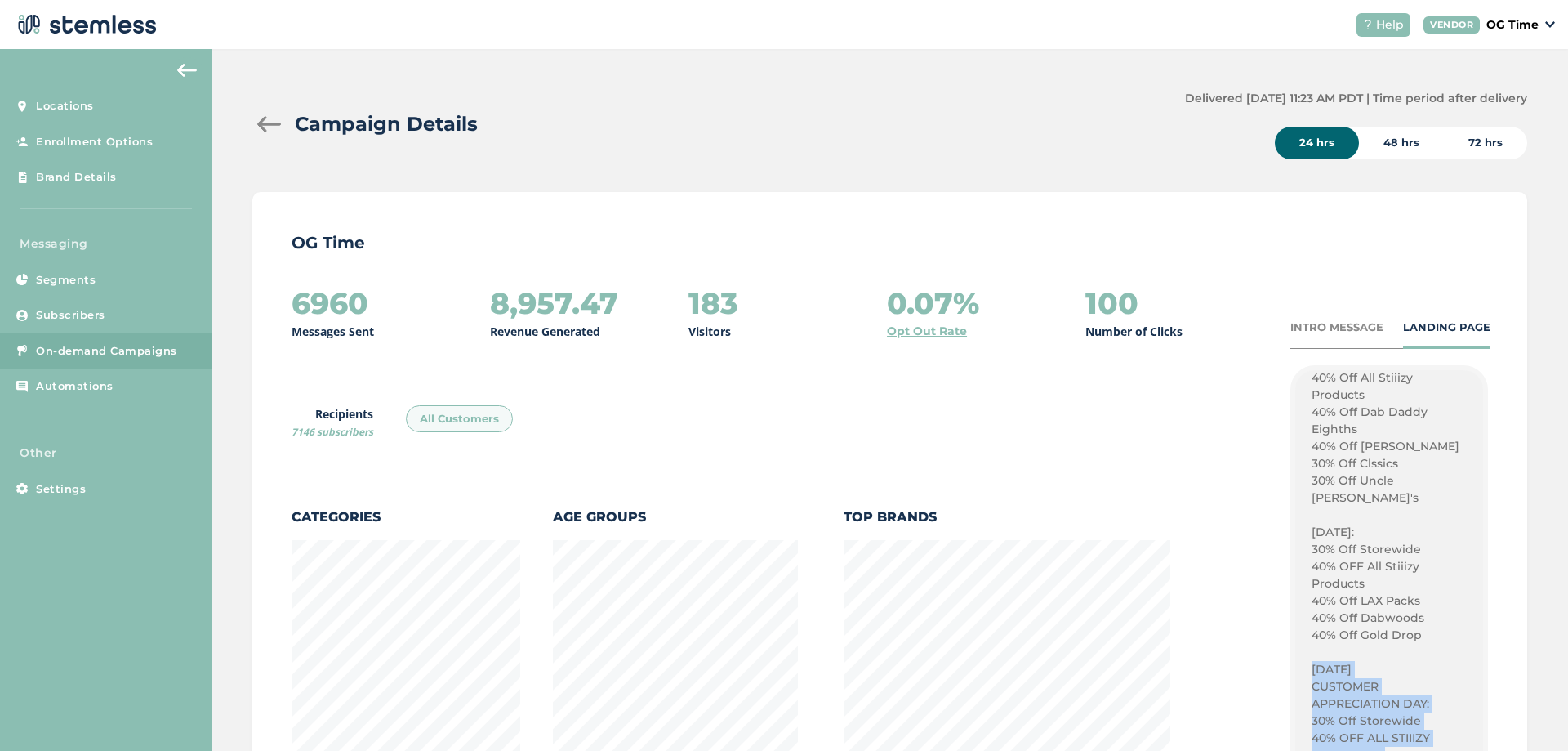
scroll to position [1278, 0]
